Goal: Task Accomplishment & Management: Manage account settings

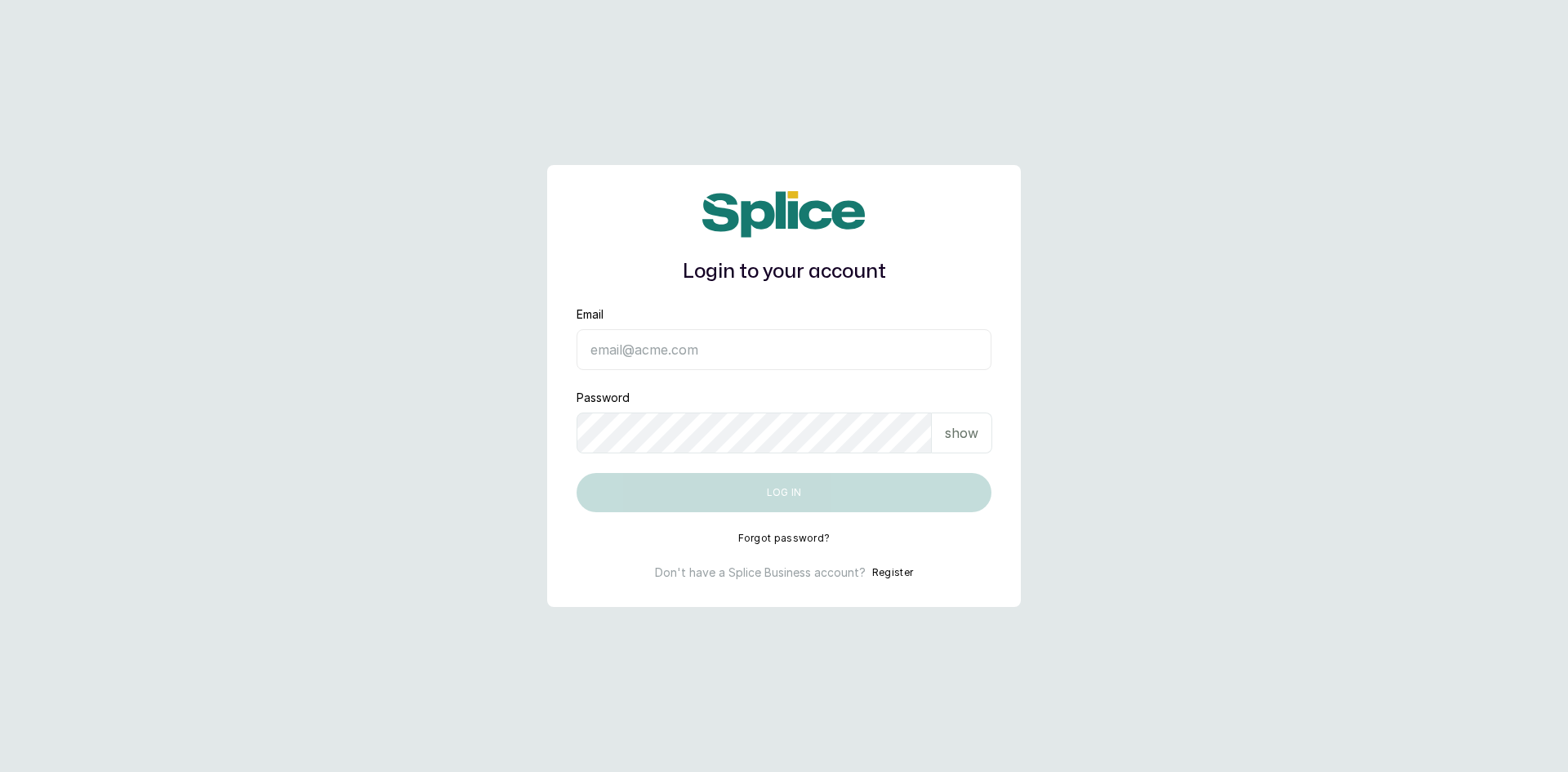
click at [703, 359] on input "Email" at bounding box center [784, 349] width 415 height 41
type input "sandraamanze012@gmail.com"
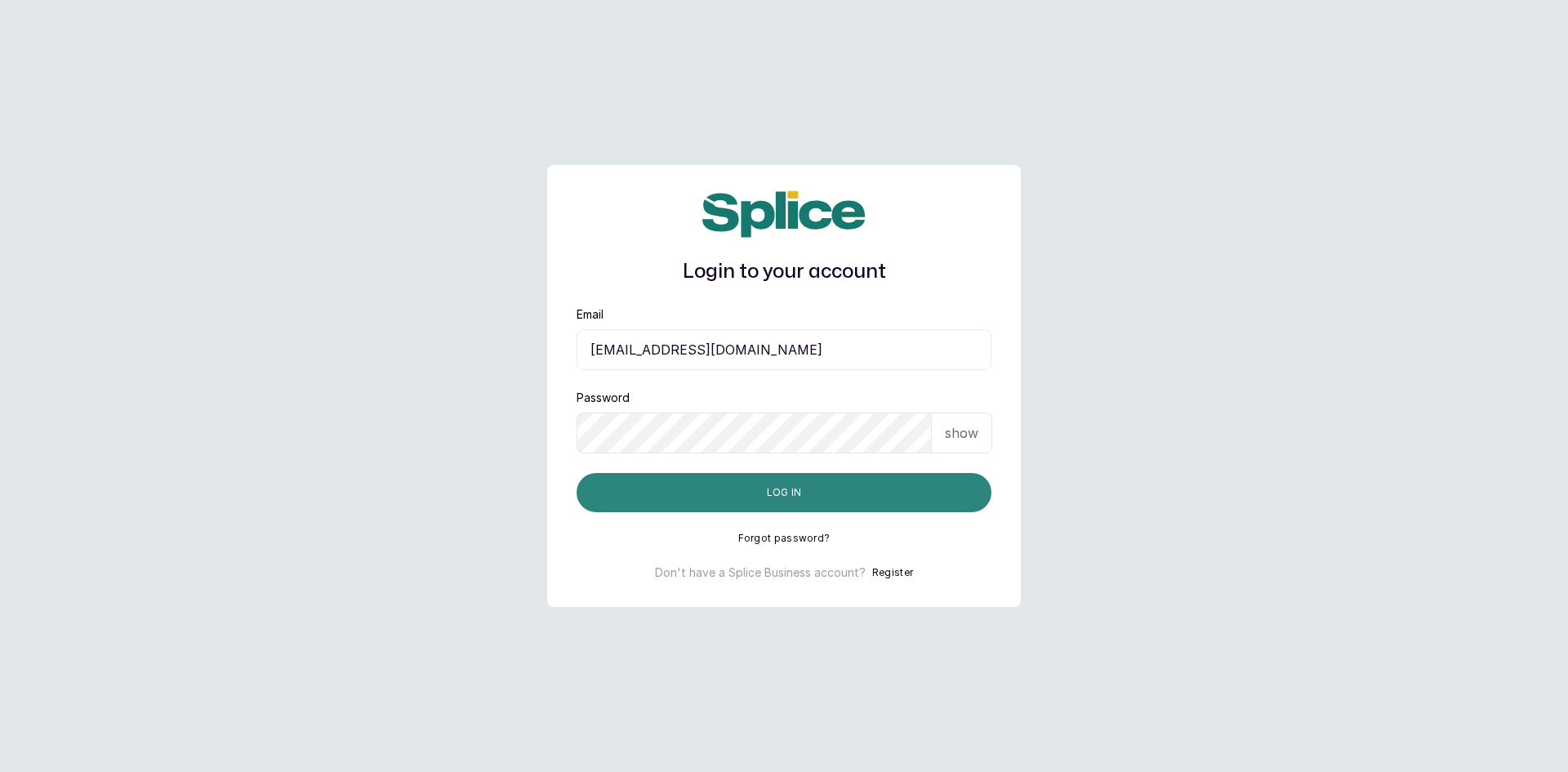
click at [846, 486] on button "Log in" at bounding box center [784, 492] width 415 height 40
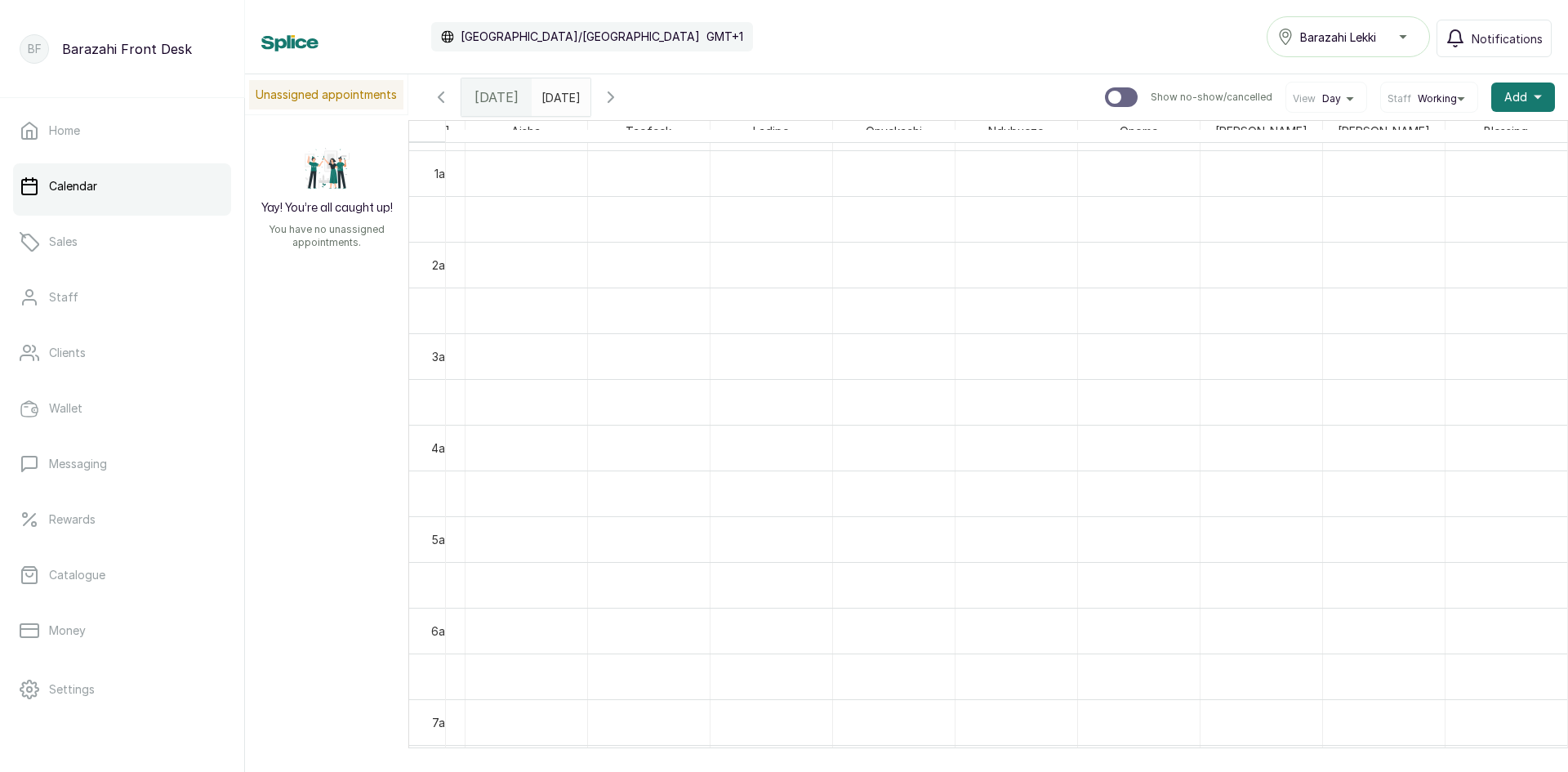
scroll to position [47, 2088]
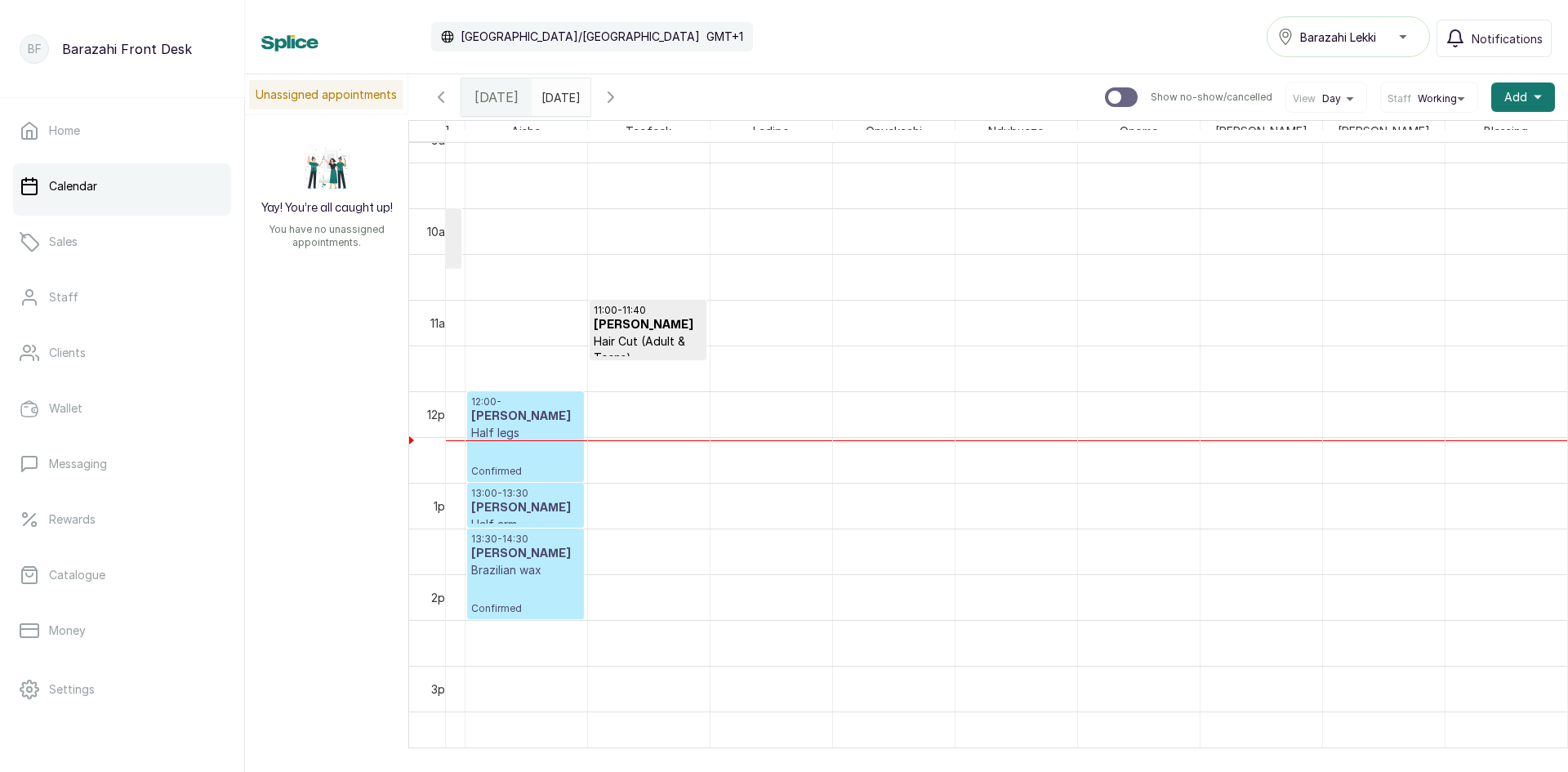
drag, startPoint x: 1209, startPoint y: 748, endPoint x: 1138, endPoint y: 753, distance: 71.2
click at [1138, 753] on div "Calendar [GEOGRAPHIC_DATA]/[GEOGRAPHIC_DATA] GMT+1 Barazahi Lekki Notifications…" at bounding box center [906, 386] width 1323 height 772
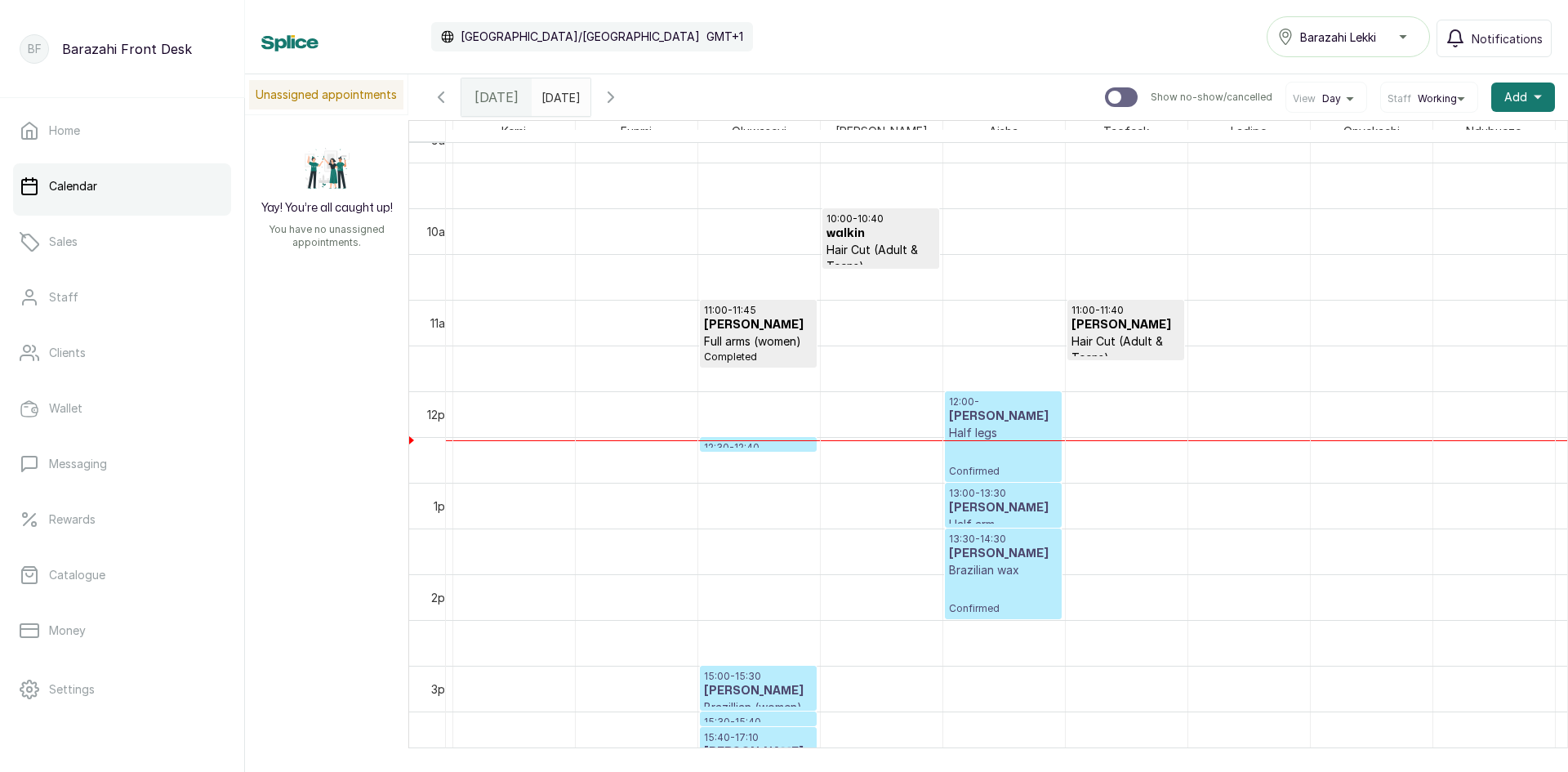
click at [789, 451] on div at bounding box center [757, 451] width 115 height 7
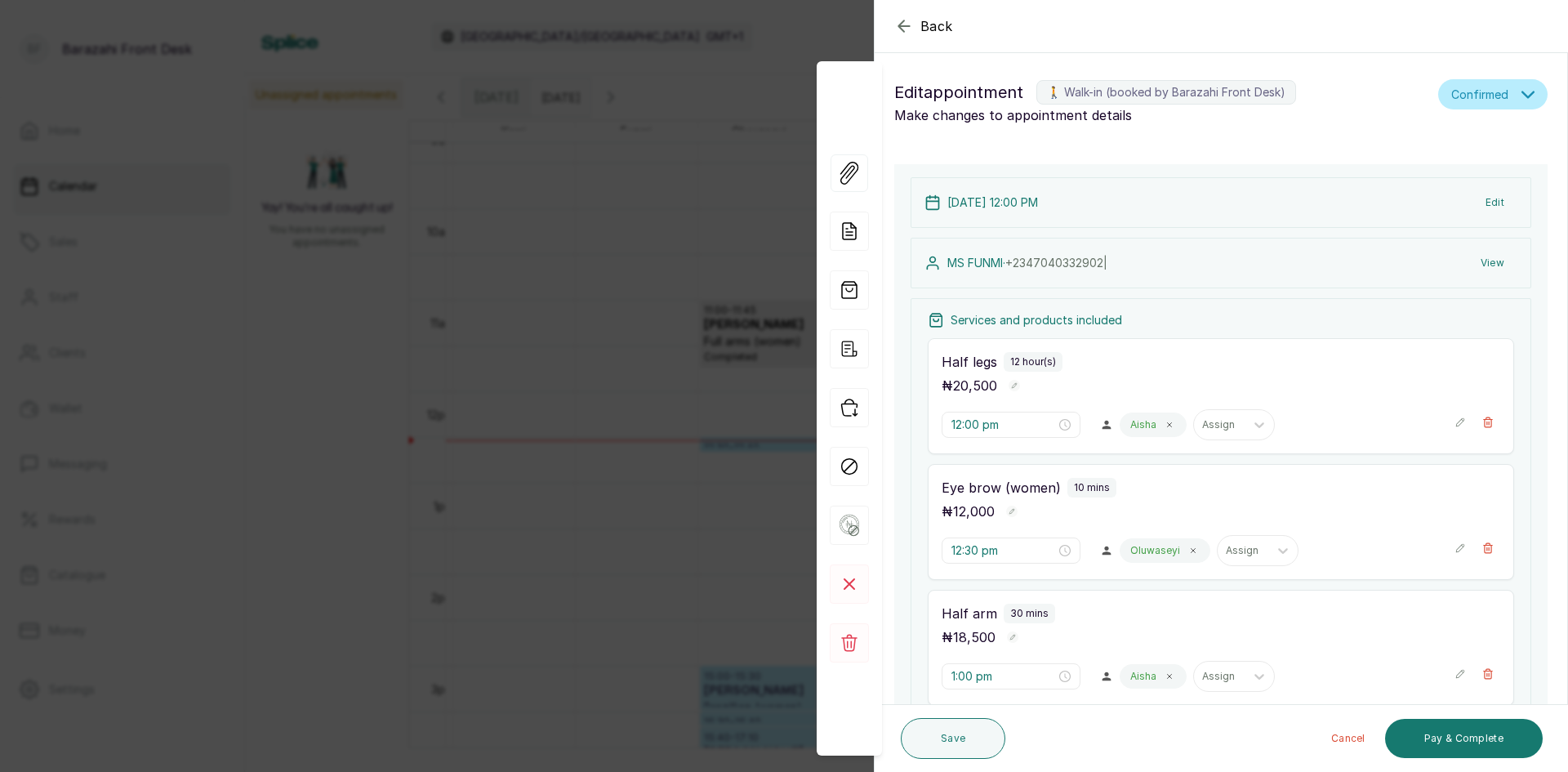
click at [699, 551] on div "Back Appointment Details Edit appointment 🚶 Walk-in (booked by [PERSON_NAME] Fr…" at bounding box center [784, 386] width 1568 height 772
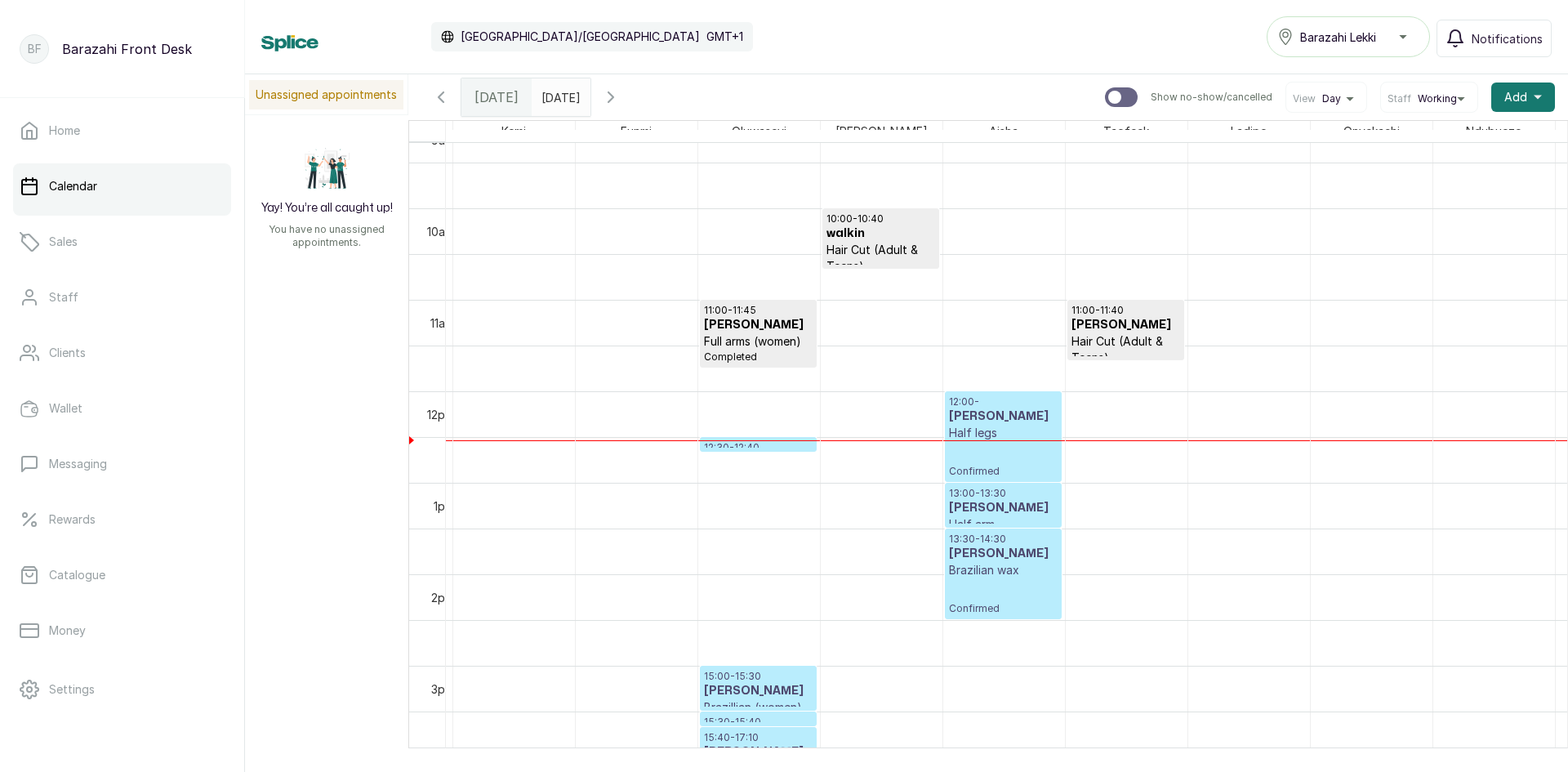
click at [795, 446] on p "12:30 - 12:40" at bounding box center [758, 448] width 109 height 14
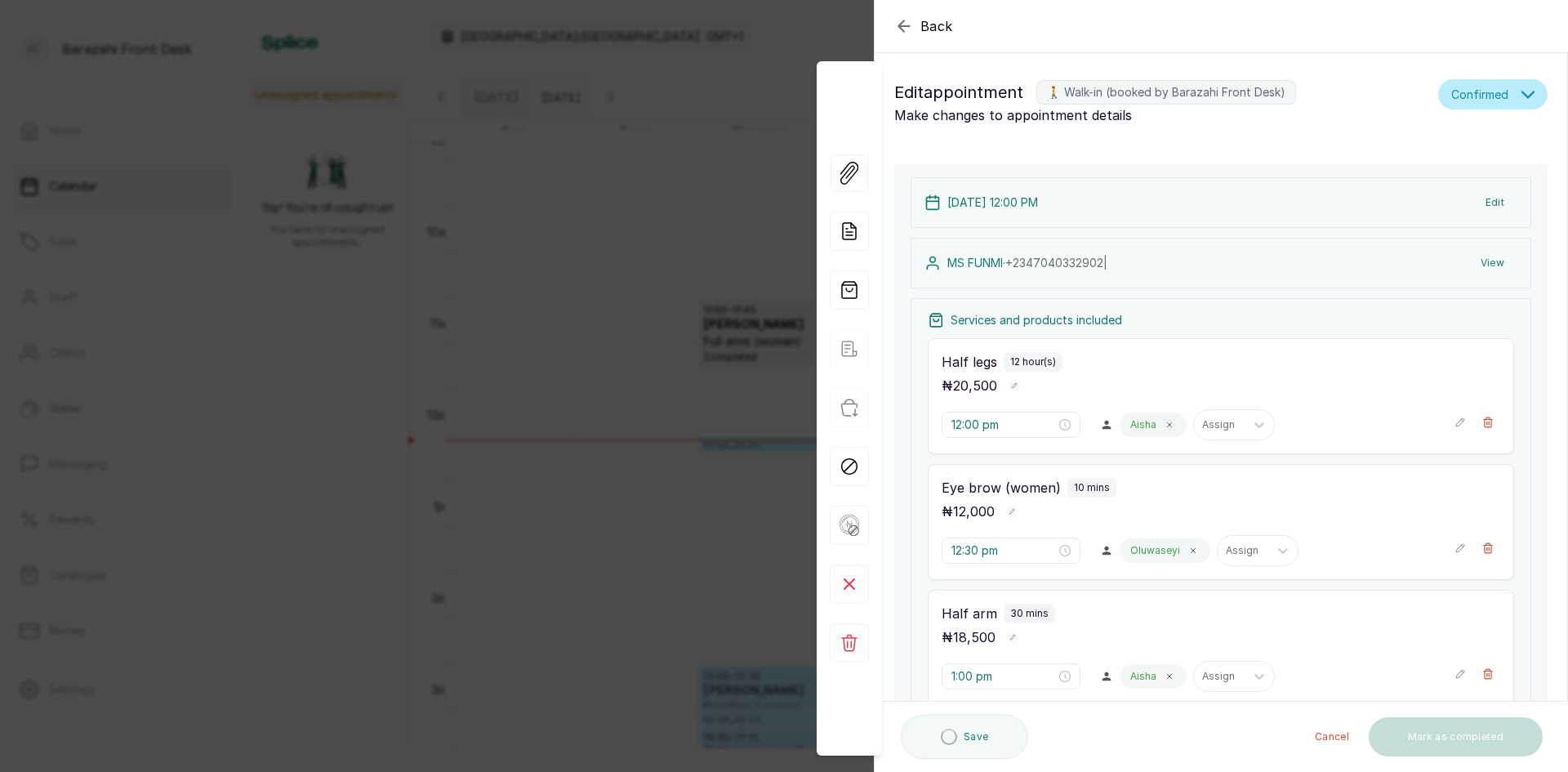
click at [691, 499] on div "Back Appointment Details Edit appointment 🚶 Walk-in (booked by [PERSON_NAME] Fr…" at bounding box center [784, 386] width 1568 height 772
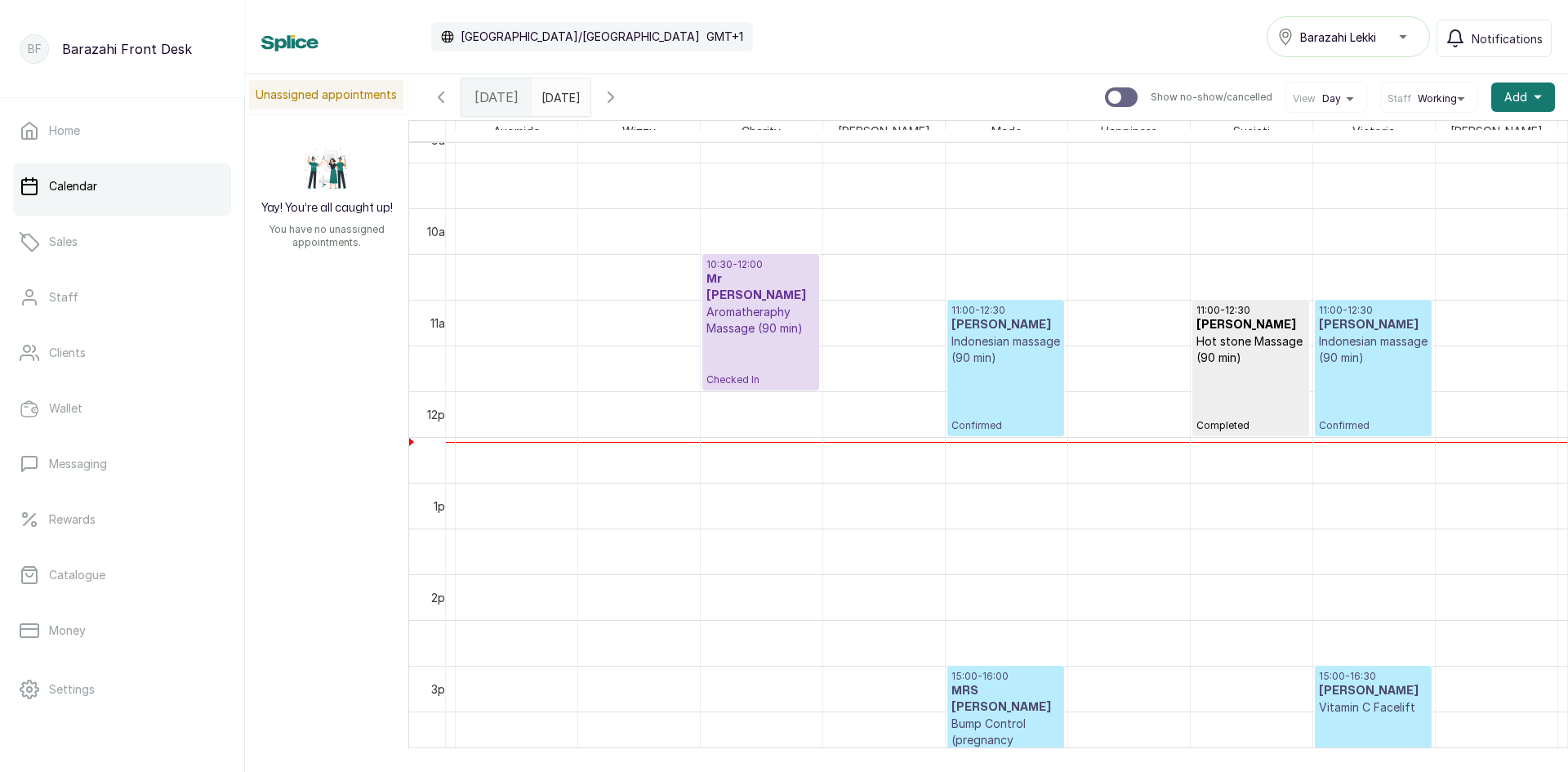
click at [782, 349] on div "10:30 - 12:00 Mr [PERSON_NAME] Massage (90 min) Checked In" at bounding box center [760, 321] width 109 height 128
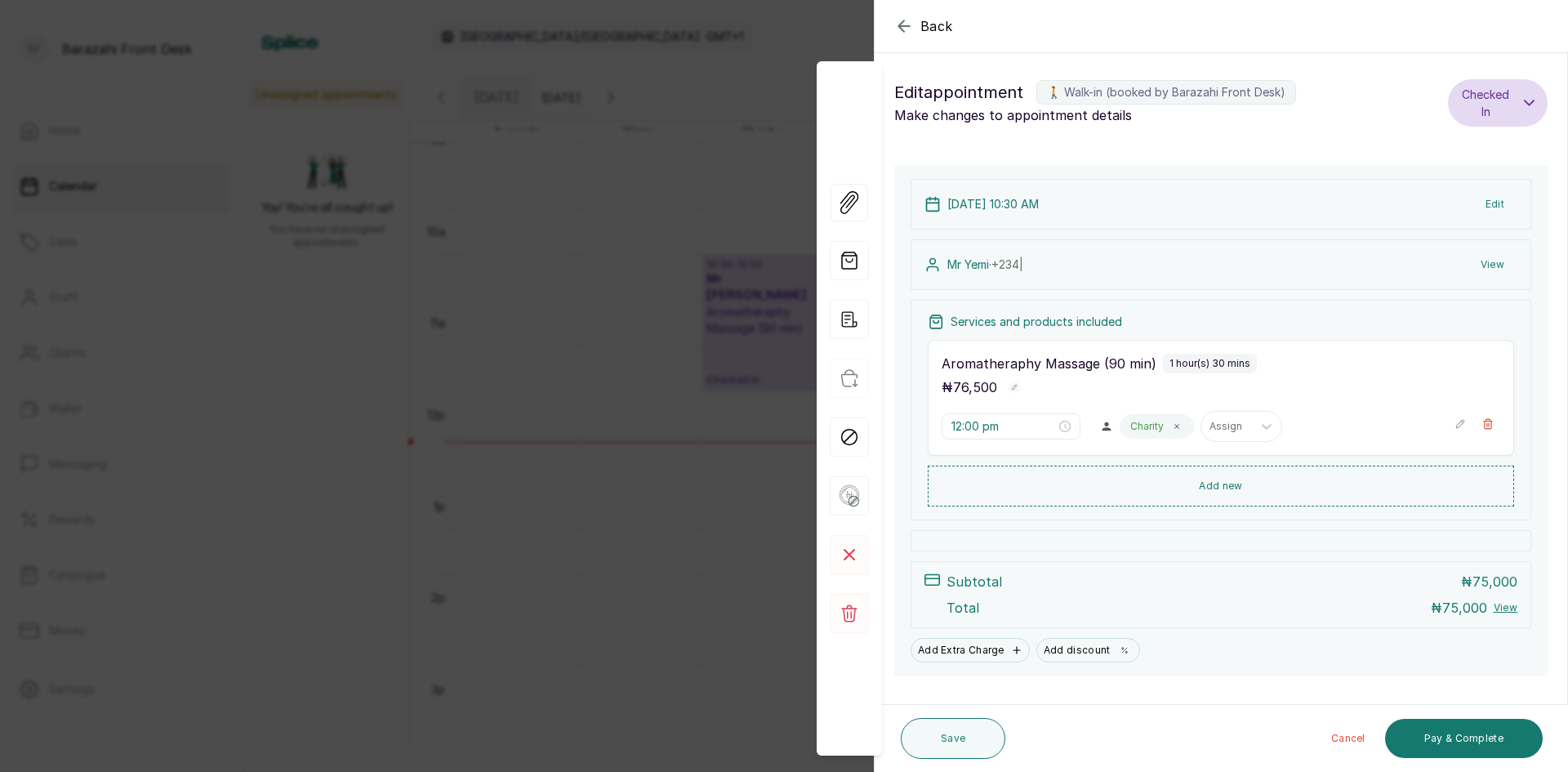
type input "10:30 am"
click at [1479, 746] on button "Pay & Complete" at bounding box center [1464, 738] width 157 height 40
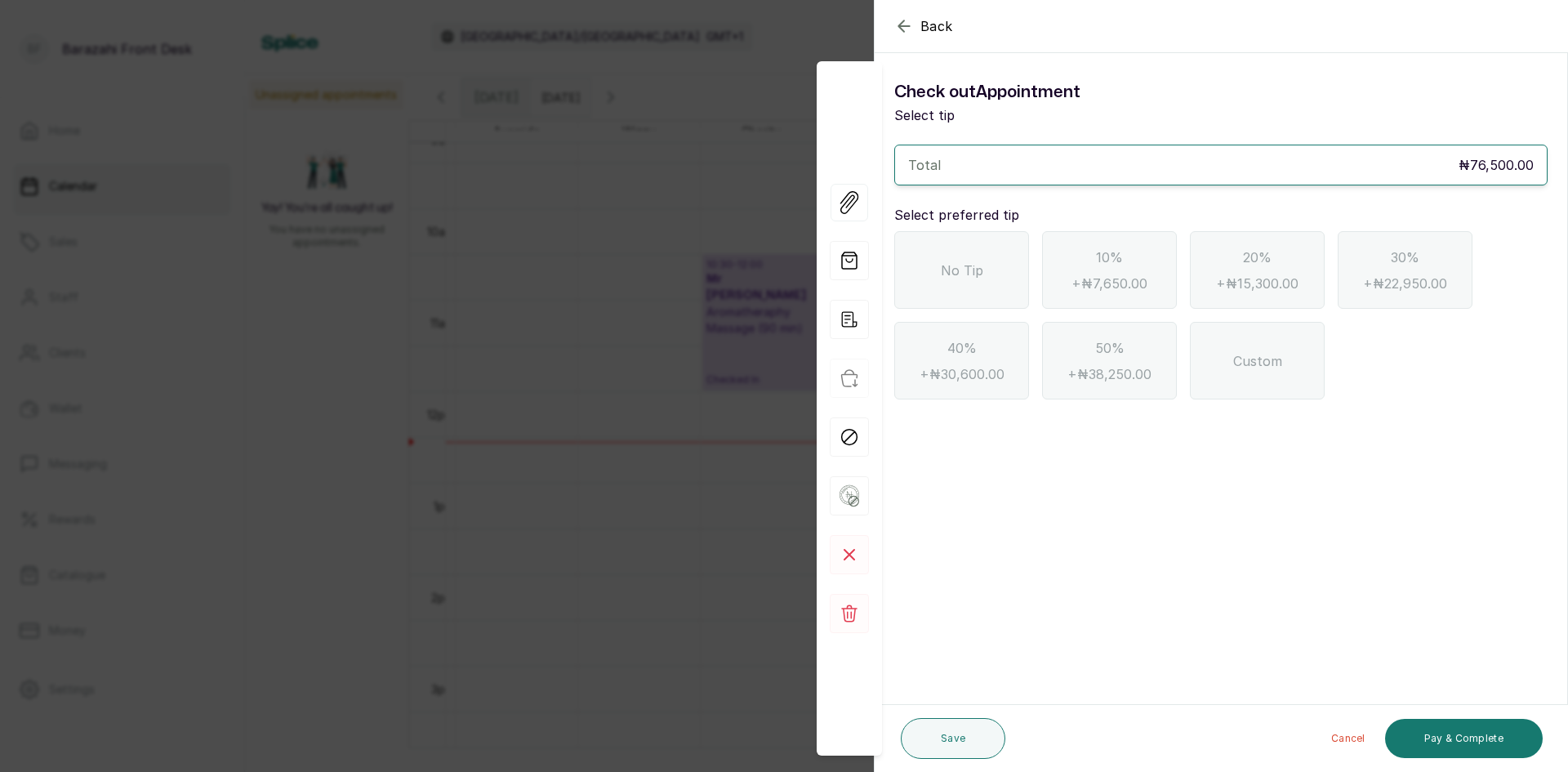
click at [976, 275] on span "No Tip" at bounding box center [962, 270] width 42 height 19
drag, startPoint x: 1454, startPoint y: 746, endPoint x: 1446, endPoint y: 736, distance: 12.8
click at [1449, 745] on button "Pay & Complete" at bounding box center [1464, 738] width 157 height 40
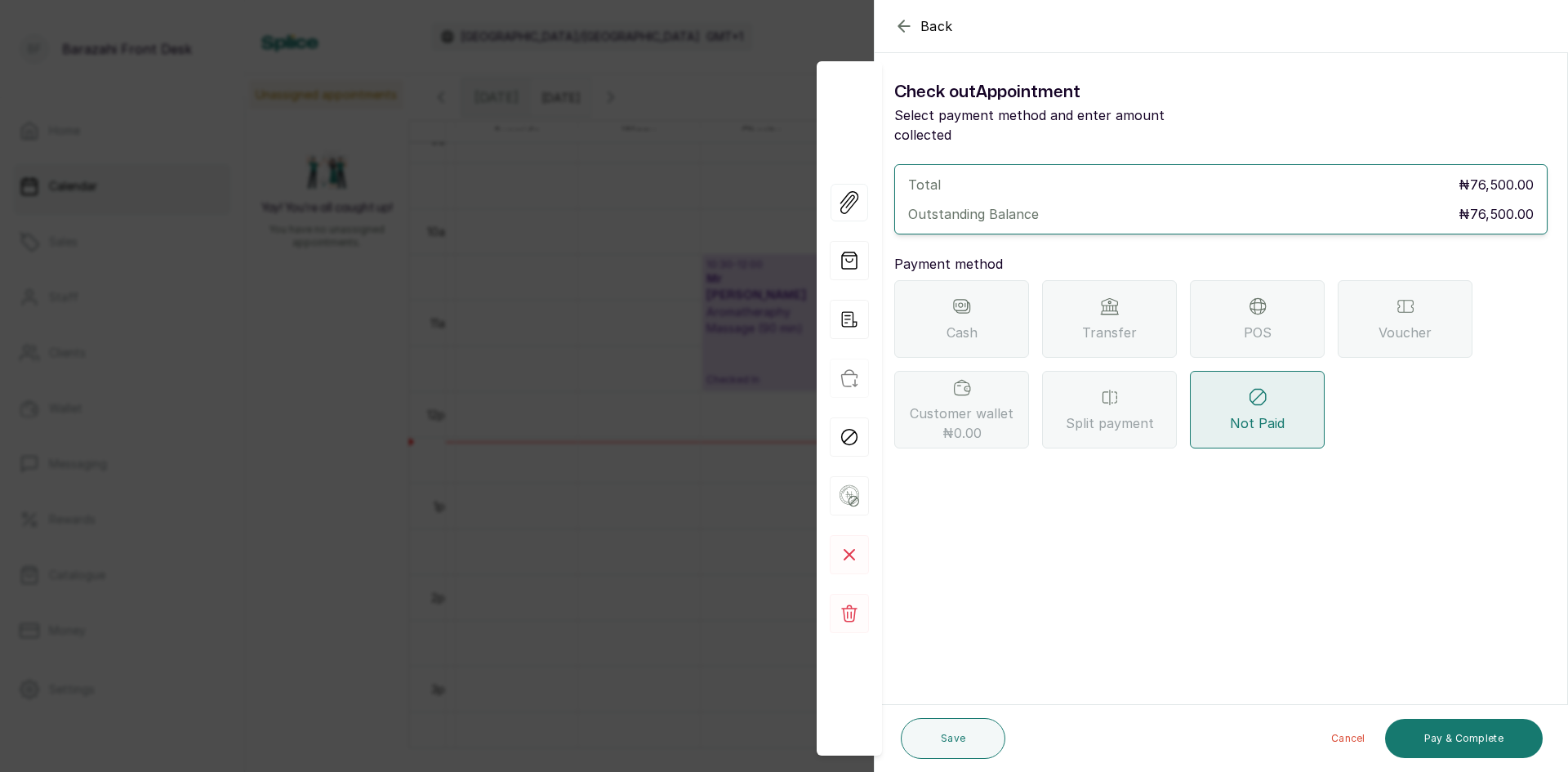
click at [1227, 319] on div "POS" at bounding box center [1257, 318] width 135 height 77
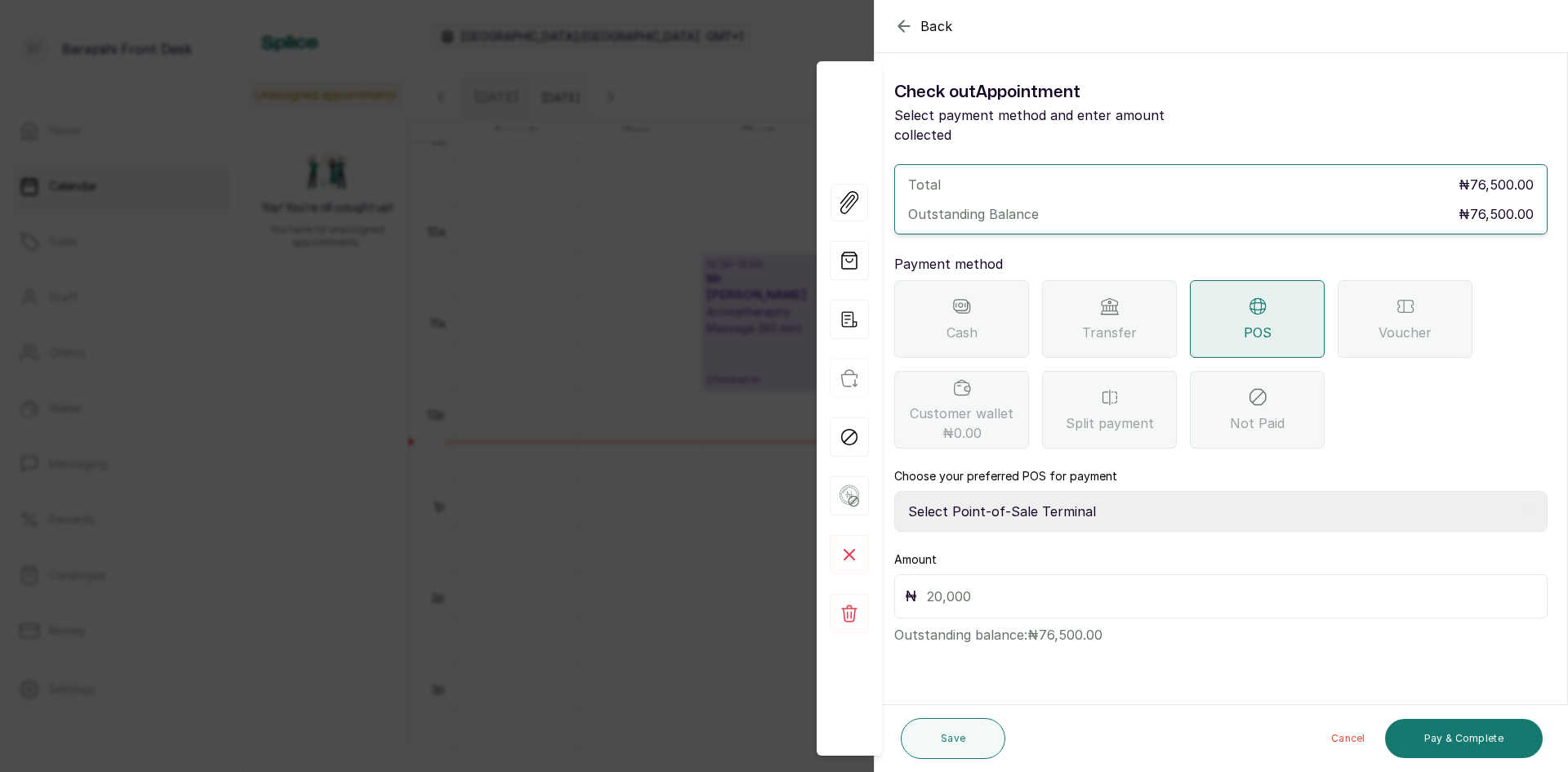
click at [1008, 498] on select "Select Point-of-Sale Terminal [GEOGRAPHIC_DATA] POS Paystack-Titan Access POS A…" at bounding box center [1221, 511] width 653 height 41
select select "4d1b21be-96f6-4525-8484-90dd038af117"
click at [894, 491] on select "Select Point-of-Sale Terminal [GEOGRAPHIC_DATA] POS Paystack-Titan Access POS A…" at bounding box center [1221, 511] width 653 height 41
click at [992, 585] on input "text" at bounding box center [1232, 596] width 610 height 23
type input "76,500"
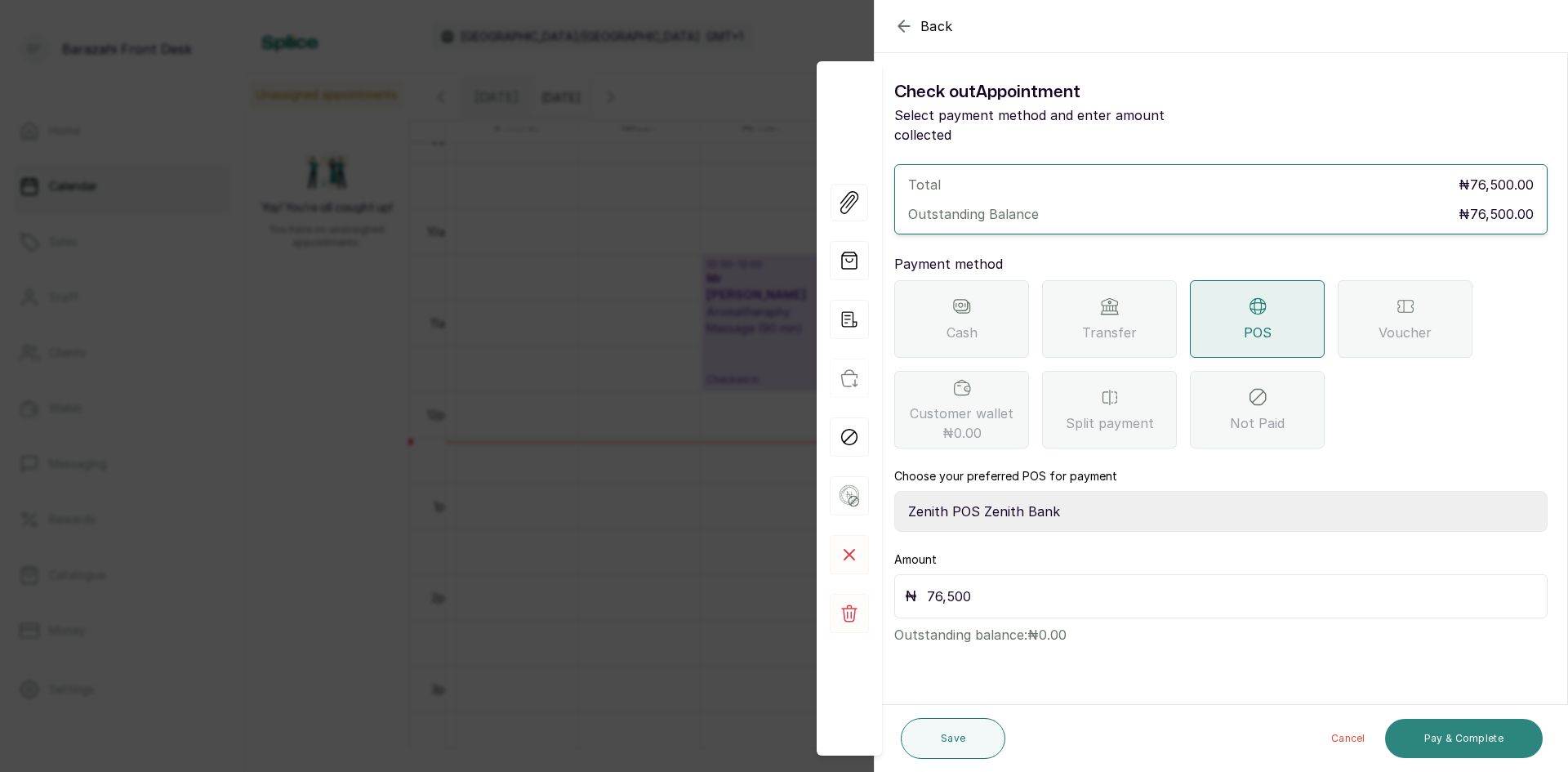
click at [1468, 736] on button "Pay & Complete" at bounding box center [1464, 738] width 157 height 40
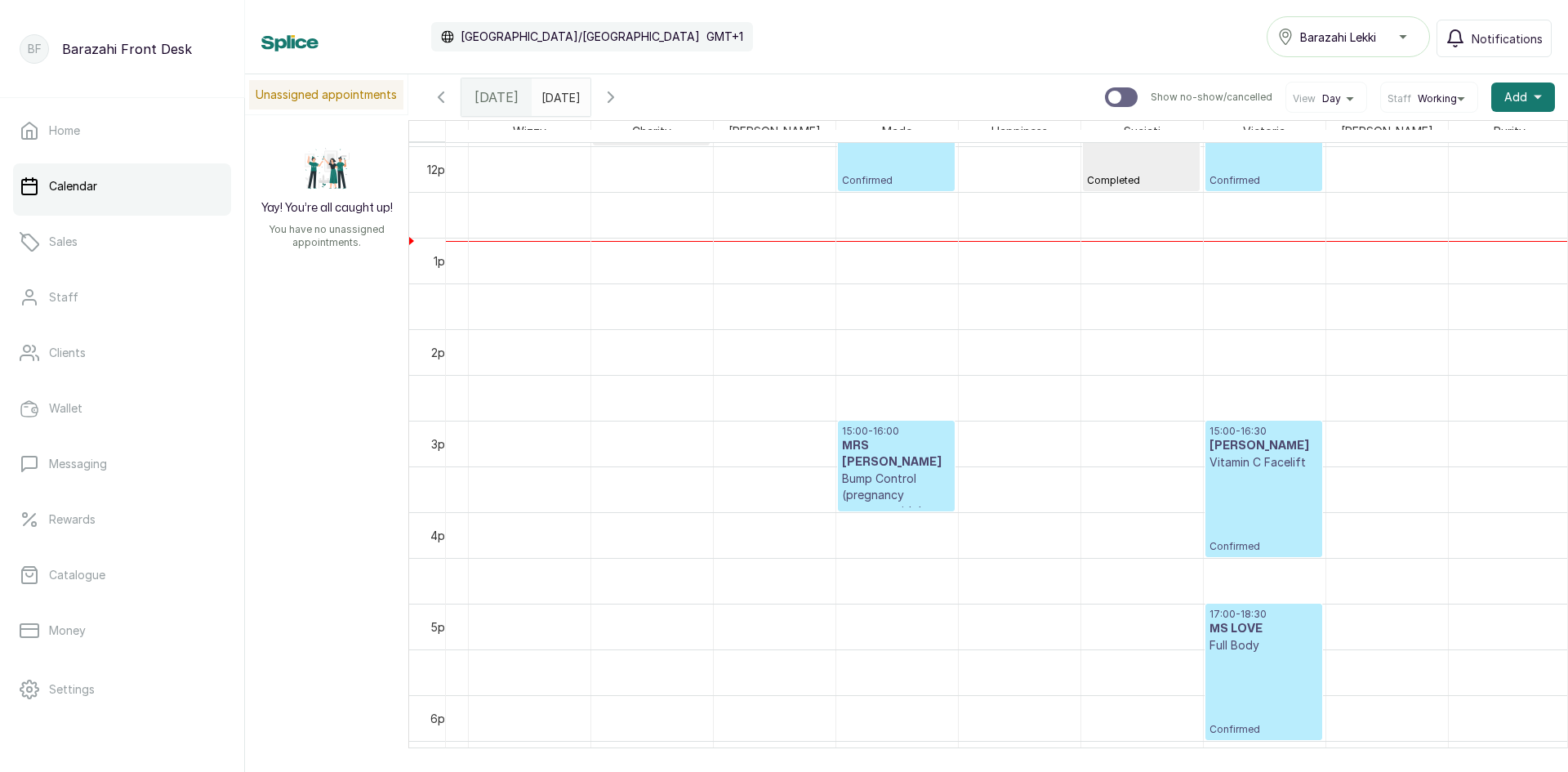
scroll to position [0, 422]
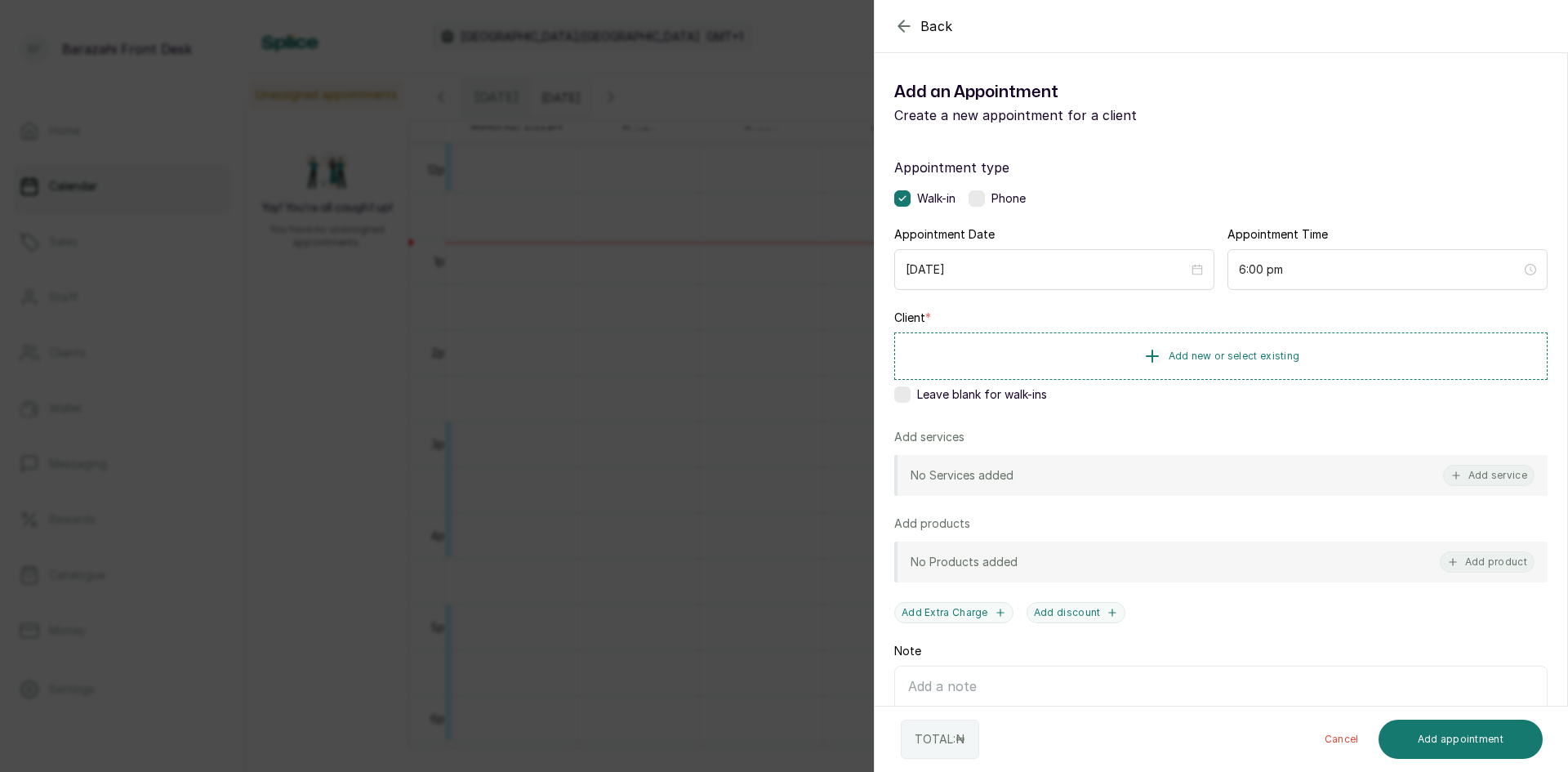
click at [544, 511] on div "Back Add Appointment Add an Appointment Create a new appointment for a client A…" at bounding box center [784, 386] width 1568 height 772
click at [1196, 358] on span "Add new or select existing" at bounding box center [1234, 355] width 131 height 14
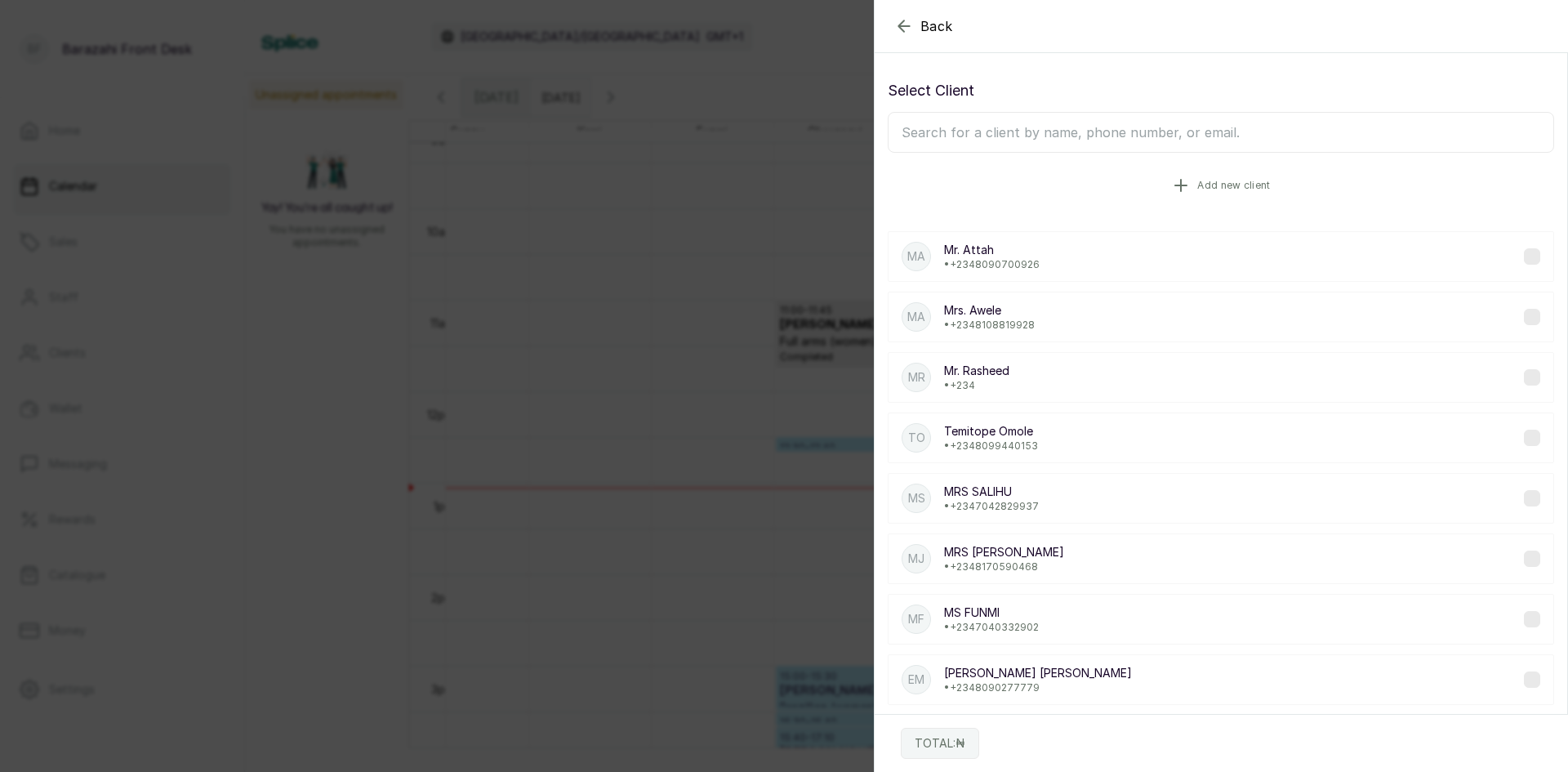
click at [1189, 202] on button "Add new client" at bounding box center [1221, 184] width 667 height 45
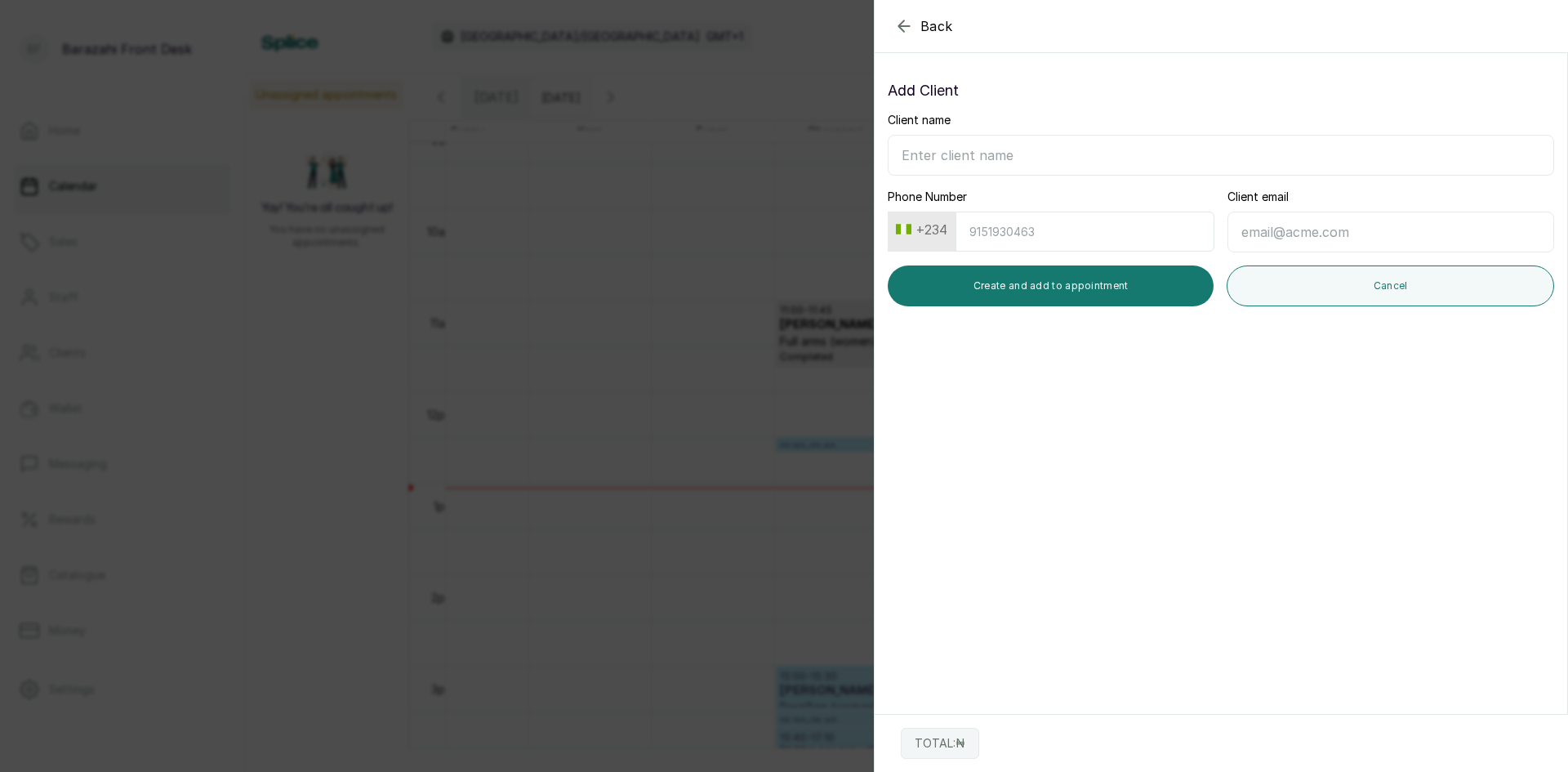
click at [1065, 169] on input "Client name" at bounding box center [1221, 155] width 667 height 41
type input "m"
type input "[PERSON_NAME]"
click at [949, 283] on button "Create and add to appointment" at bounding box center [1051, 286] width 326 height 41
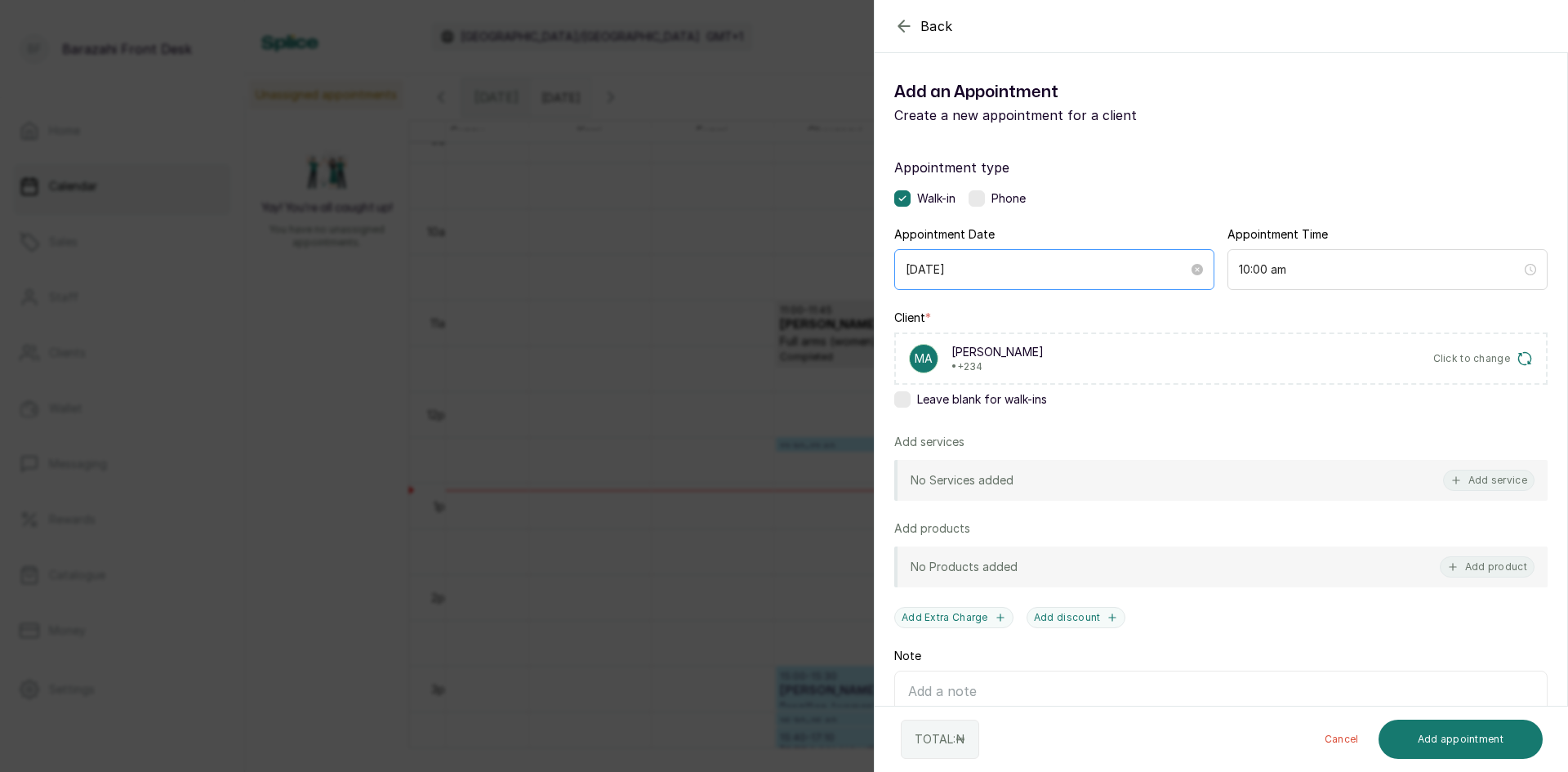
click at [938, 258] on div "[DATE]" at bounding box center [1055, 269] width 320 height 41
click at [1178, 348] on div "MA [PERSON_NAME] • +234 Click to change" at bounding box center [1221, 358] width 653 height 52
click at [1484, 468] on div "No Services added Add service" at bounding box center [1221, 481] width 653 height 41
click at [1485, 472] on button "Add service" at bounding box center [1489, 481] width 92 height 21
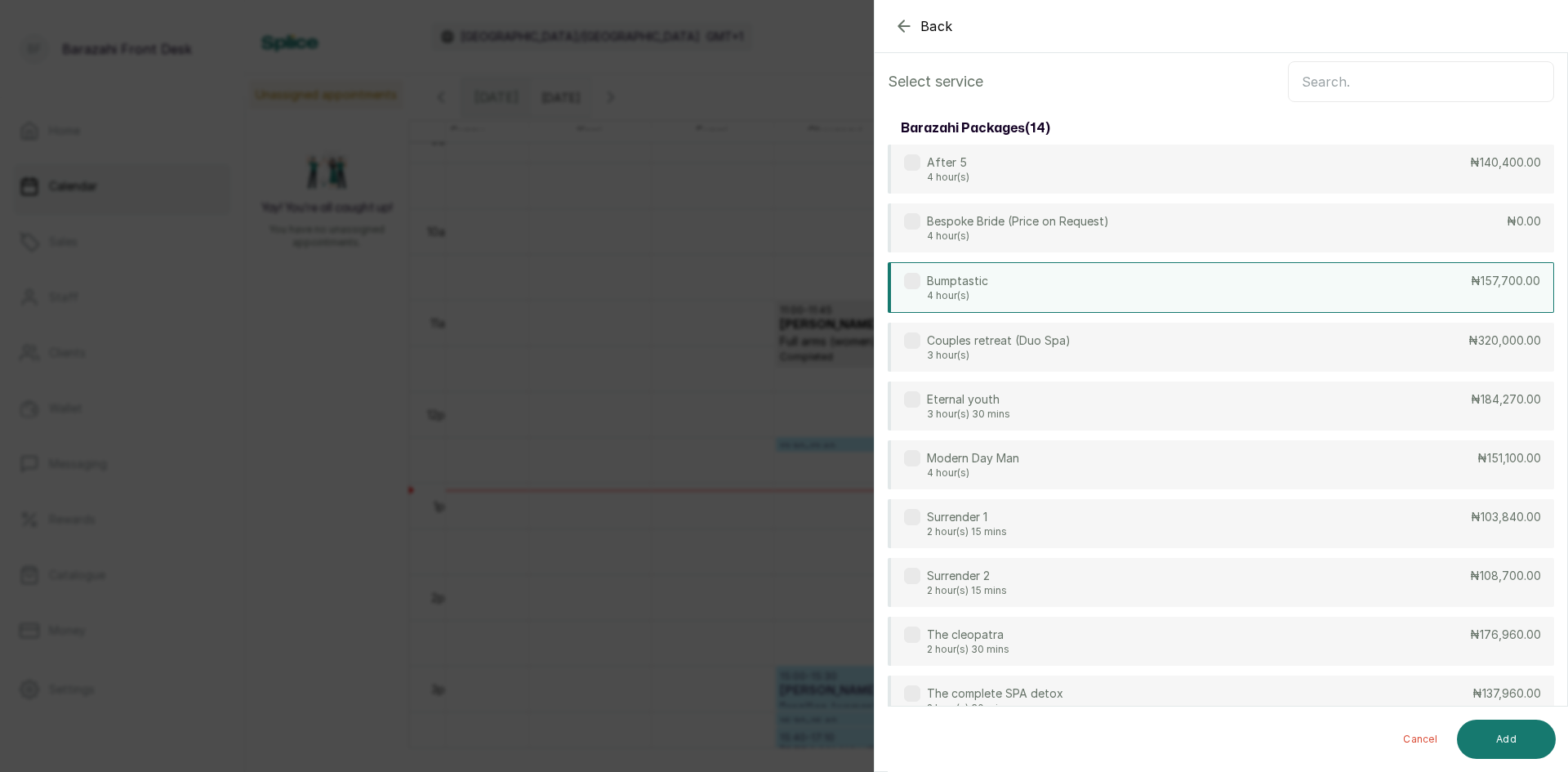
scroll to position [0, 0]
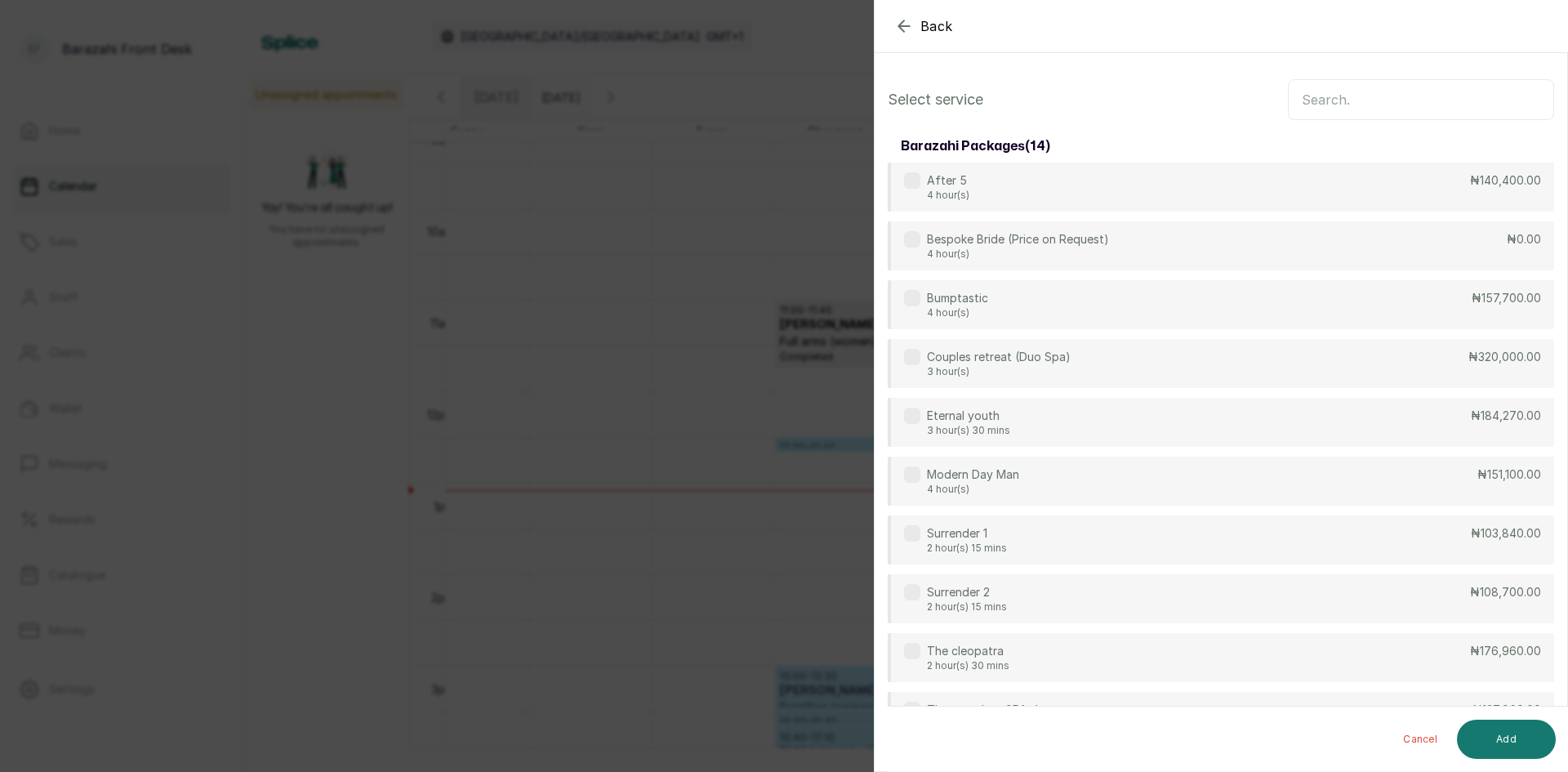
click at [1350, 97] on input "text" at bounding box center [1421, 99] width 266 height 41
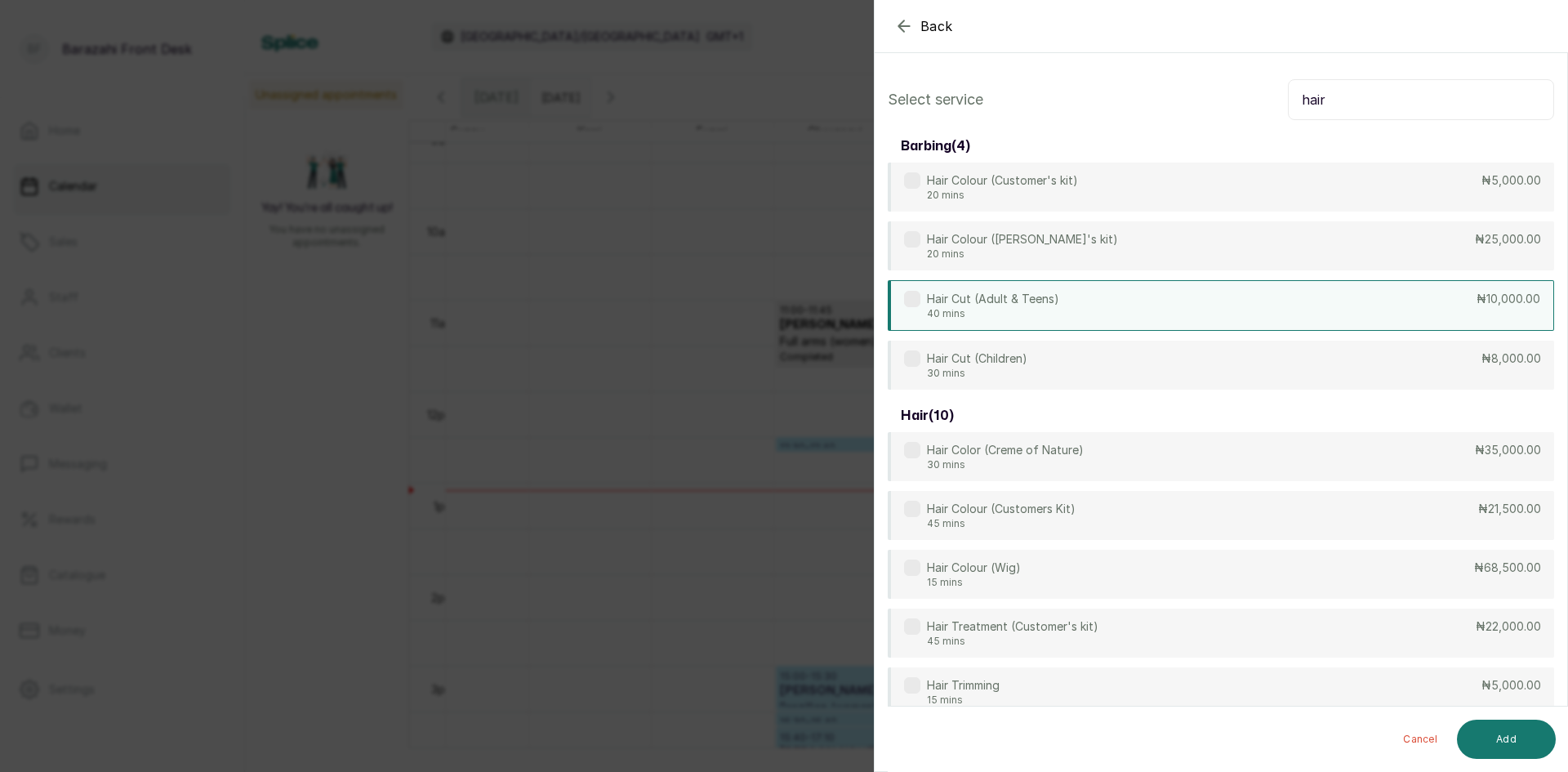
click at [1087, 311] on div "Hair Cut (Adult & Teens) 40 mins ₦10,000.00" at bounding box center [1221, 305] width 667 height 50
drag, startPoint x: 1335, startPoint y: 98, endPoint x: 1235, endPoint y: 111, distance: 100.8
click at [1235, 111] on div "Select service hair" at bounding box center [1221, 99] width 667 height 41
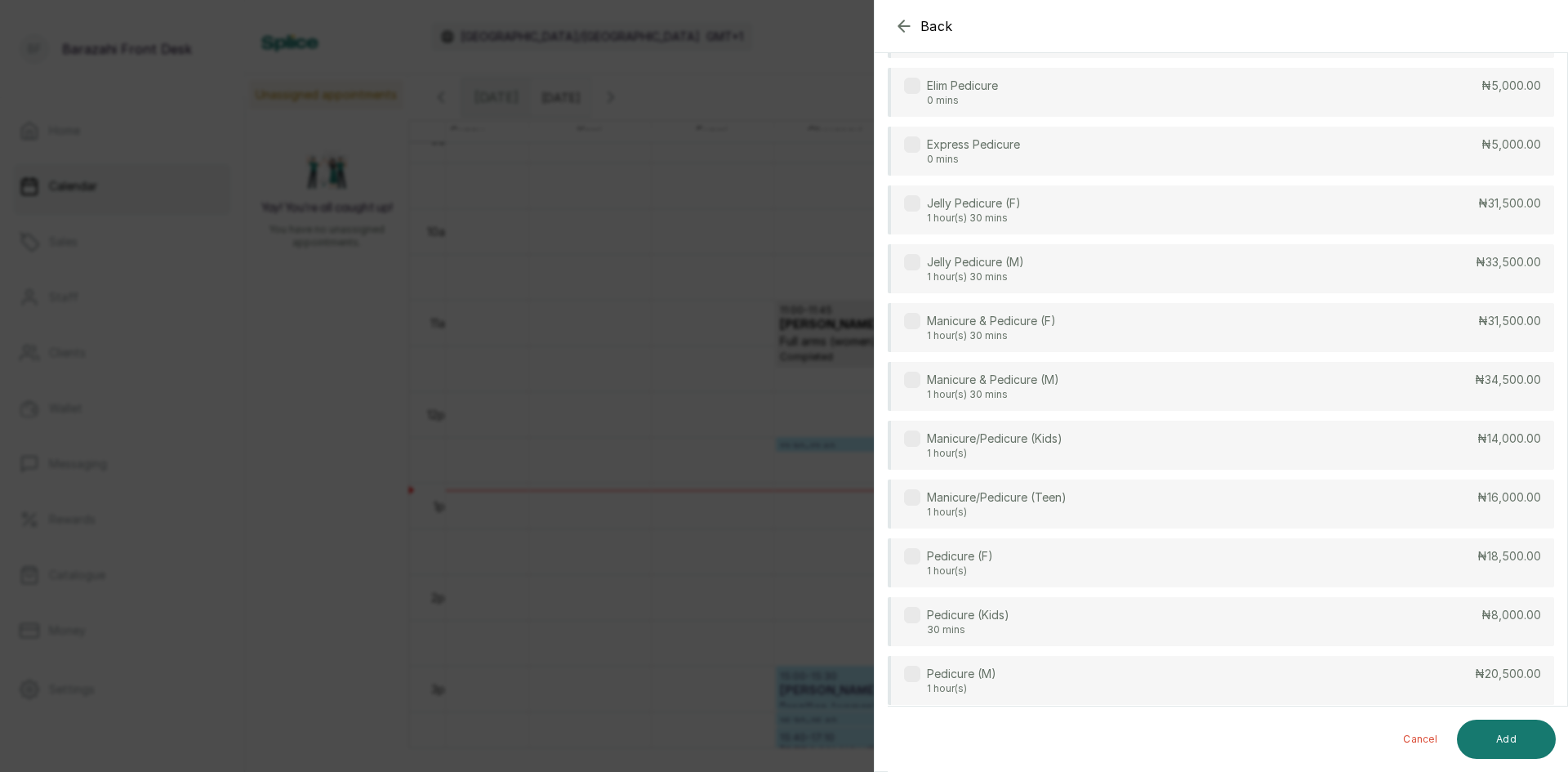
scroll to position [163, 0]
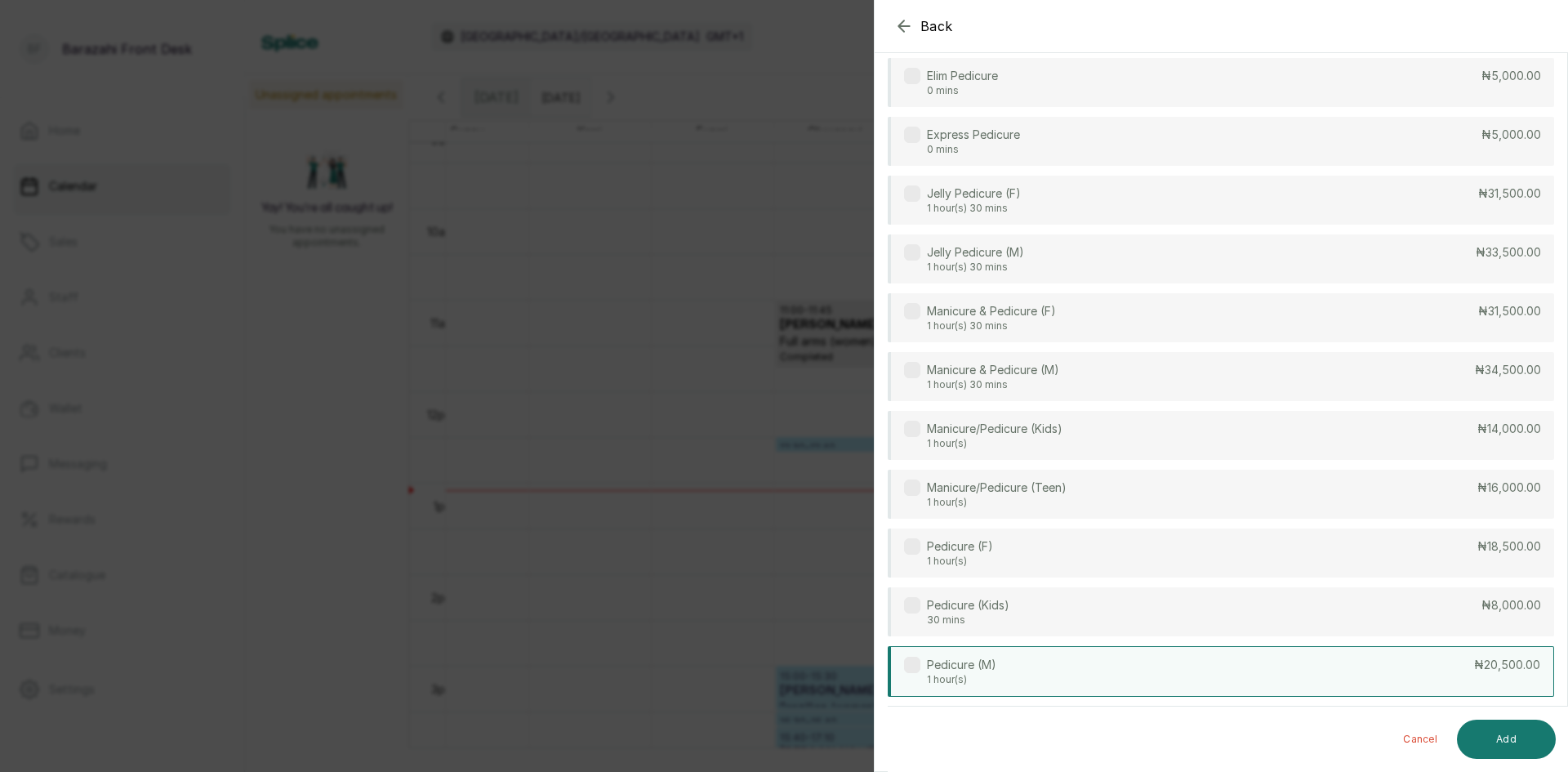
type input "pedi"
click at [1025, 661] on div "Pedicure (M) 1 hour(s) ₦20,500.00" at bounding box center [1221, 672] width 667 height 50
click at [1485, 734] on button "Add" at bounding box center [1506, 739] width 98 height 40
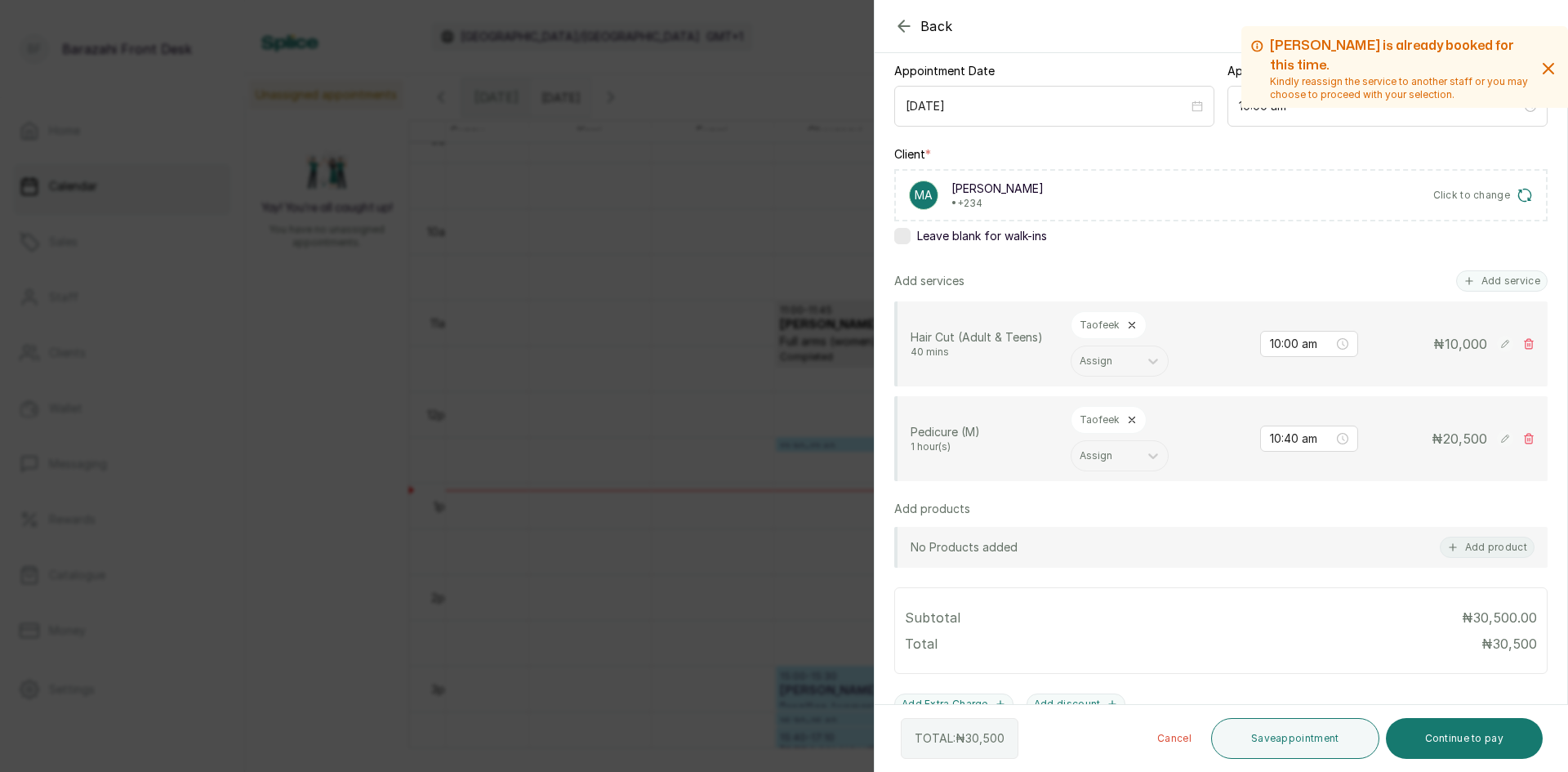
click at [1132, 418] on icon at bounding box center [1132, 420] width 12 height 12
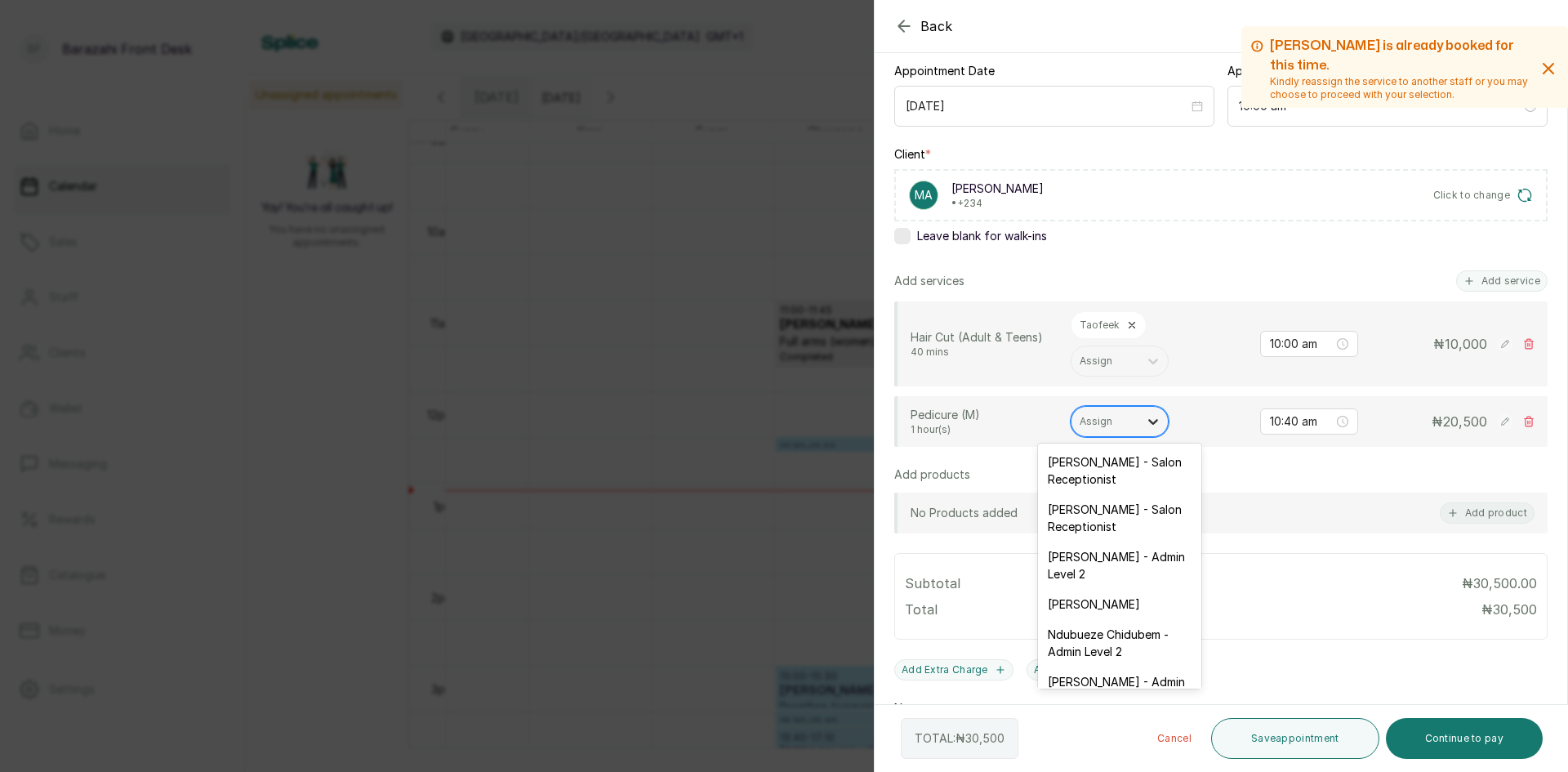
click at [1146, 421] on icon at bounding box center [1153, 421] width 16 height 16
type input "ke"
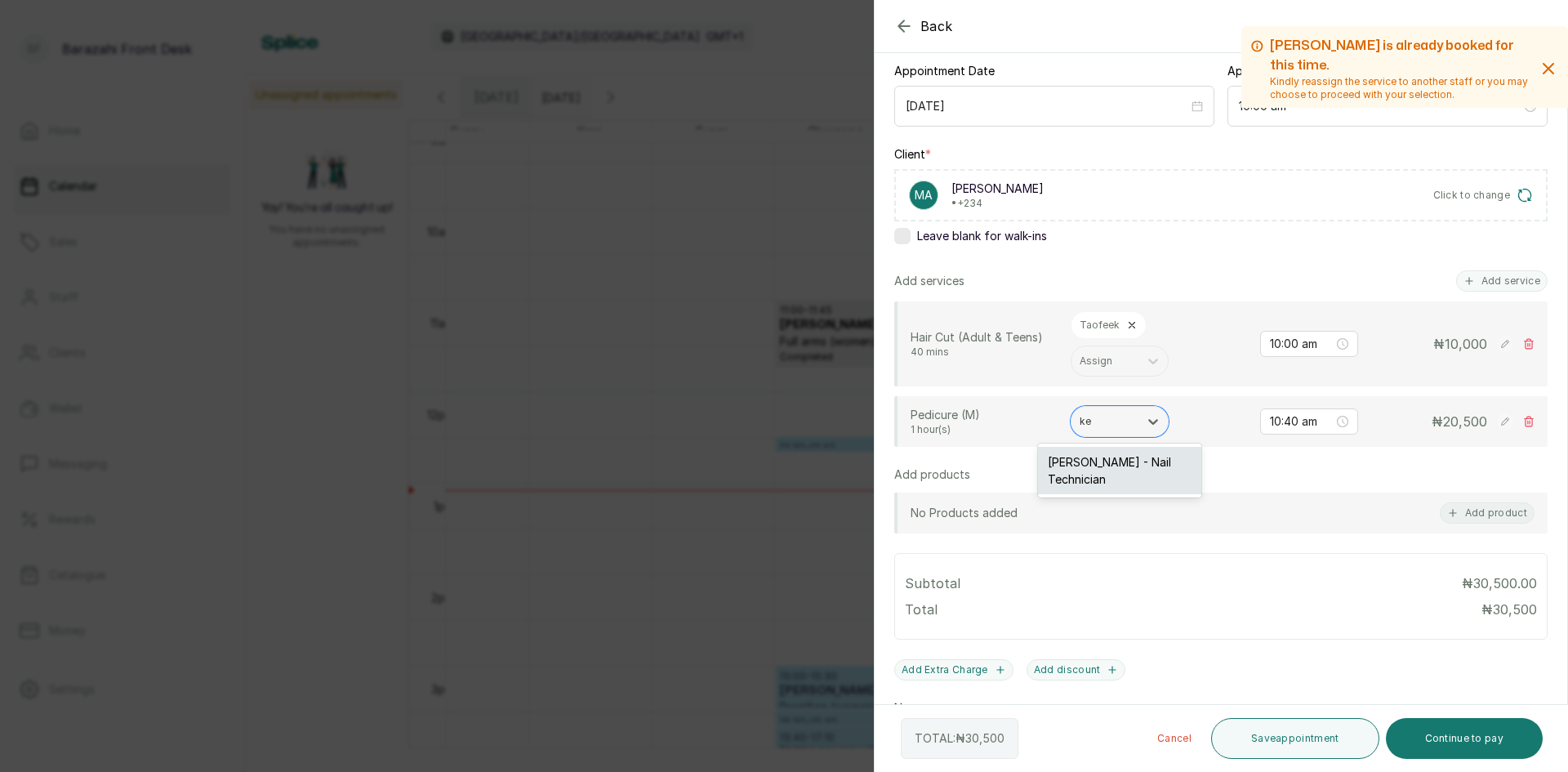
click at [1110, 474] on div "[PERSON_NAME] - Nail Technician" at bounding box center [1119, 470] width 163 height 47
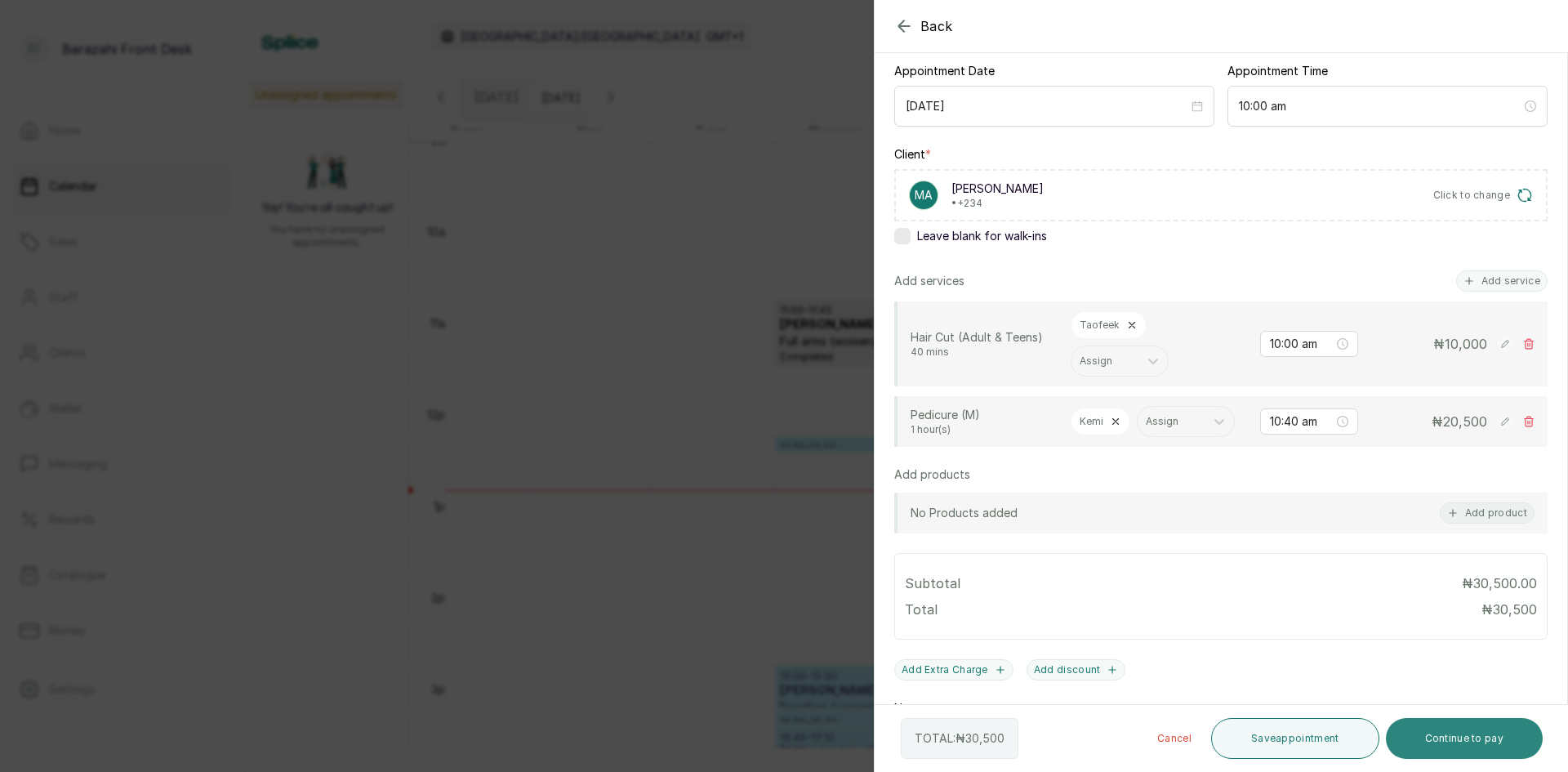
click at [1459, 745] on button "Continue to pay" at bounding box center [1464, 738] width 157 height 41
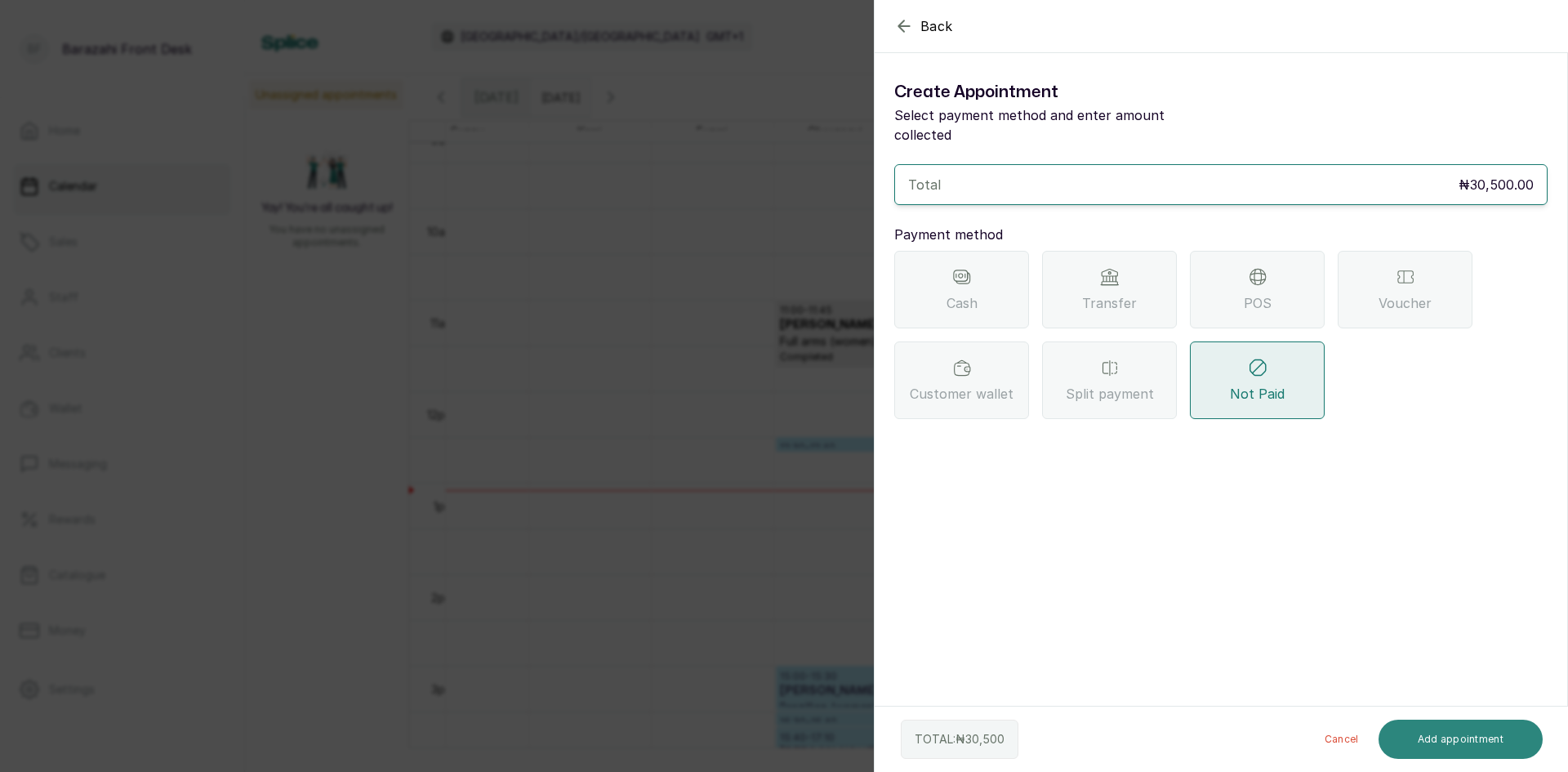
scroll to position [0, 0]
click at [1114, 267] on icon at bounding box center [1110, 277] width 19 height 19
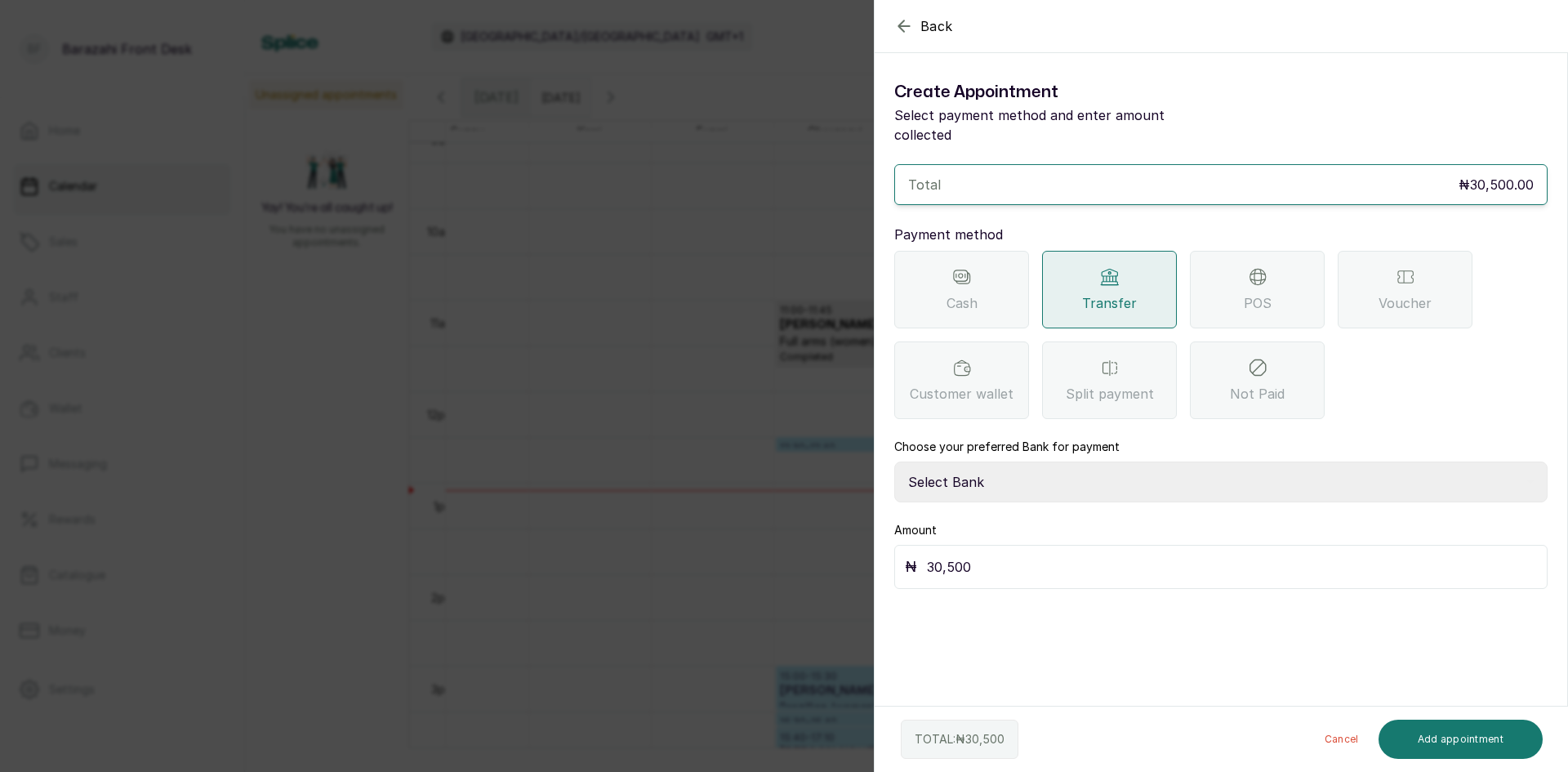
click at [1005, 467] on select "Select Bank BARAZAHI LIMITED Access Bank TRACTION/TR BARAZAHI Paystack-Titan Ba…" at bounding box center [1221, 482] width 653 height 41
select select "3da602f6-cb5f-407a-81f6-dc86d0307638"
click at [894, 461] on select "Select Bank BARAZAHI LIMITED Access Bank TRACTION/TR BARAZAHI Paystack-Titan Ba…" at bounding box center [1221, 482] width 653 height 41
click at [1453, 742] on button "Add appointment" at bounding box center [1461, 739] width 165 height 40
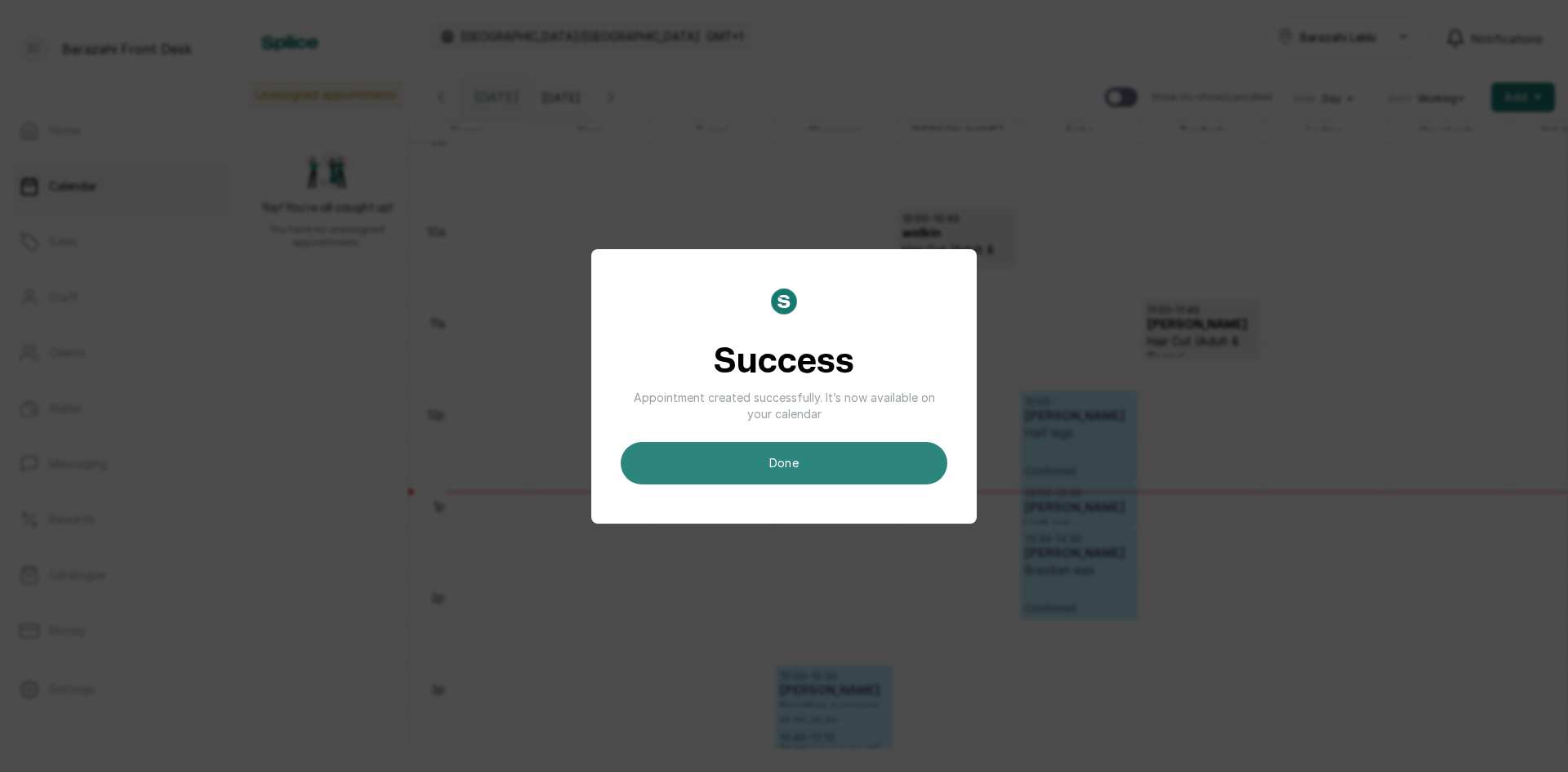
click at [829, 471] on button "done" at bounding box center [784, 463] width 327 height 42
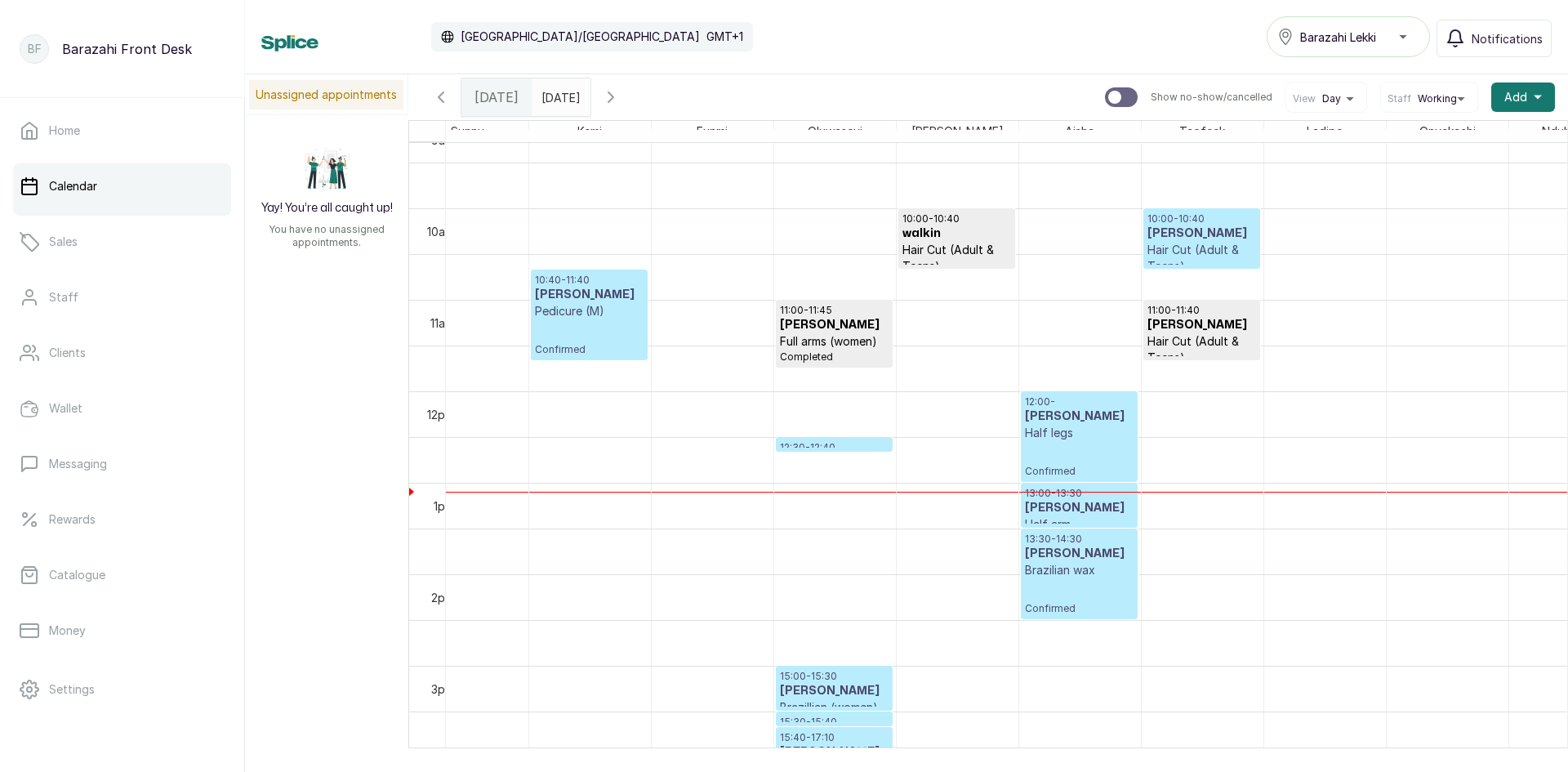
click at [1194, 242] on h3 "[PERSON_NAME]" at bounding box center [1201, 234] width 109 height 16
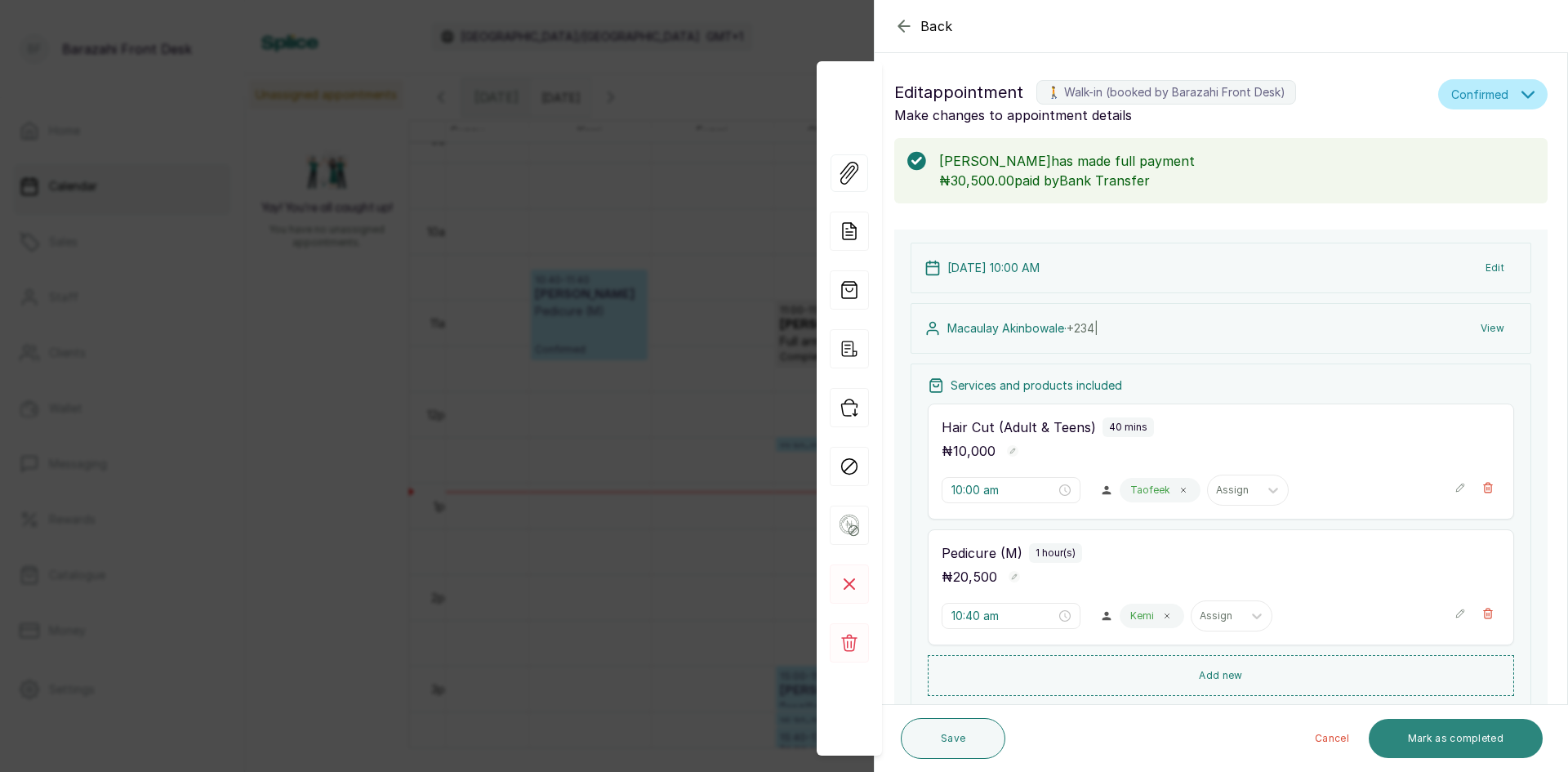
click at [1409, 739] on button "Mark as completed" at bounding box center [1456, 738] width 174 height 40
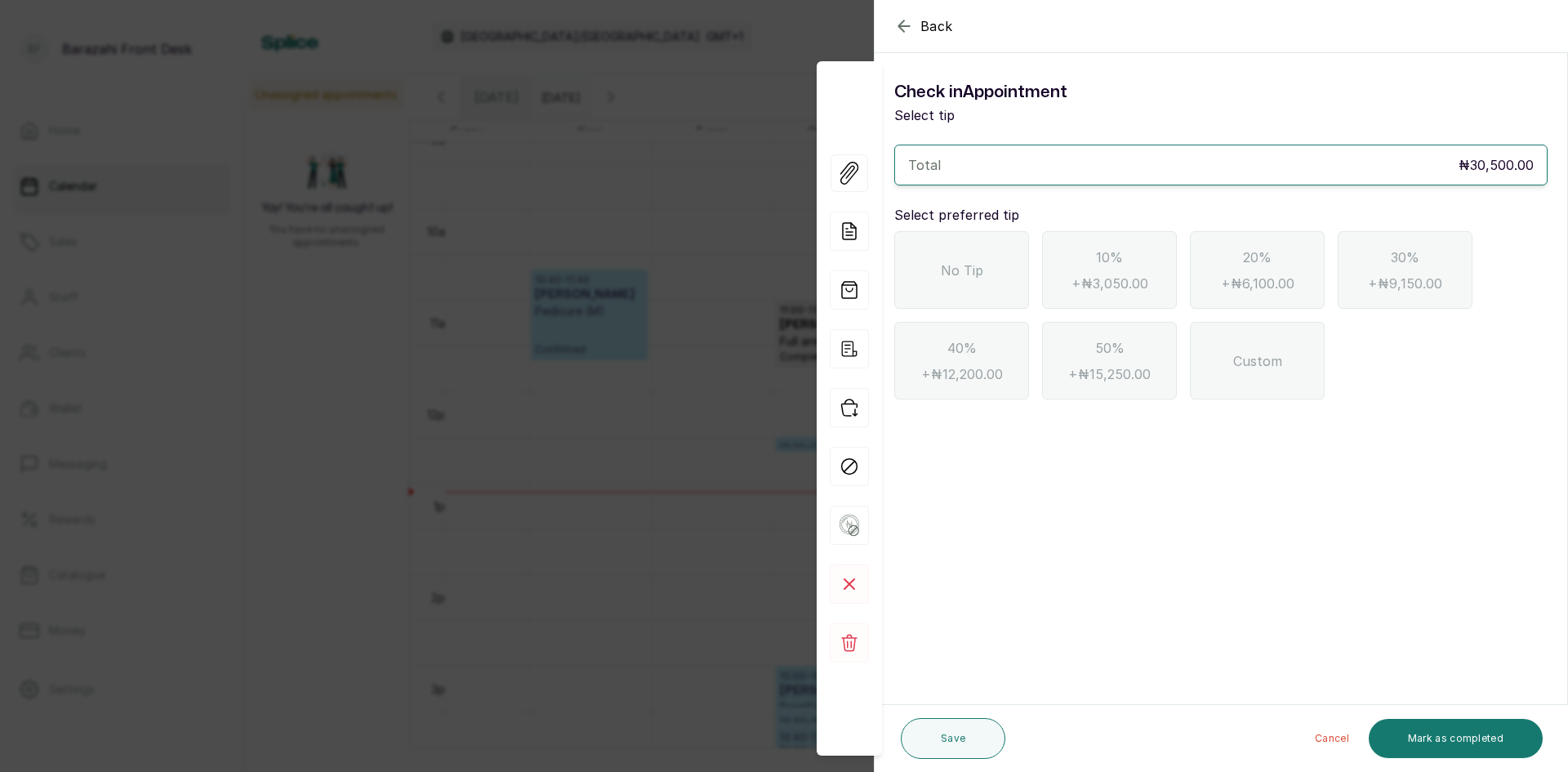
click at [941, 285] on div "No Tip" at bounding box center [962, 270] width 135 height 77
click at [1439, 731] on button "Mark as completed" at bounding box center [1456, 738] width 174 height 40
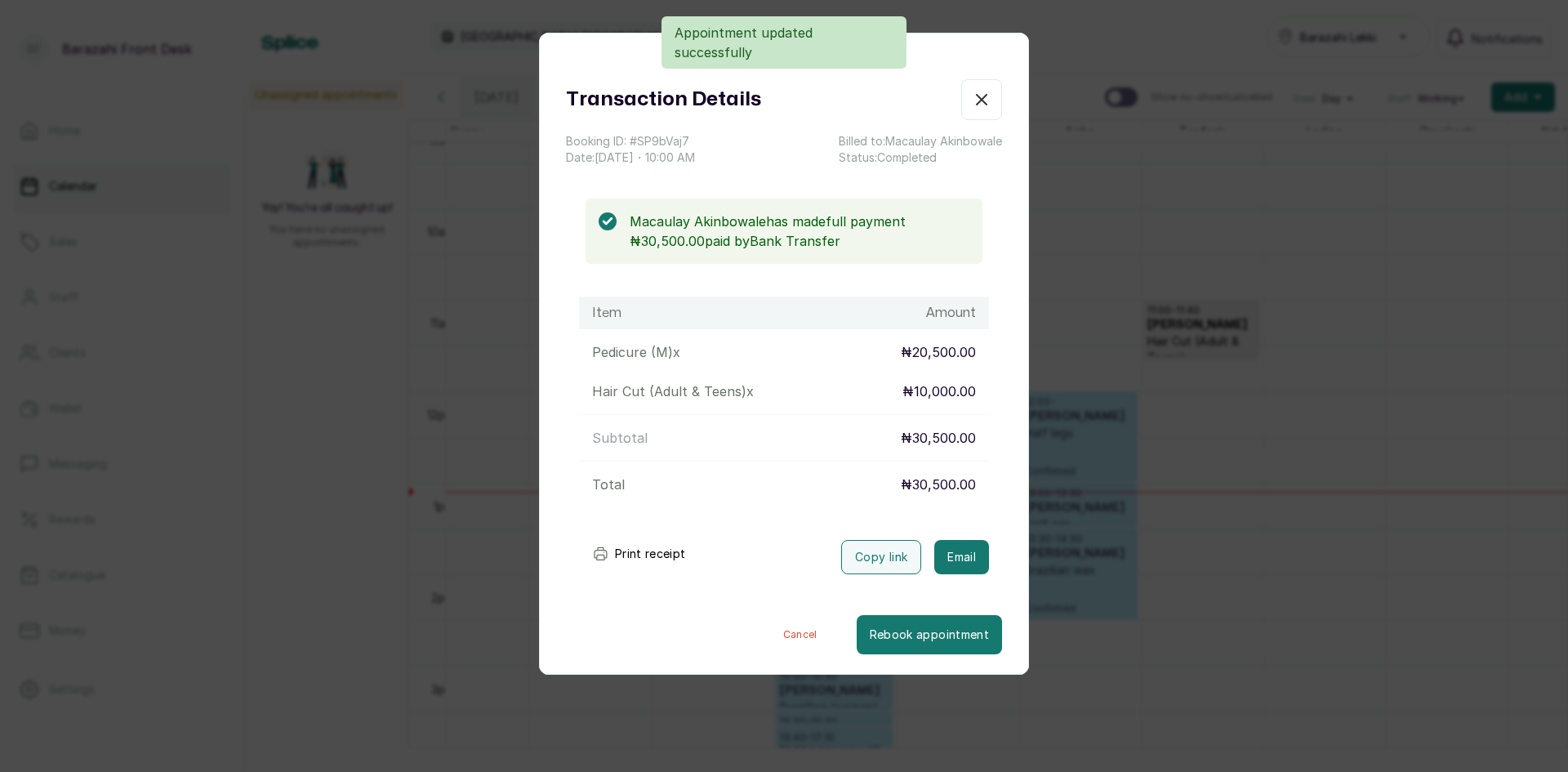
click at [974, 107] on icon "button" at bounding box center [981, 99] width 19 height 19
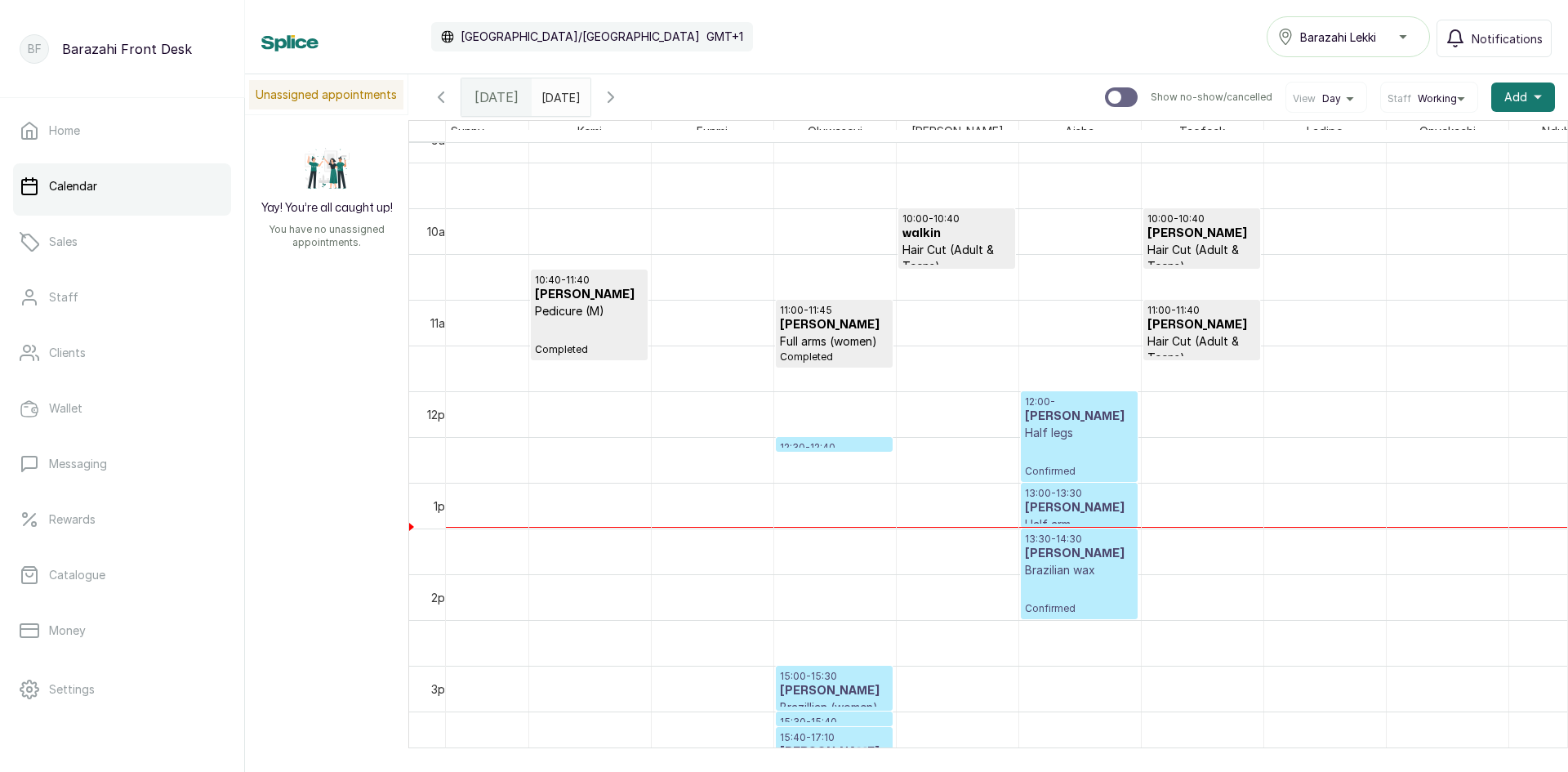
click at [1081, 427] on p "Half legs" at bounding box center [1079, 432] width 109 height 16
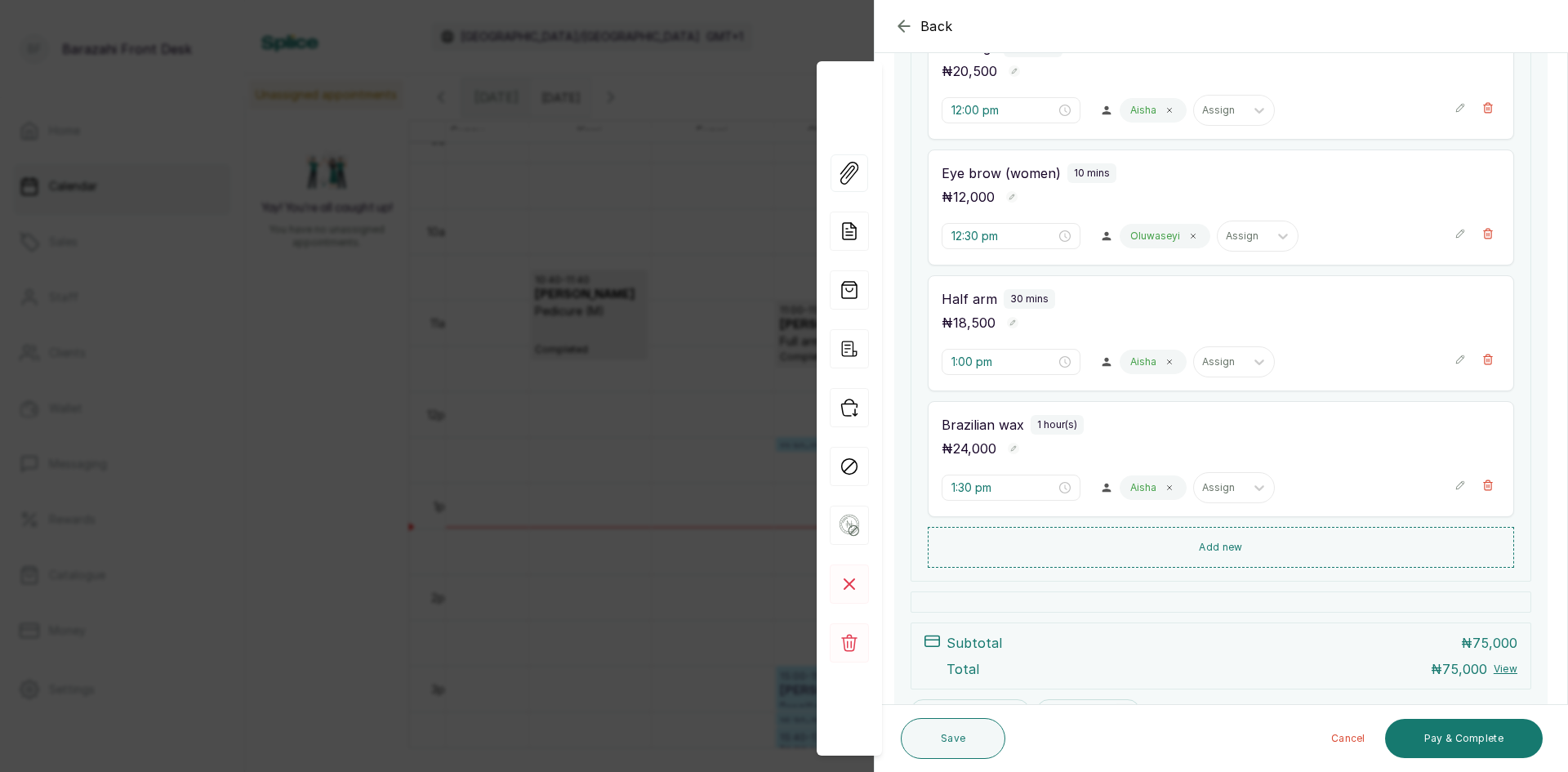
scroll to position [402, 0]
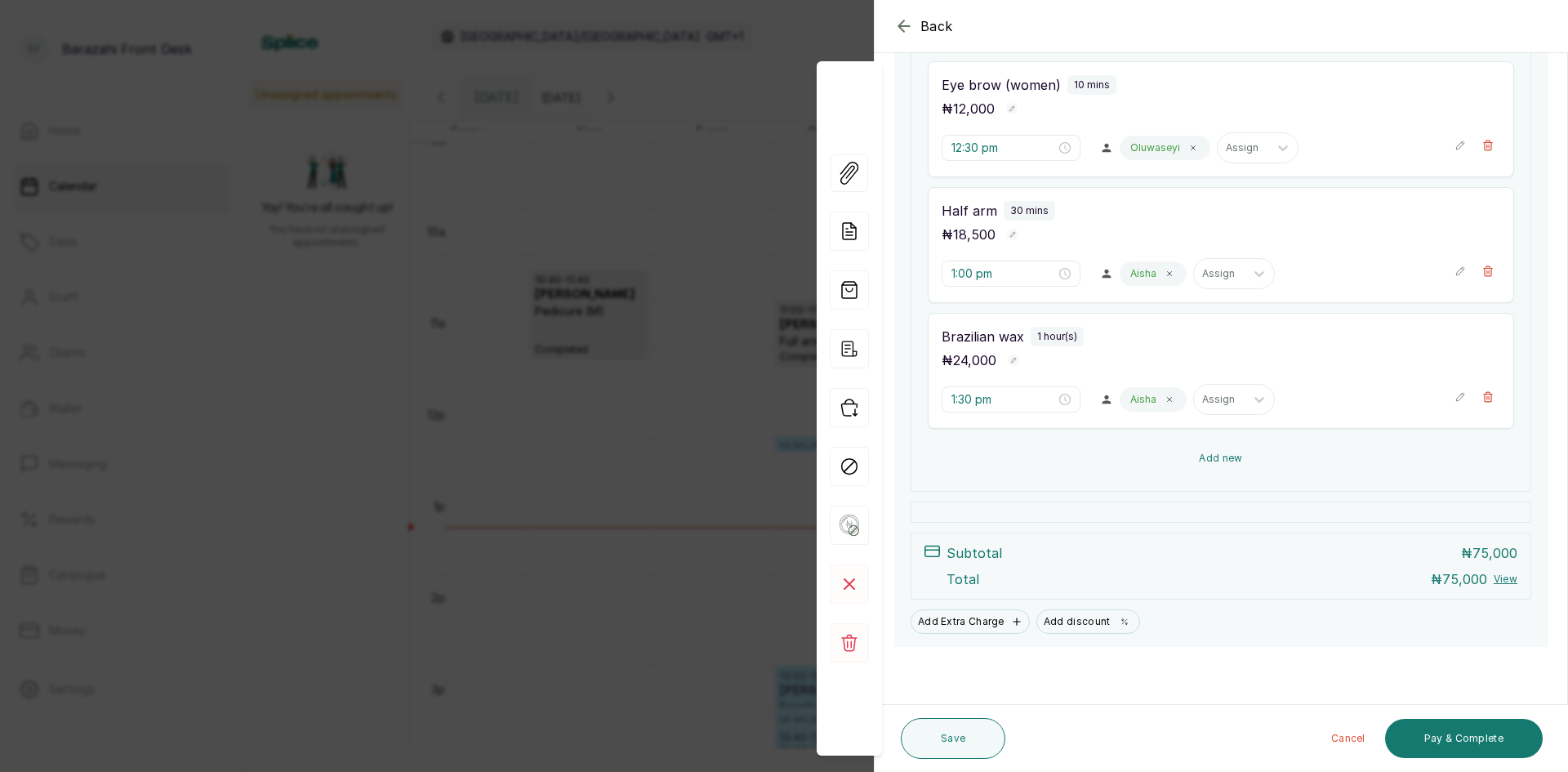
click at [1246, 459] on button "Add new" at bounding box center [1222, 458] width 587 height 40
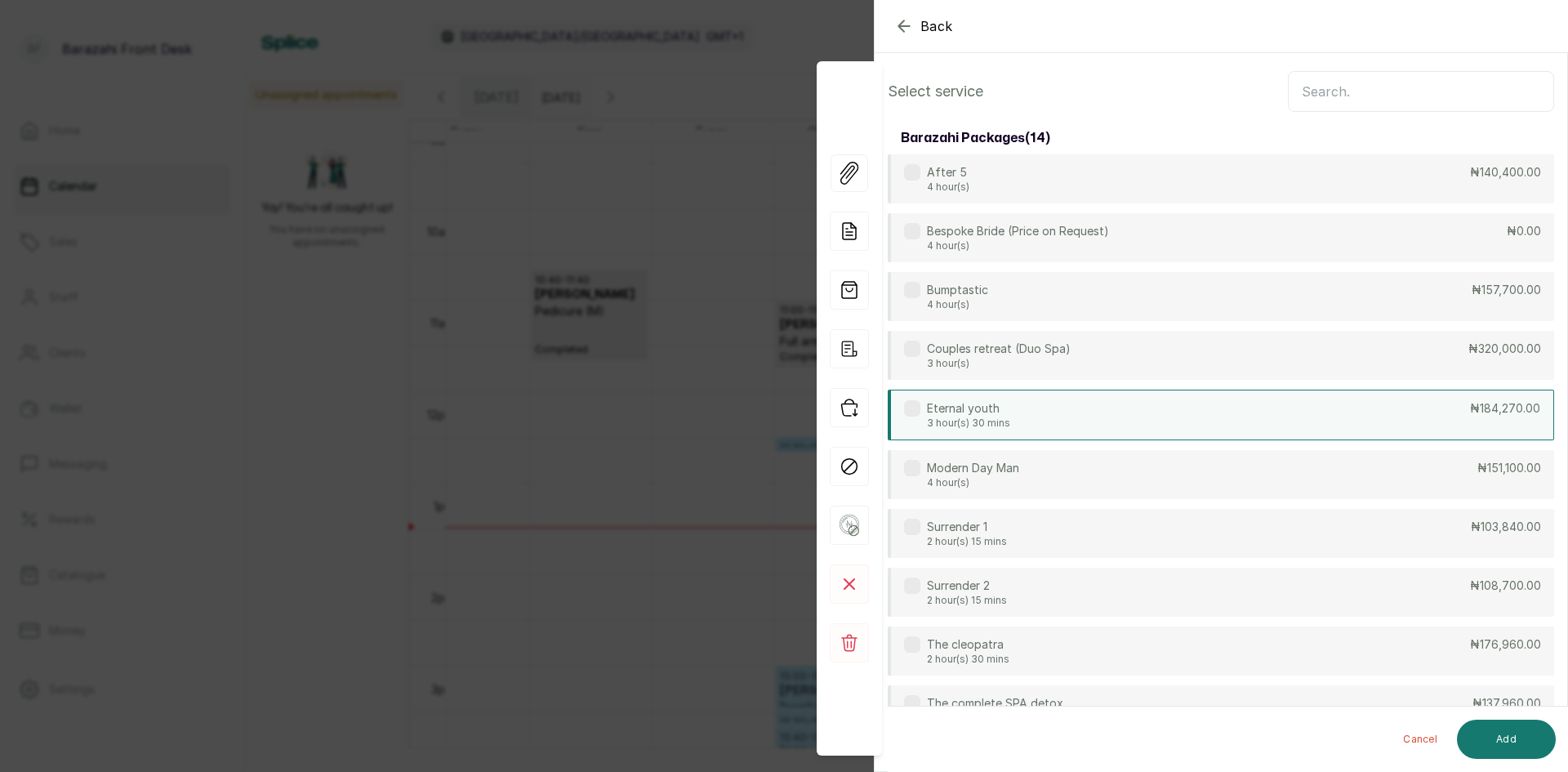
scroll to position [0, 0]
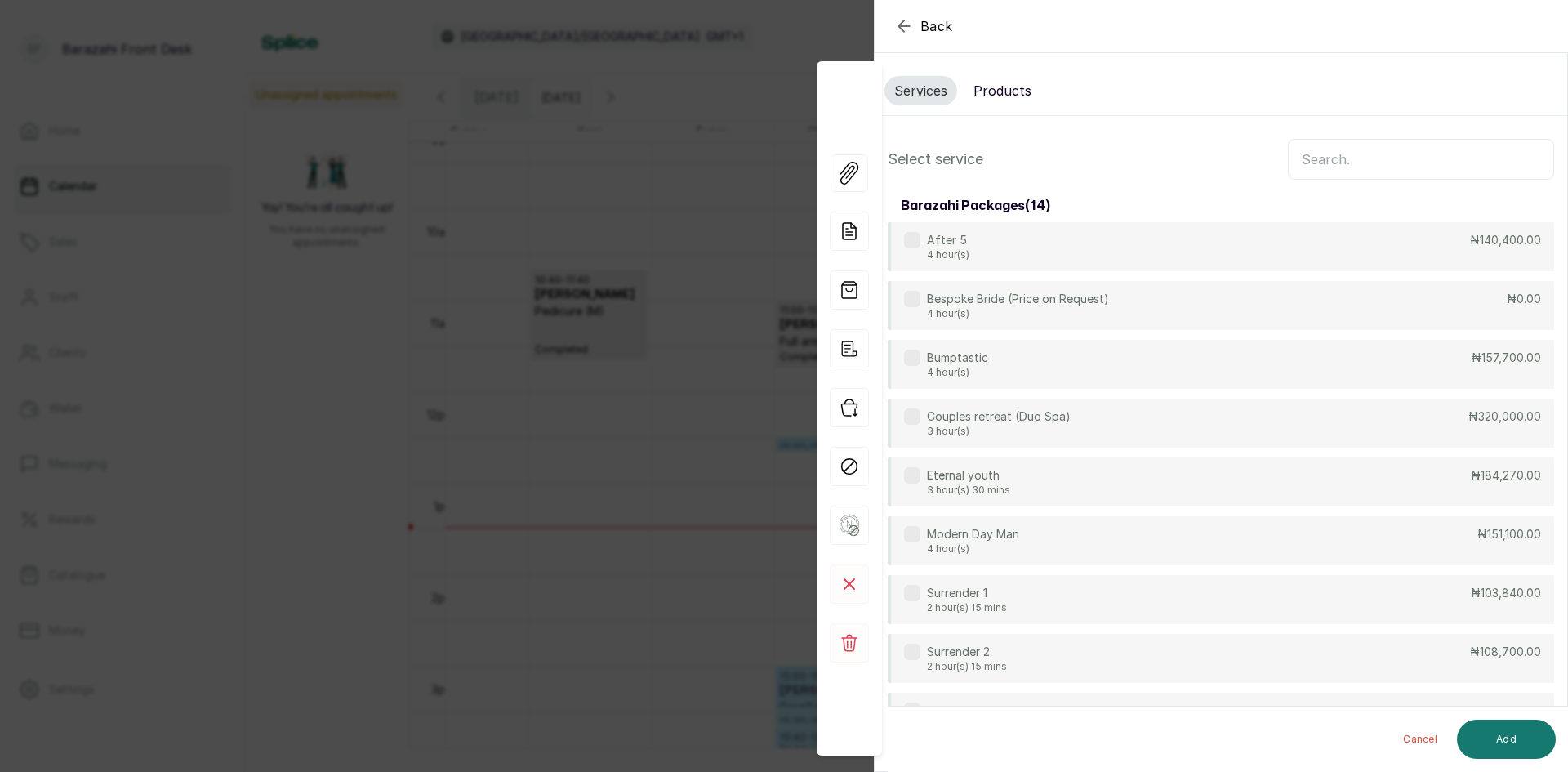
click at [1303, 169] on input "text" at bounding box center [1421, 159] width 266 height 41
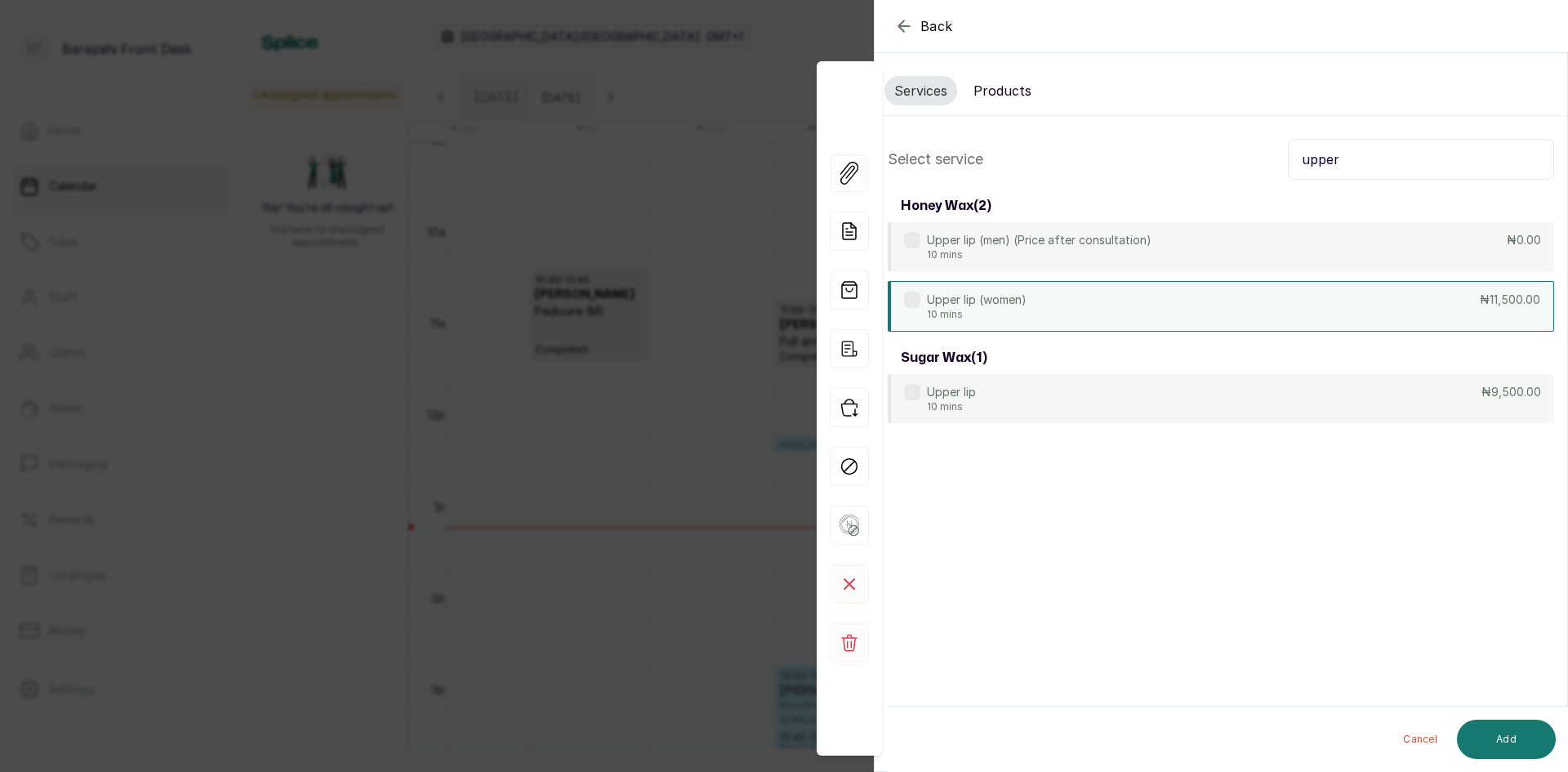
click at [1141, 316] on div "Upper lip (women) 10 mins ₦11,500.00" at bounding box center [1221, 306] width 667 height 50
click at [1485, 720] on div "Cancel Add" at bounding box center [1234, 739] width 694 height 66
drag, startPoint x: 1344, startPoint y: 158, endPoint x: 1222, endPoint y: 178, distance: 123.6
click at [1222, 178] on div "Select service upper" at bounding box center [1221, 159] width 667 height 41
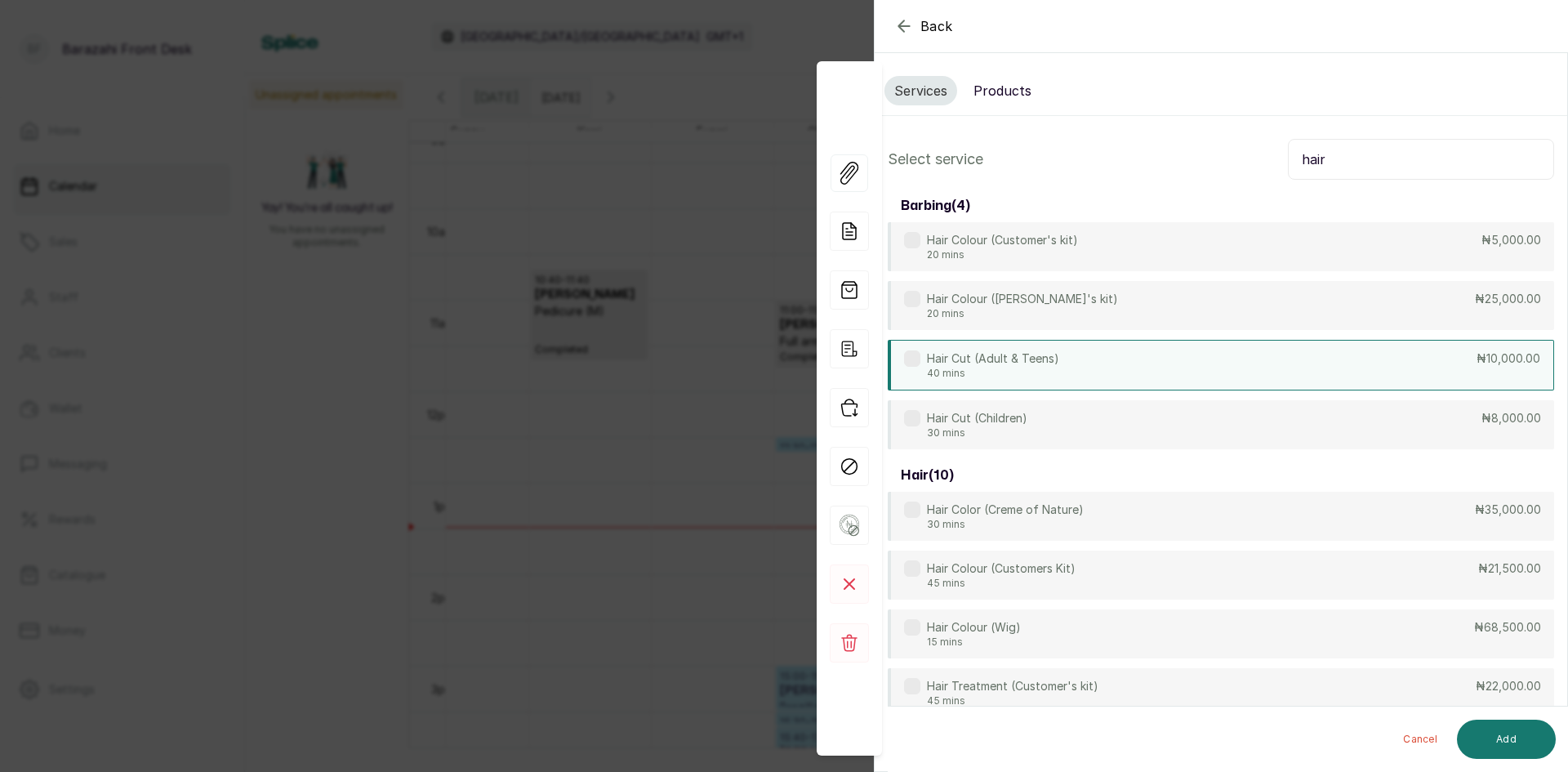
type input "hair"
click at [1106, 354] on div "Hair Cut (Adult & Teens) 40 mins ₦10,000.00" at bounding box center [1221, 365] width 667 height 50
click at [1522, 758] on button "Add" at bounding box center [1506, 739] width 98 height 40
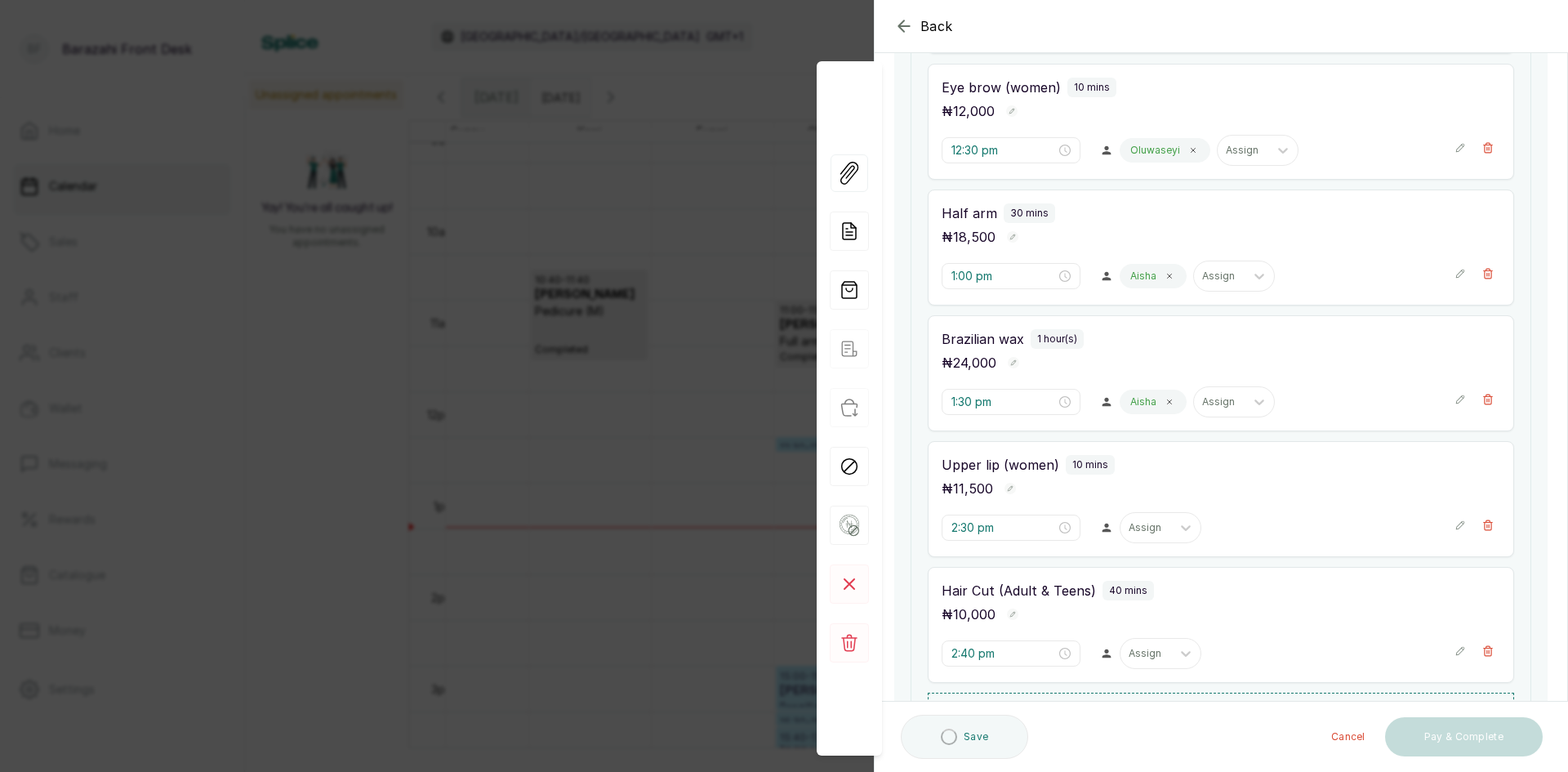
scroll to position [490, 0]
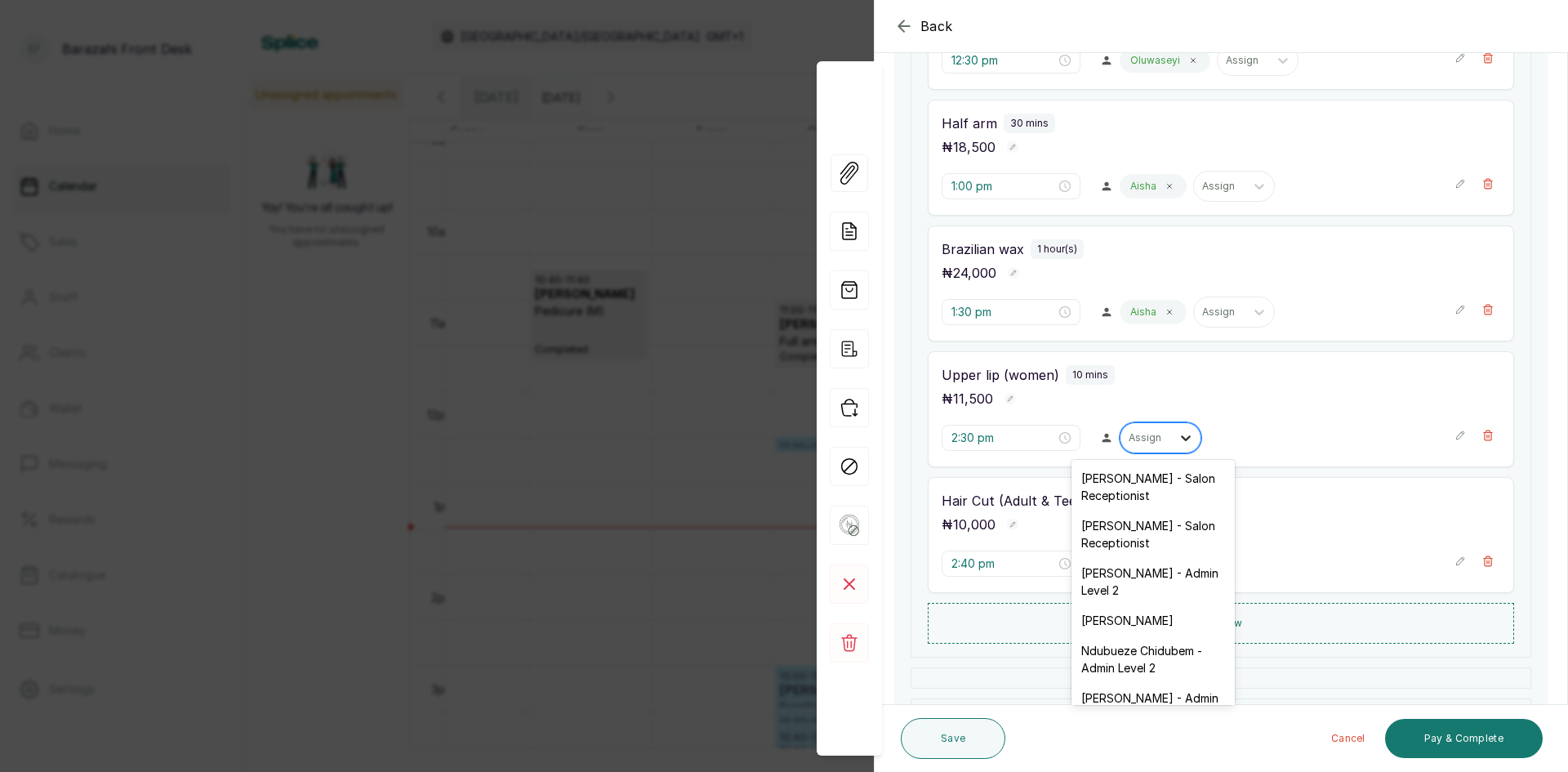
click at [1181, 444] on icon at bounding box center [1186, 437] width 16 height 16
type input "sey"
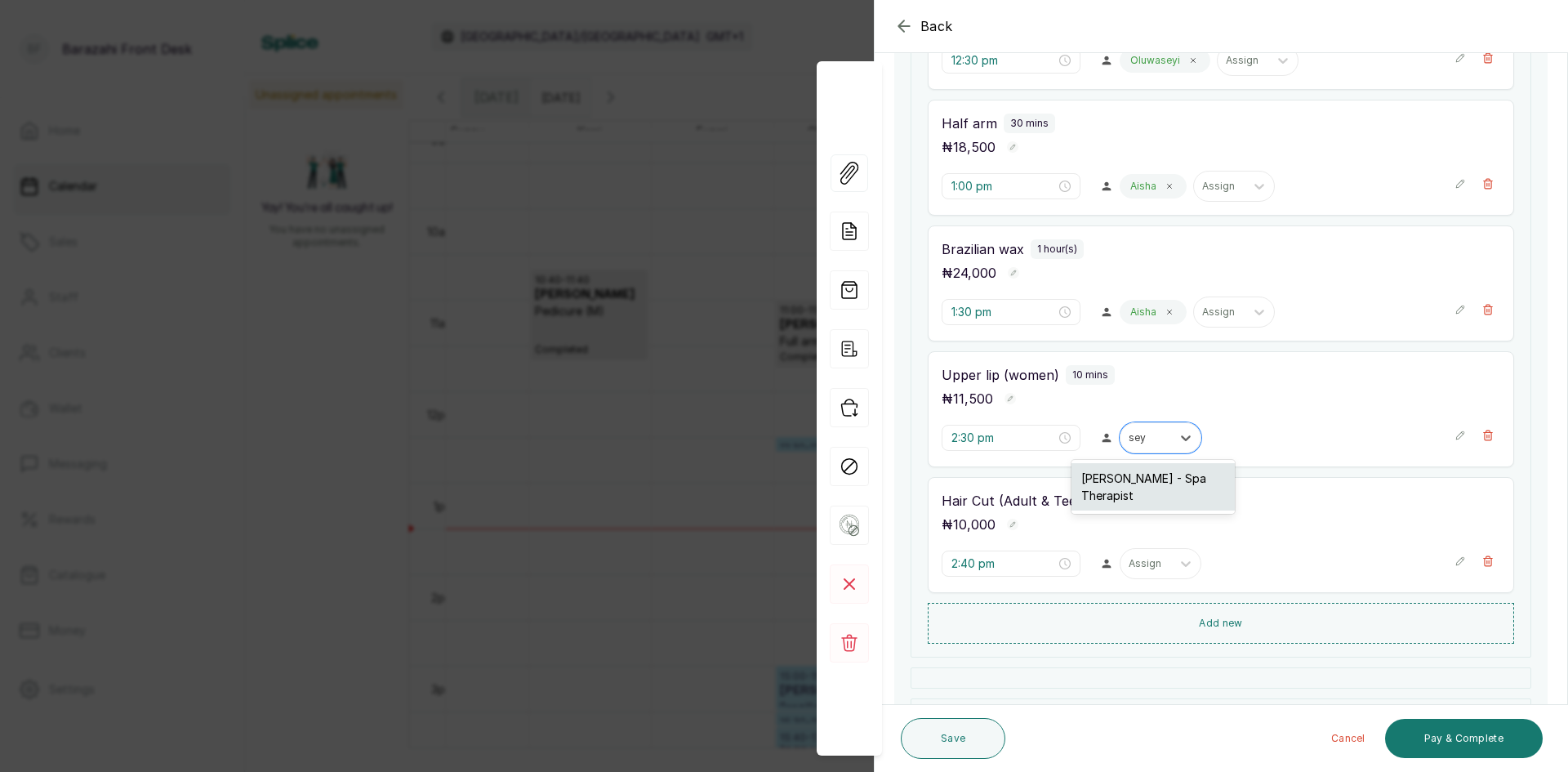
click at [1150, 493] on div "[PERSON_NAME] - Spa Therapist" at bounding box center [1153, 486] width 163 height 47
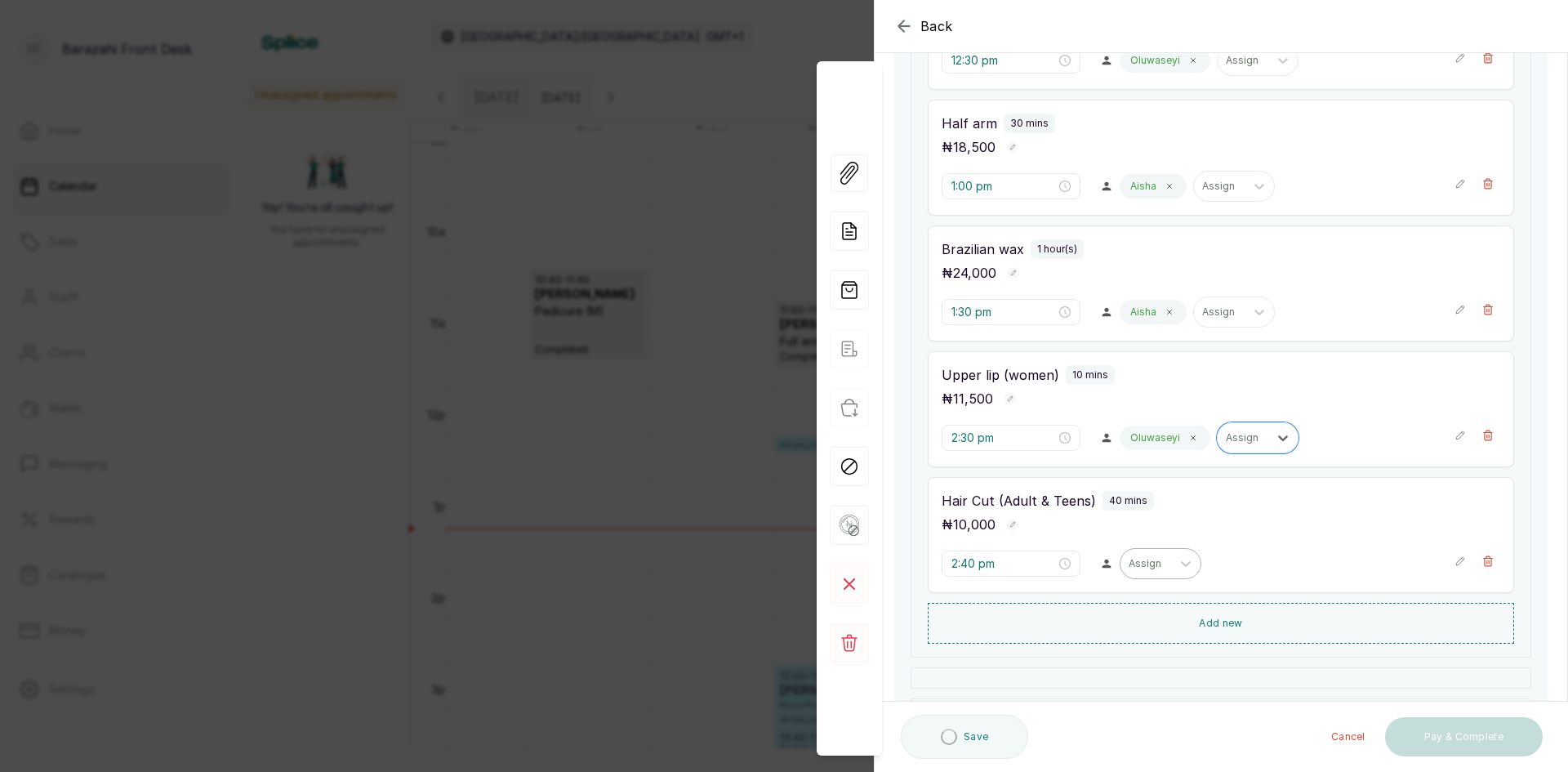
click at [1141, 566] on div at bounding box center [1146, 563] width 35 height 14
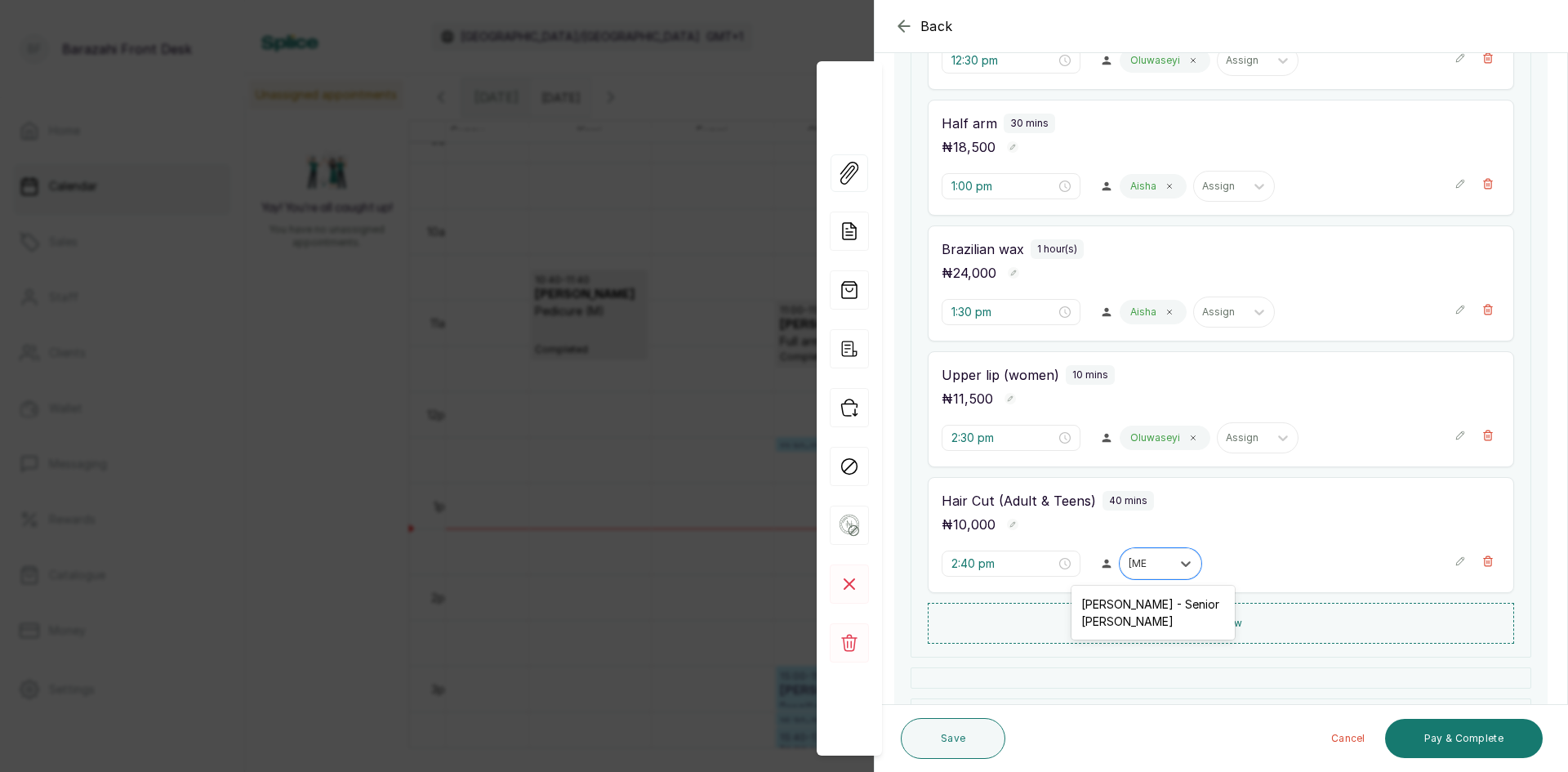
type input "[MEDICAL_DATA]"
click at [1098, 586] on div "Hair Cut (Adult & Teens) 40 mins ₦ 10,000 2:40 pm Assign" at bounding box center [1222, 535] width 587 height 116
click at [1130, 571] on div "Assign" at bounding box center [1145, 564] width 50 height 21
type input "[MEDICAL_DATA]"
click at [1157, 628] on div "[PERSON_NAME] - Senior [PERSON_NAME]" at bounding box center [1153, 612] width 163 height 47
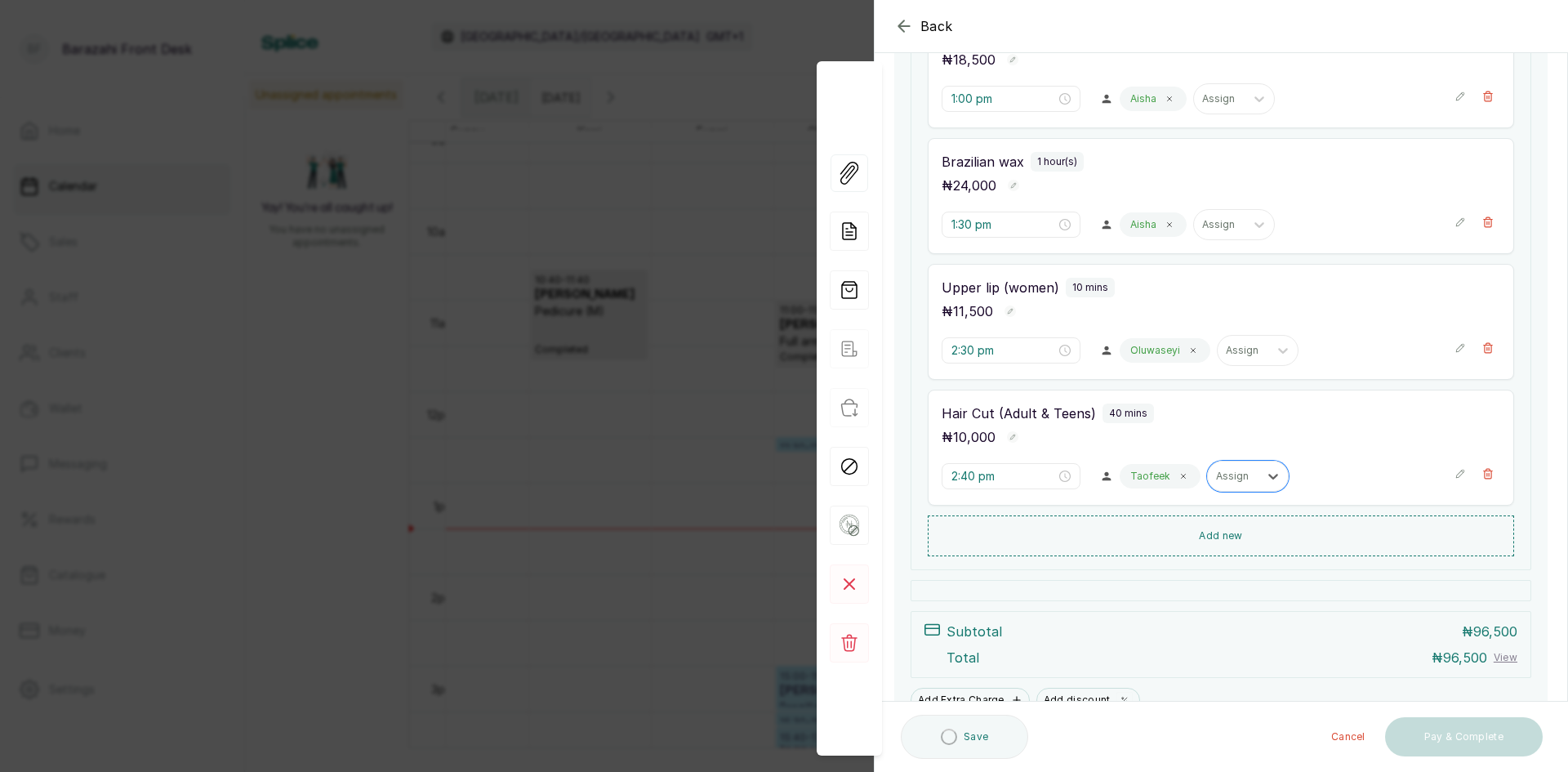
scroll to position [656, 0]
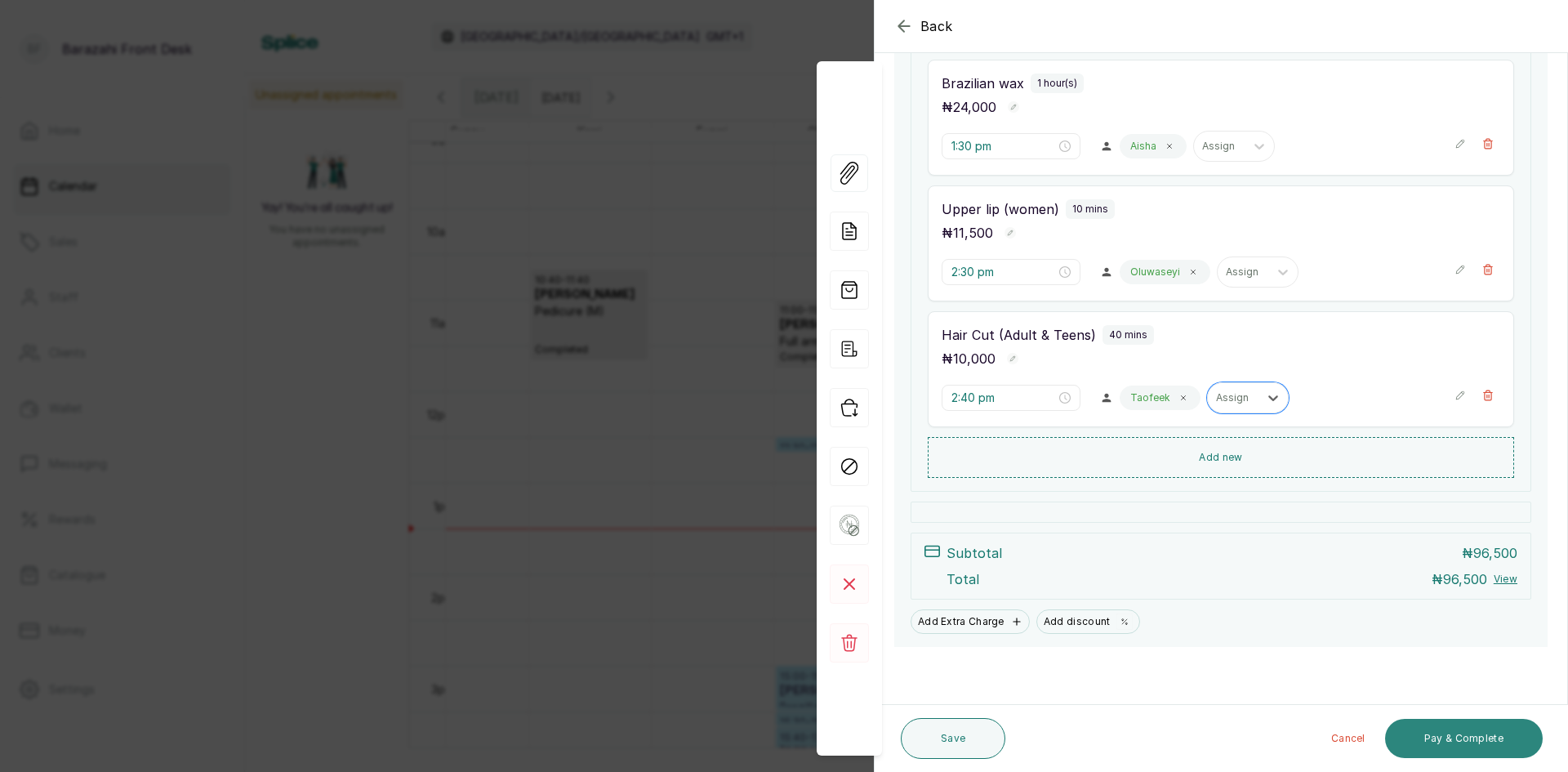
click at [1417, 735] on button "Pay & Complete" at bounding box center [1464, 738] width 157 height 40
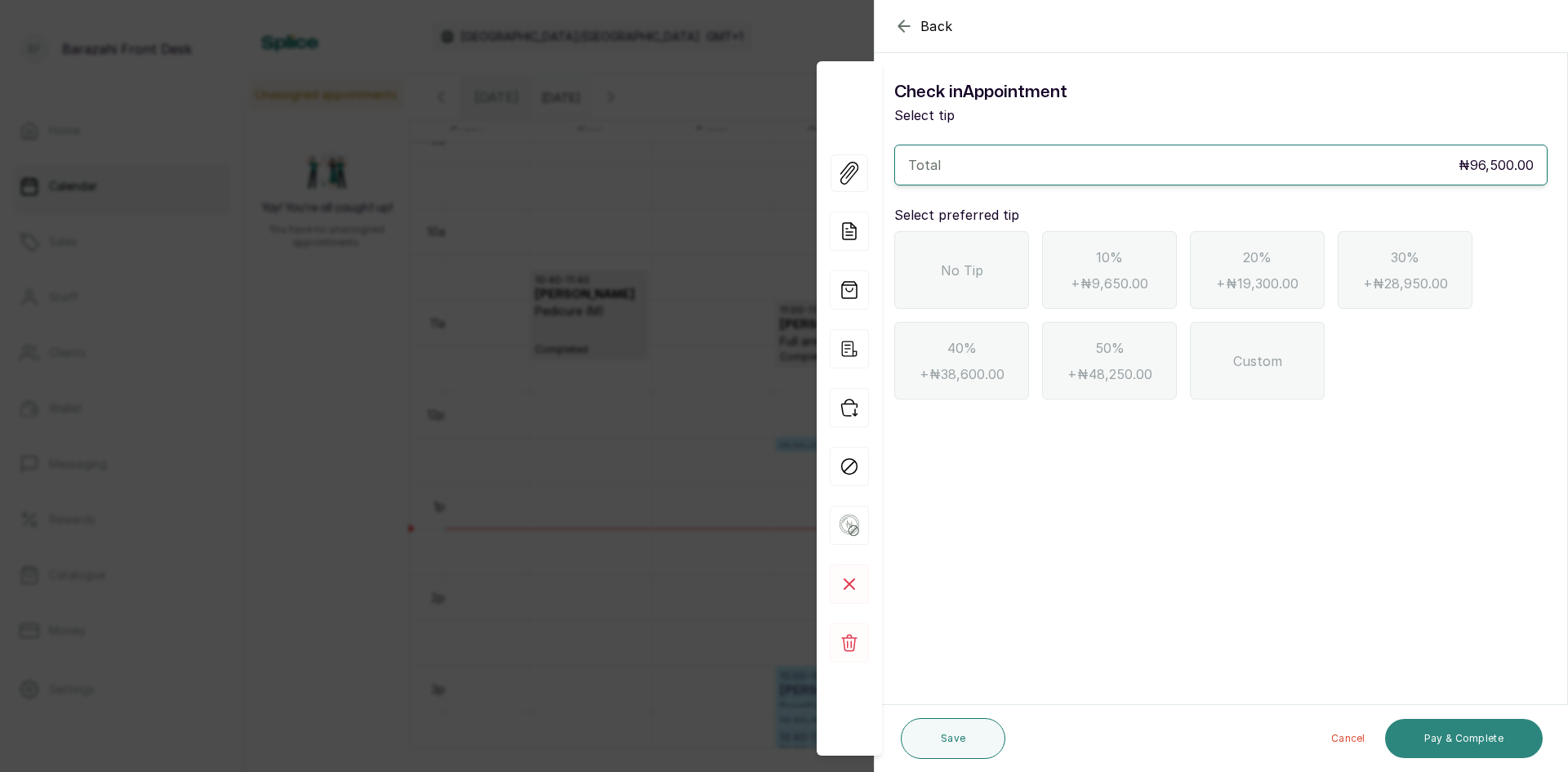
scroll to position [0, 0]
drag, startPoint x: 985, startPoint y: 262, endPoint x: 1025, endPoint y: 253, distance: 41.0
click at [986, 262] on div "No Tip" at bounding box center [962, 270] width 135 height 77
click at [1485, 735] on button "Pay & Complete" at bounding box center [1464, 738] width 157 height 40
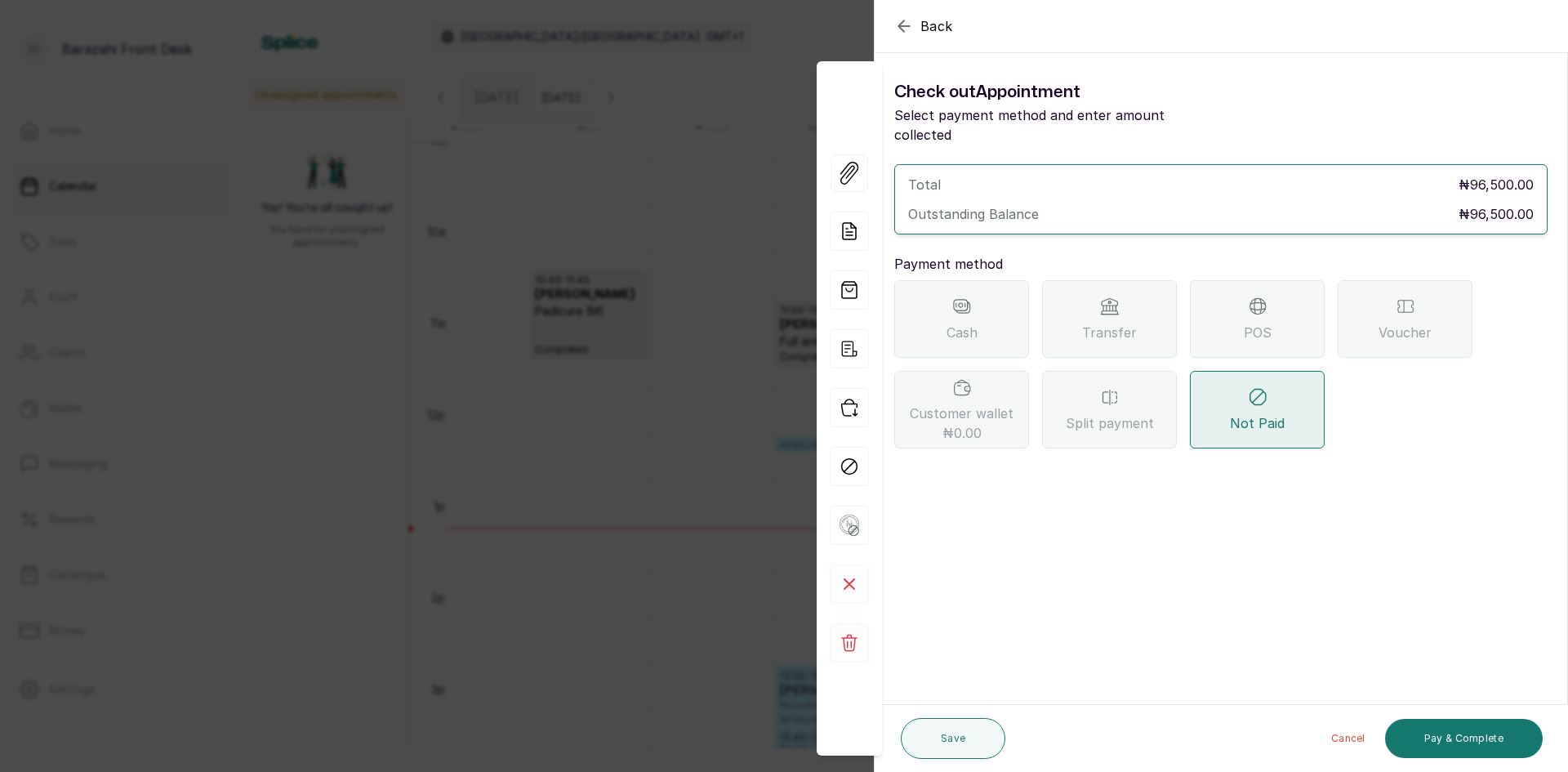
click at [1274, 321] on div "POS" at bounding box center [1257, 318] width 135 height 77
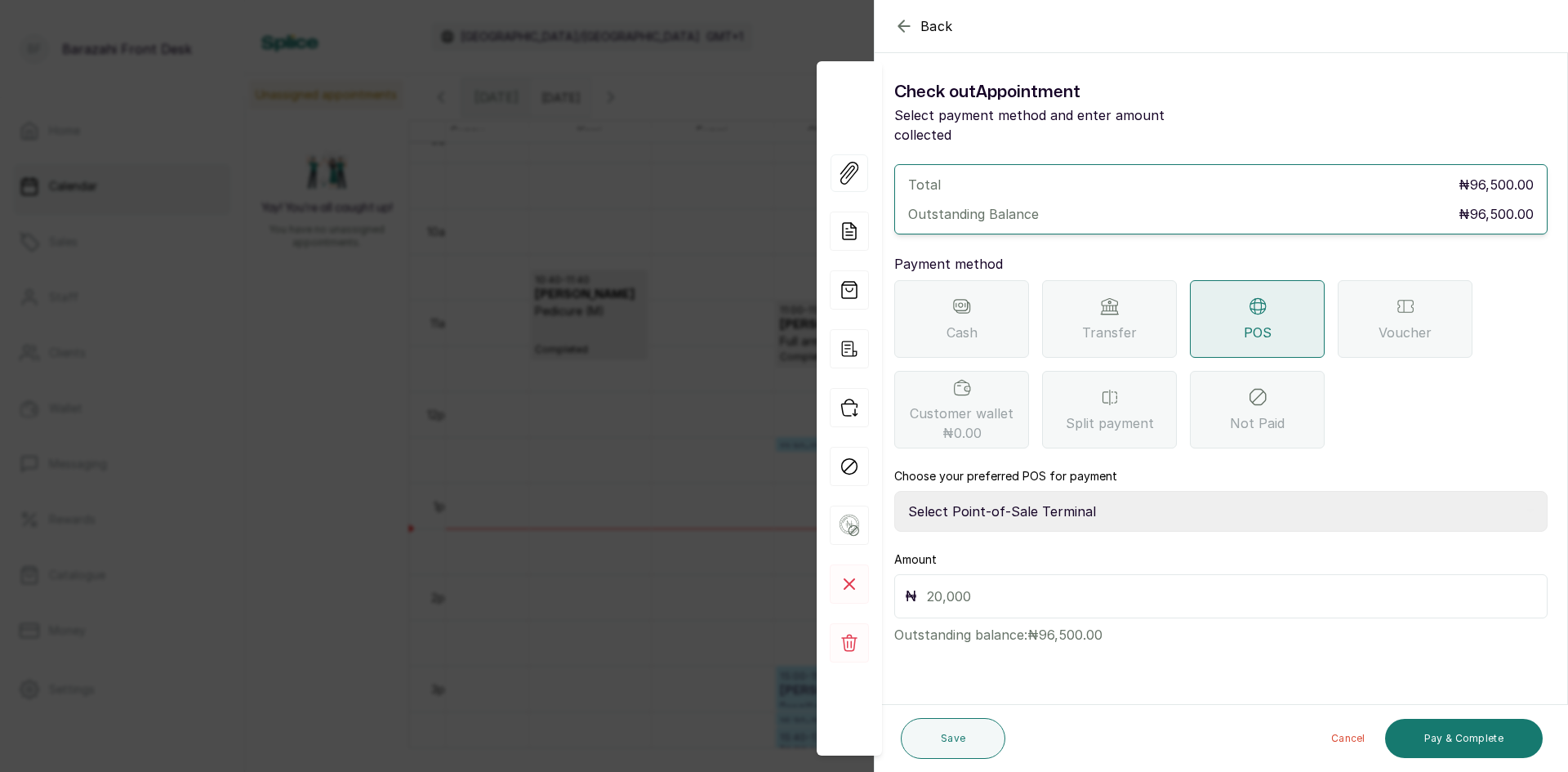
click at [1054, 497] on select "Select Point-of-Sale Terminal [GEOGRAPHIC_DATA] POS Paystack-Titan Access POS A…" at bounding box center [1221, 511] width 653 height 41
select select "4d1b21be-96f6-4525-8484-90dd038af117"
click at [894, 491] on select "Select Point-of-Sale Terminal [GEOGRAPHIC_DATA] POS Paystack-Titan Access POS A…" at bounding box center [1221, 511] width 653 height 41
click at [1025, 585] on input "text" at bounding box center [1232, 596] width 610 height 23
type input "96,500"
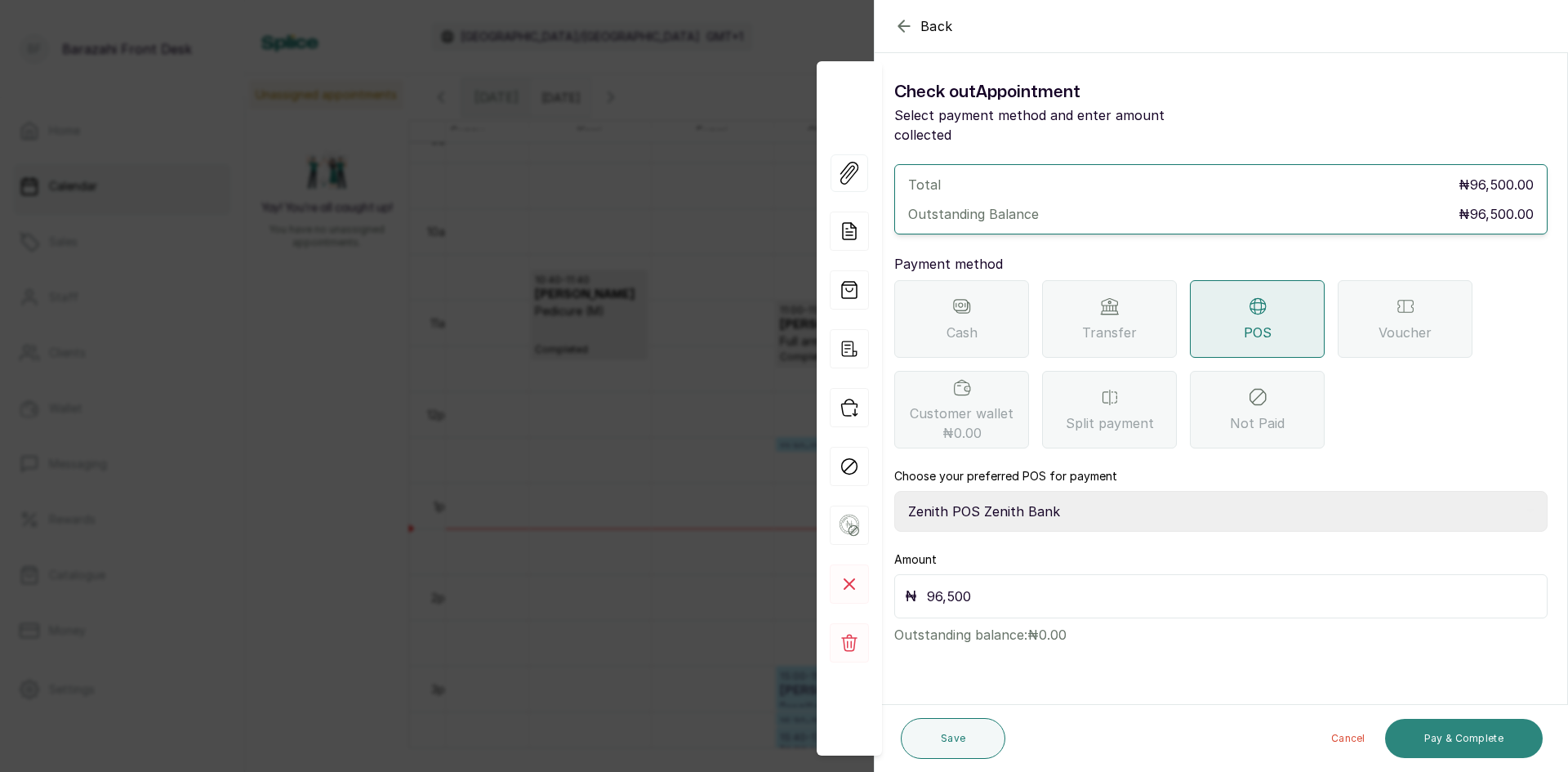
click at [1423, 726] on button "Pay & Complete" at bounding box center [1464, 738] width 157 height 40
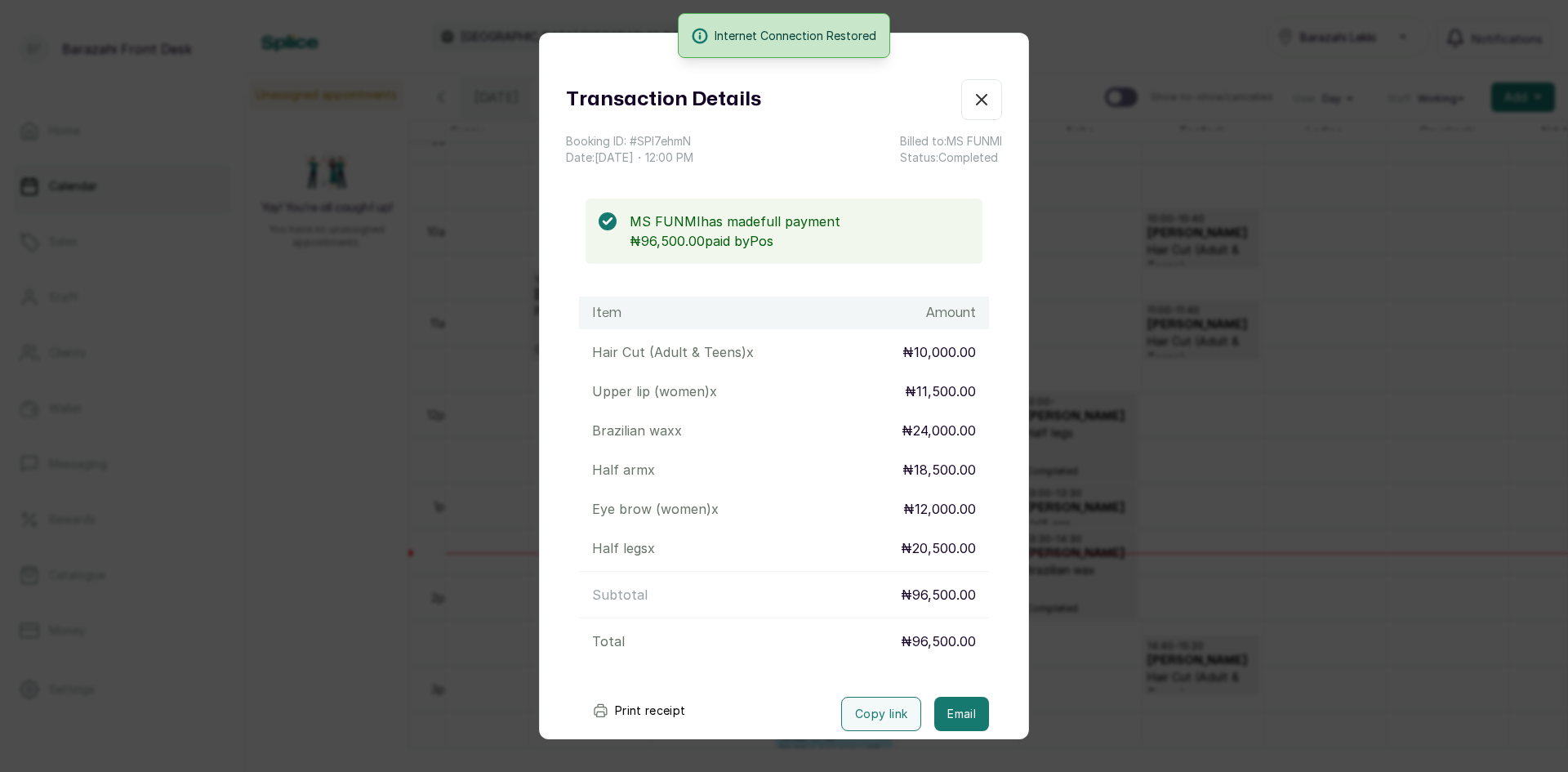
click at [977, 101] on icon "button" at bounding box center [981, 99] width 10 height 10
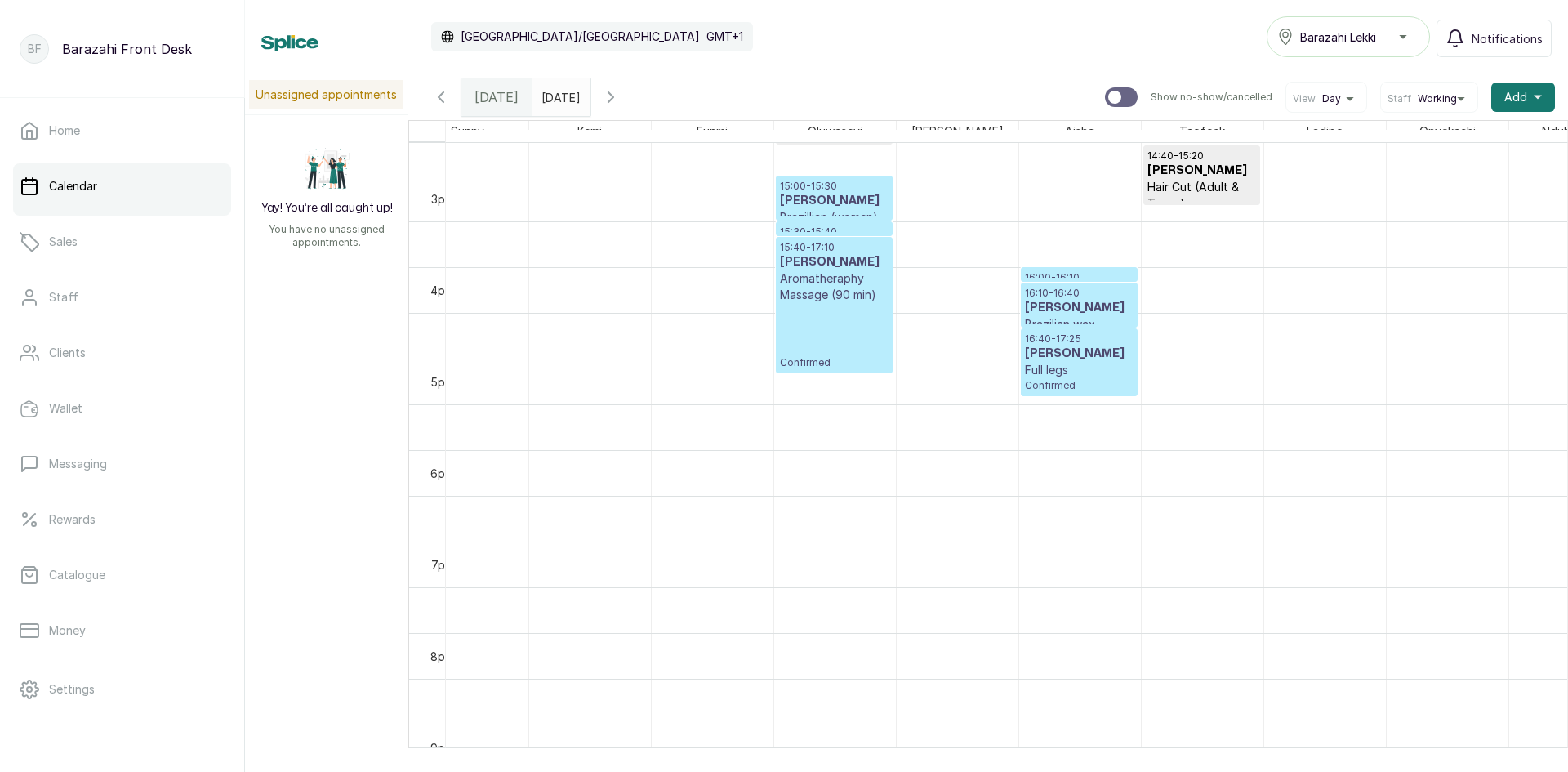
scroll to position [1577, 0]
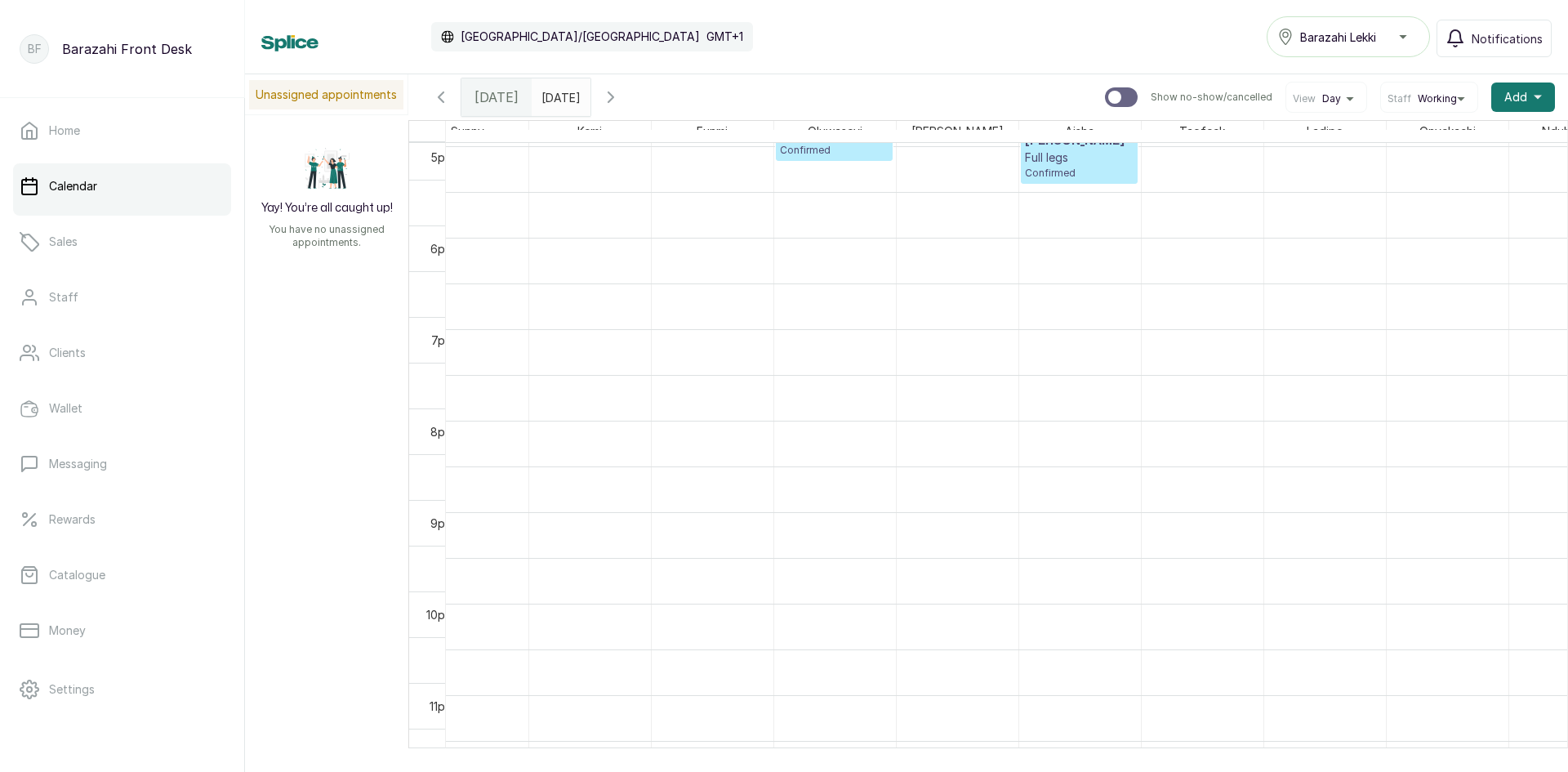
drag, startPoint x: 971, startPoint y: 748, endPoint x: 882, endPoint y: 748, distance: 89.0
click at [882, 748] on div "Calendar [GEOGRAPHIC_DATA]/[GEOGRAPHIC_DATA] GMT+1 Barazahi Lekki Notifications…" at bounding box center [906, 386] width 1323 height 772
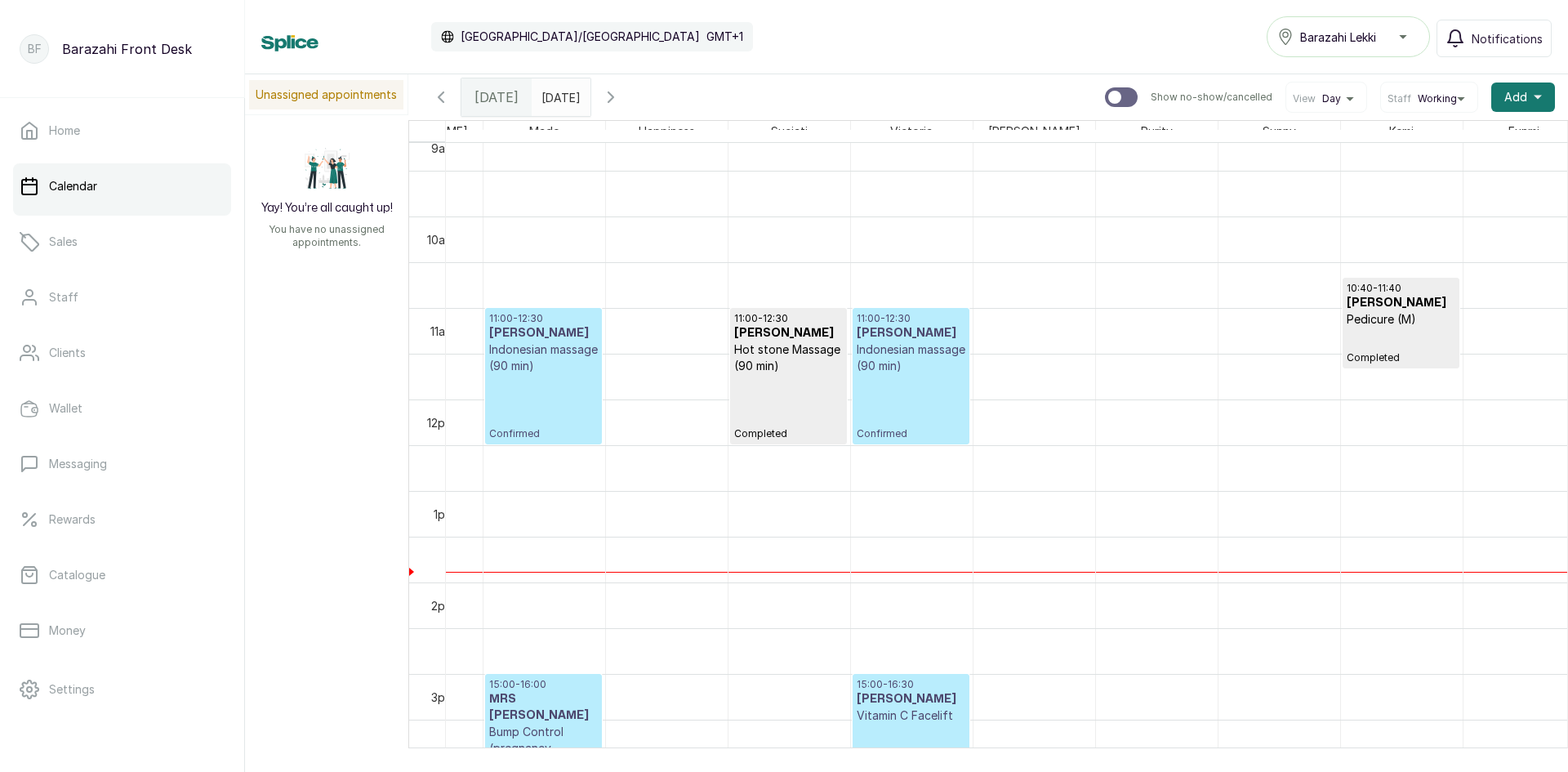
click at [878, 433] on span "Confirmed" at bounding box center [911, 434] width 109 height 14
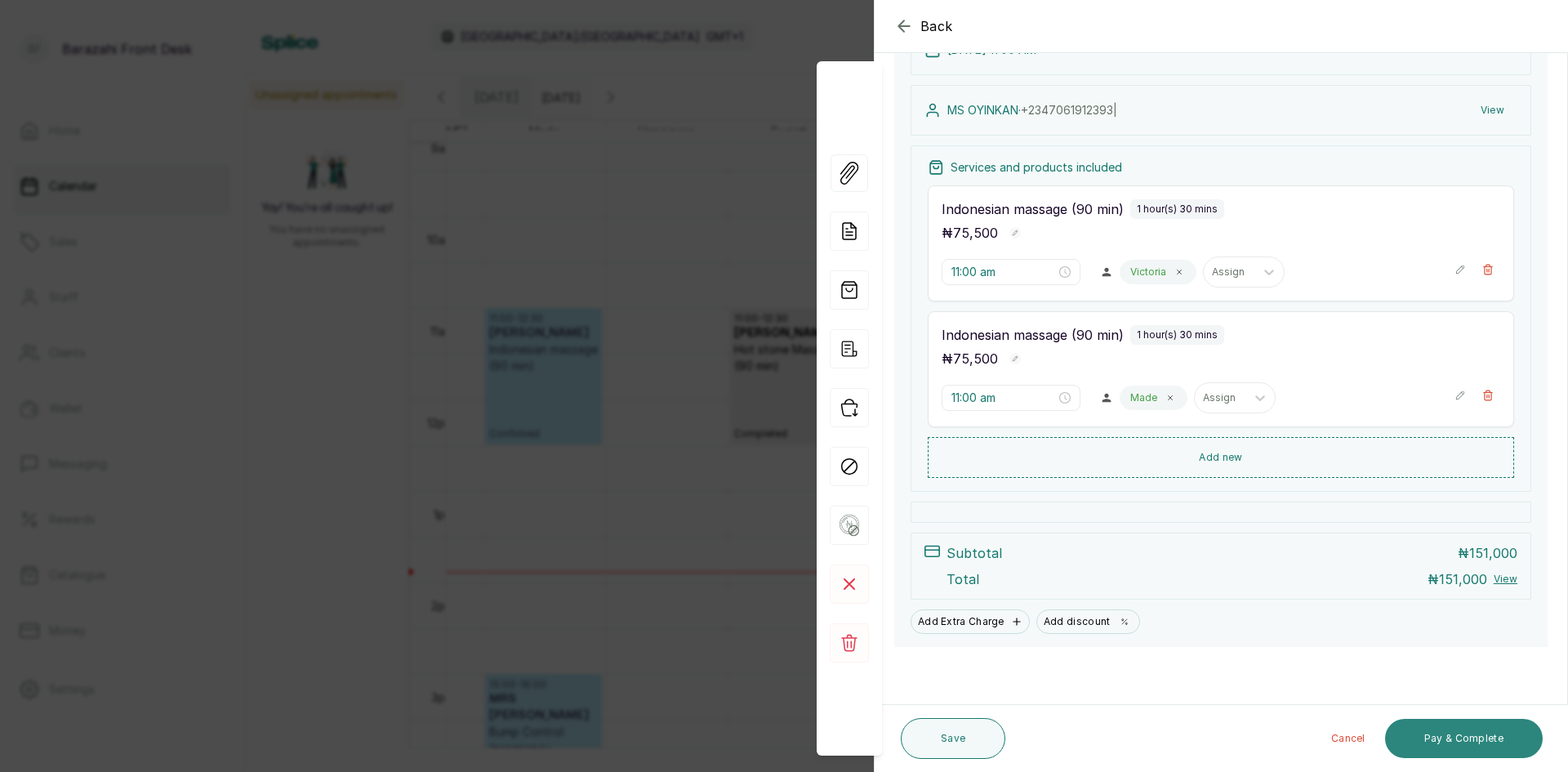
drag, startPoint x: 1452, startPoint y: 755, endPoint x: 1454, endPoint y: 742, distance: 13.2
click at [1452, 749] on button "Pay & Complete" at bounding box center [1464, 738] width 157 height 40
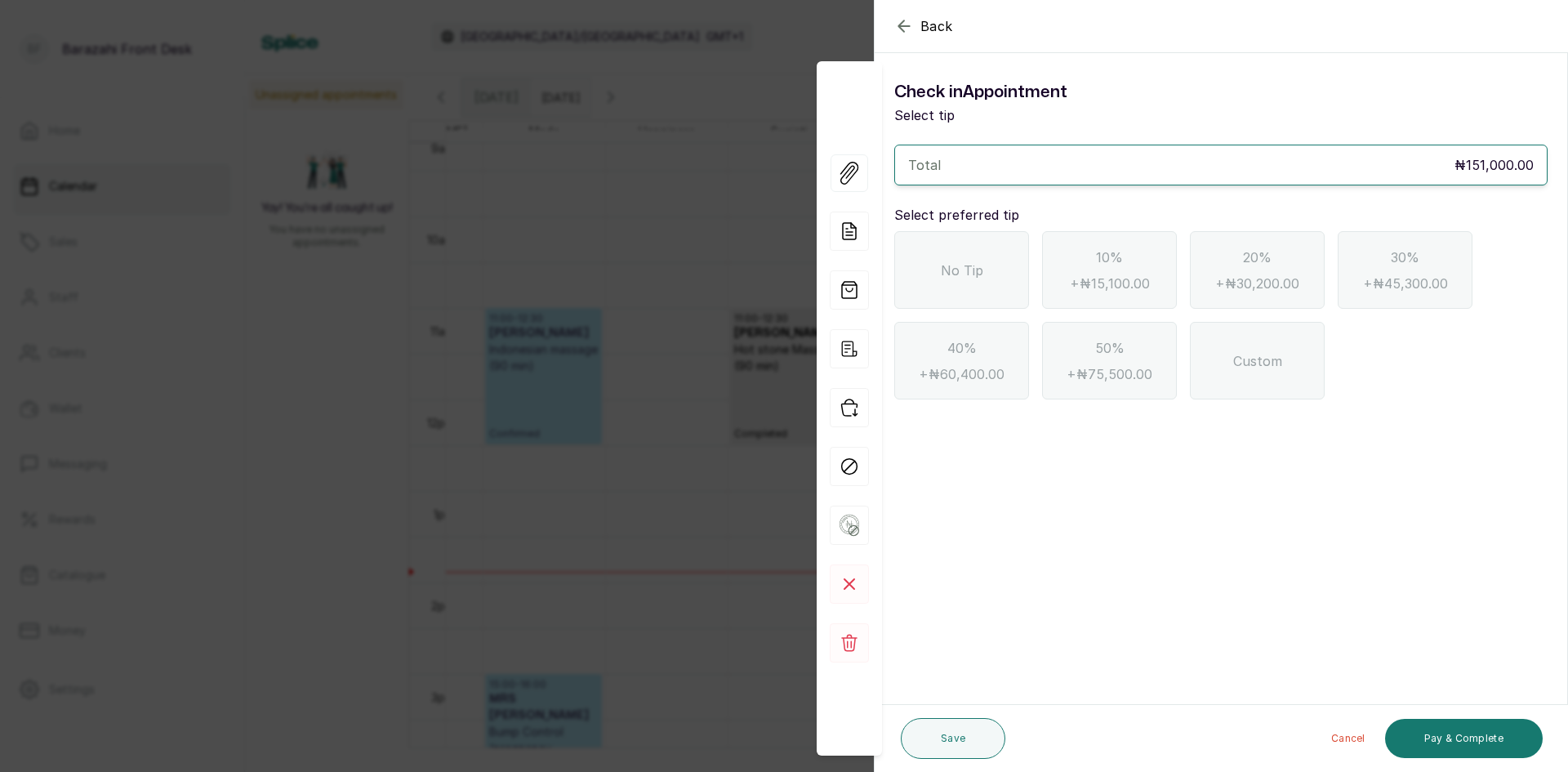
click at [994, 289] on div "No Tip" at bounding box center [962, 270] width 135 height 77
click at [1502, 722] on button "Pay & Complete" at bounding box center [1464, 738] width 157 height 40
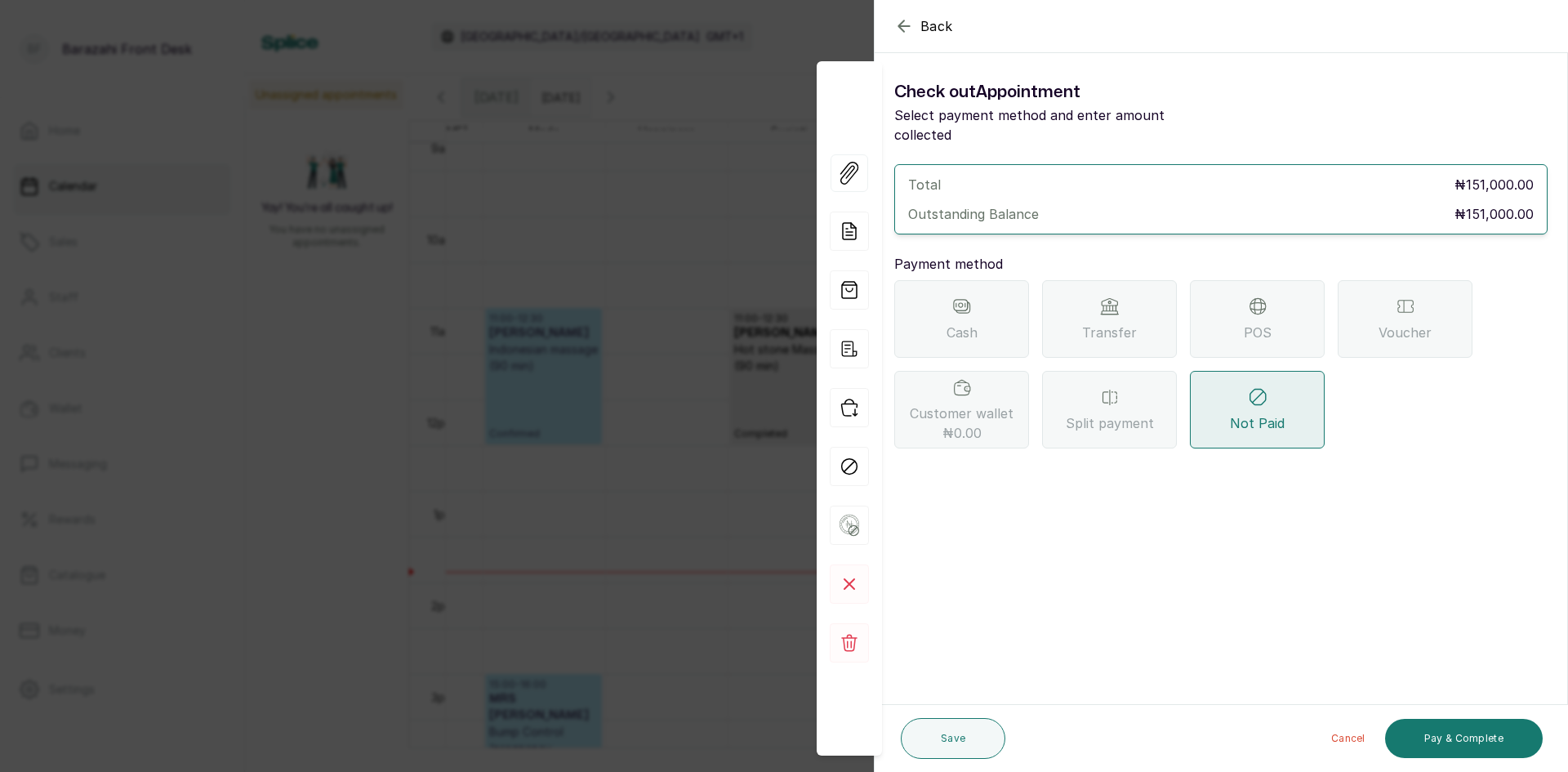
click at [1296, 332] on div "POS" at bounding box center [1257, 318] width 135 height 77
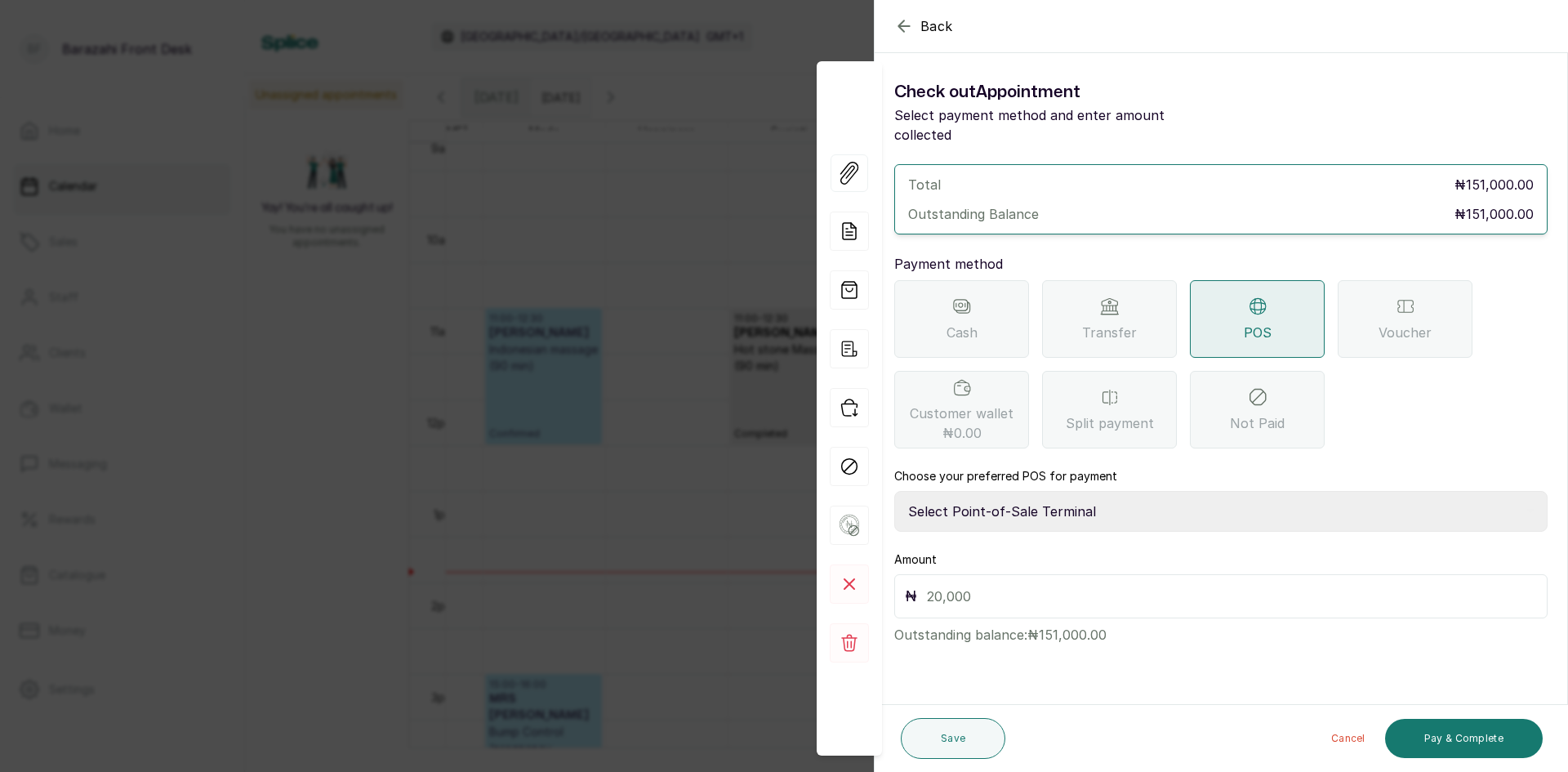
click at [959, 491] on select "Select Point-of-Sale Terminal [GEOGRAPHIC_DATA] POS Paystack-Titan Access POS A…" at bounding box center [1221, 511] width 653 height 41
select select "4d1b21be-96f6-4525-8484-90dd038af117"
click at [894, 491] on select "Select Point-of-Sale Terminal [GEOGRAPHIC_DATA] POS Paystack-Titan Access POS A…" at bounding box center [1221, 511] width 653 height 41
click at [981, 585] on input "text" at bounding box center [1232, 596] width 610 height 23
type input "151,000"
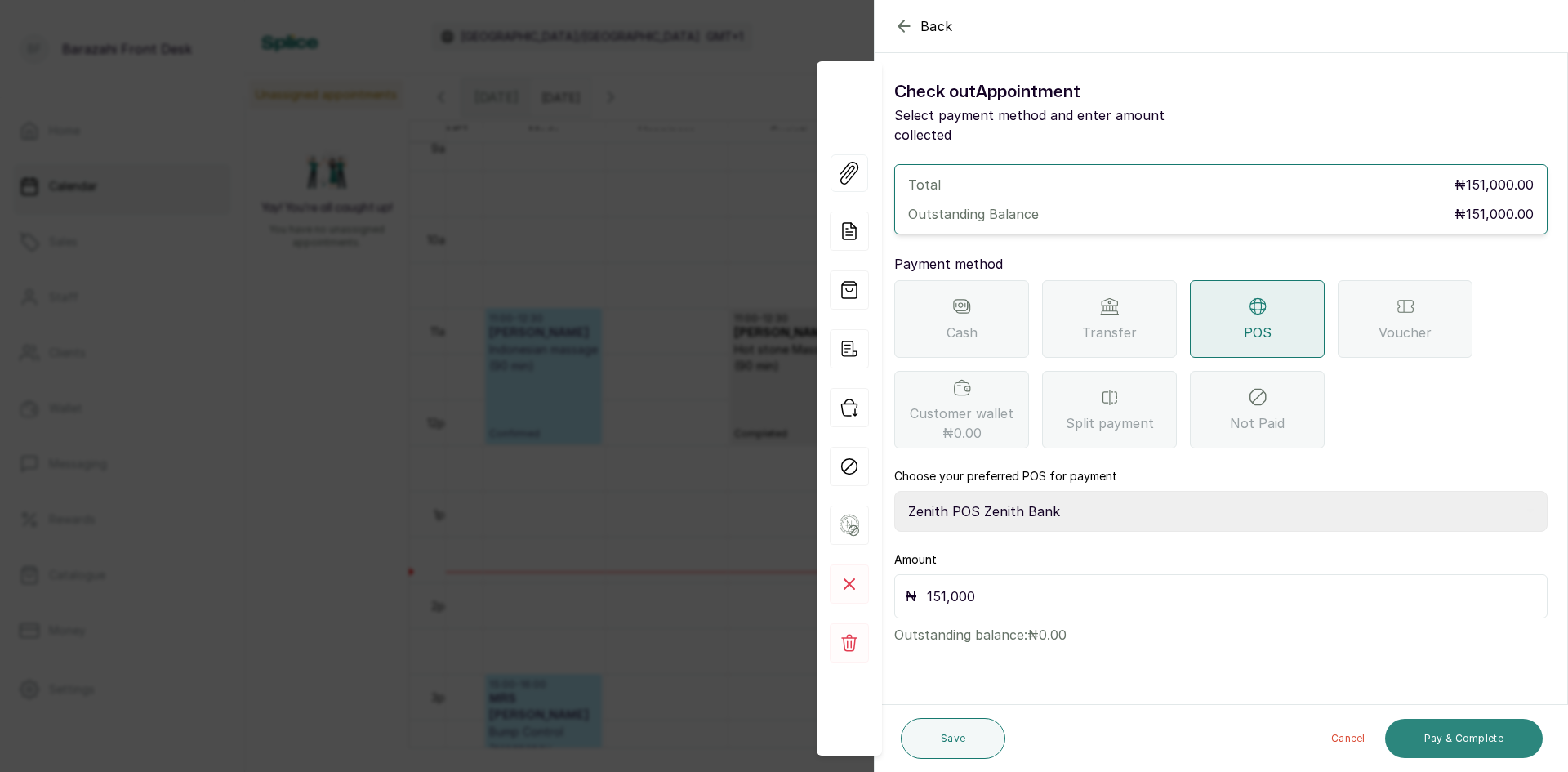
click at [1460, 732] on button "Pay & Complete" at bounding box center [1464, 738] width 157 height 40
